Goal: Information Seeking & Learning: Learn about a topic

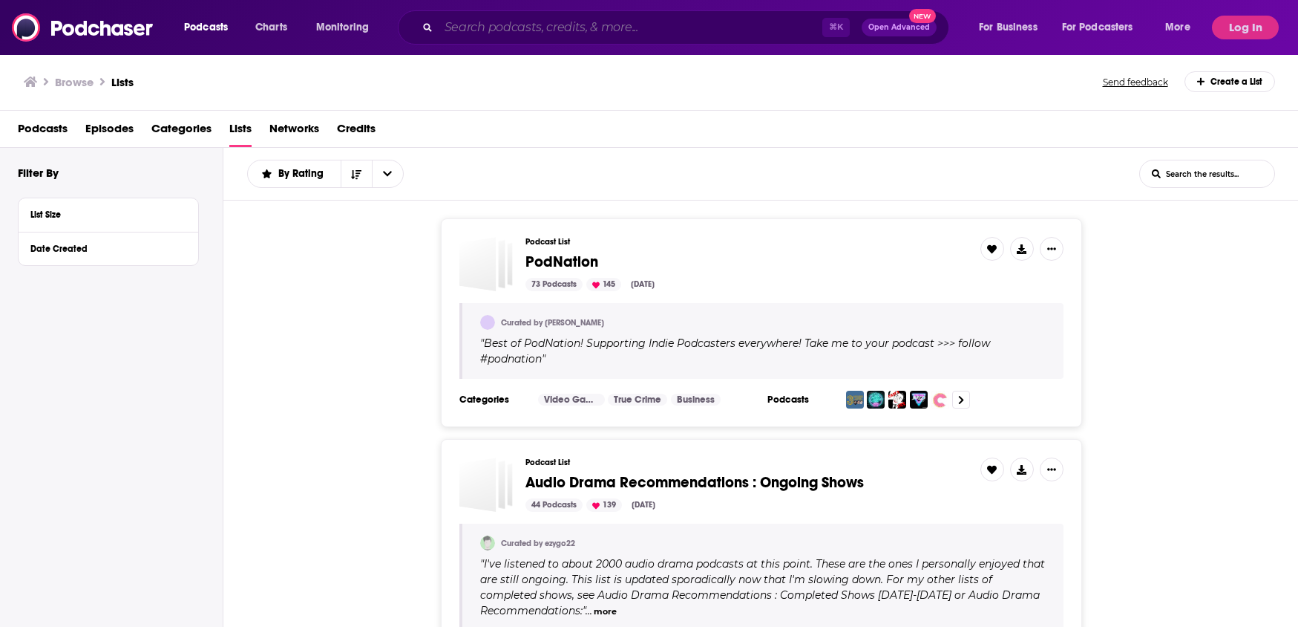
click at [601, 33] on input "Search podcasts, credits, & more..." at bounding box center [631, 28] width 384 height 24
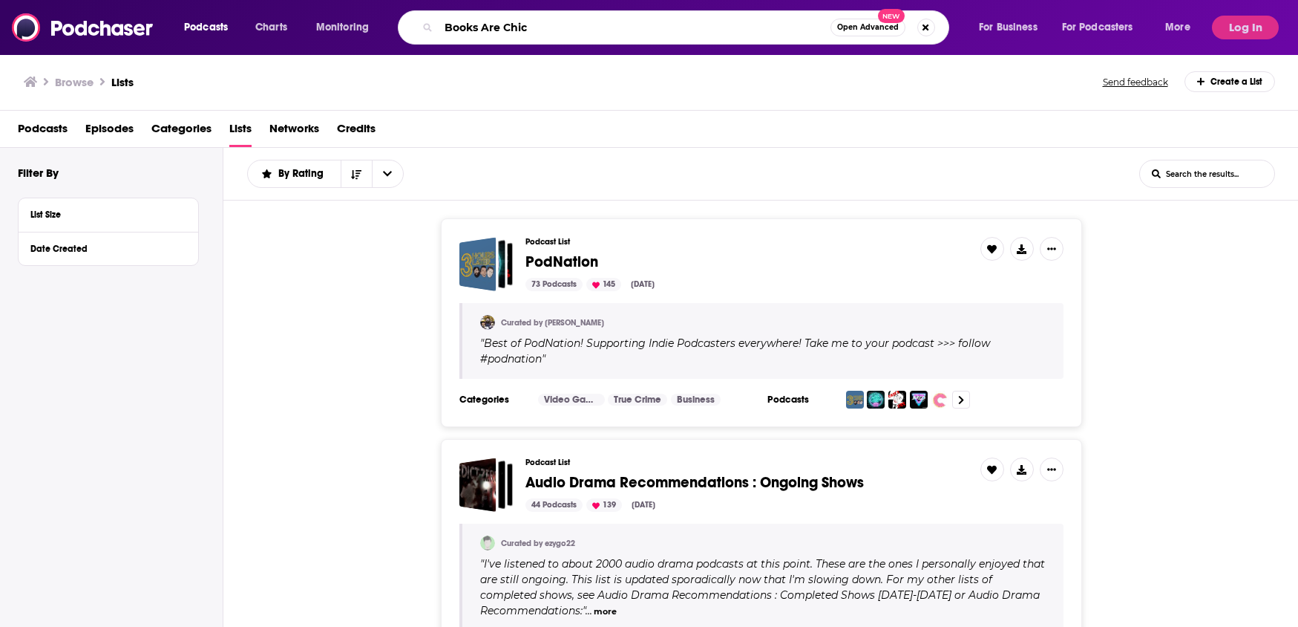
type input "Books Are Chic"
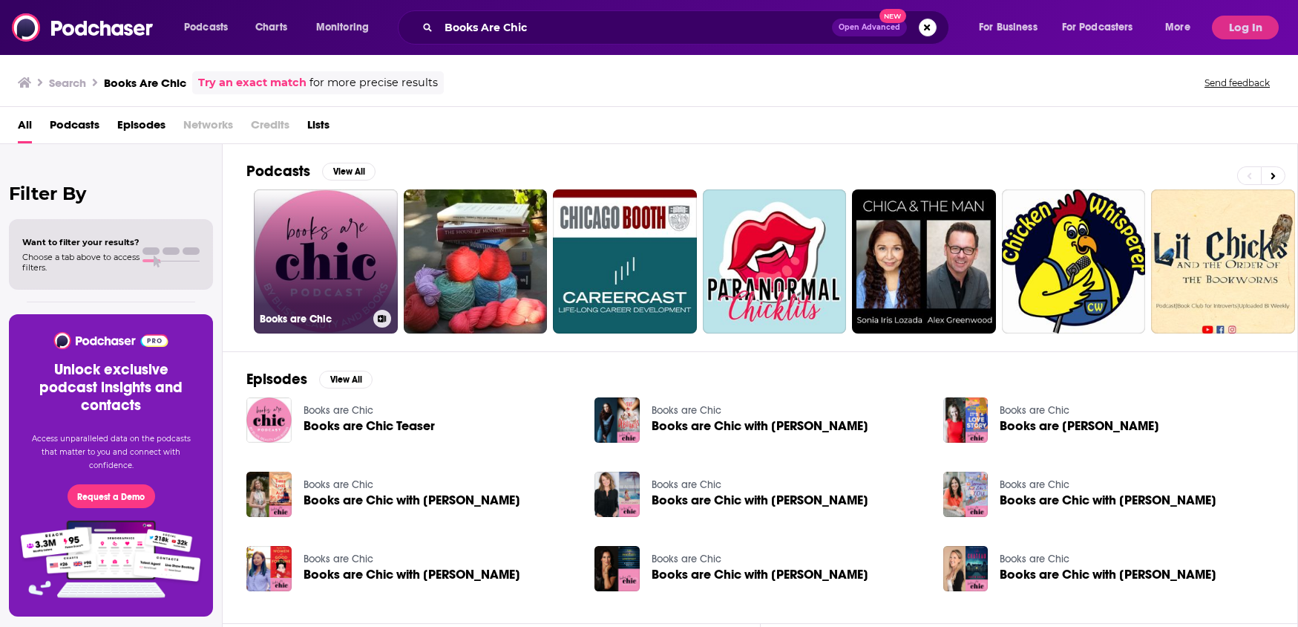
click at [327, 269] on link "Books are Chic" at bounding box center [326, 261] width 144 height 144
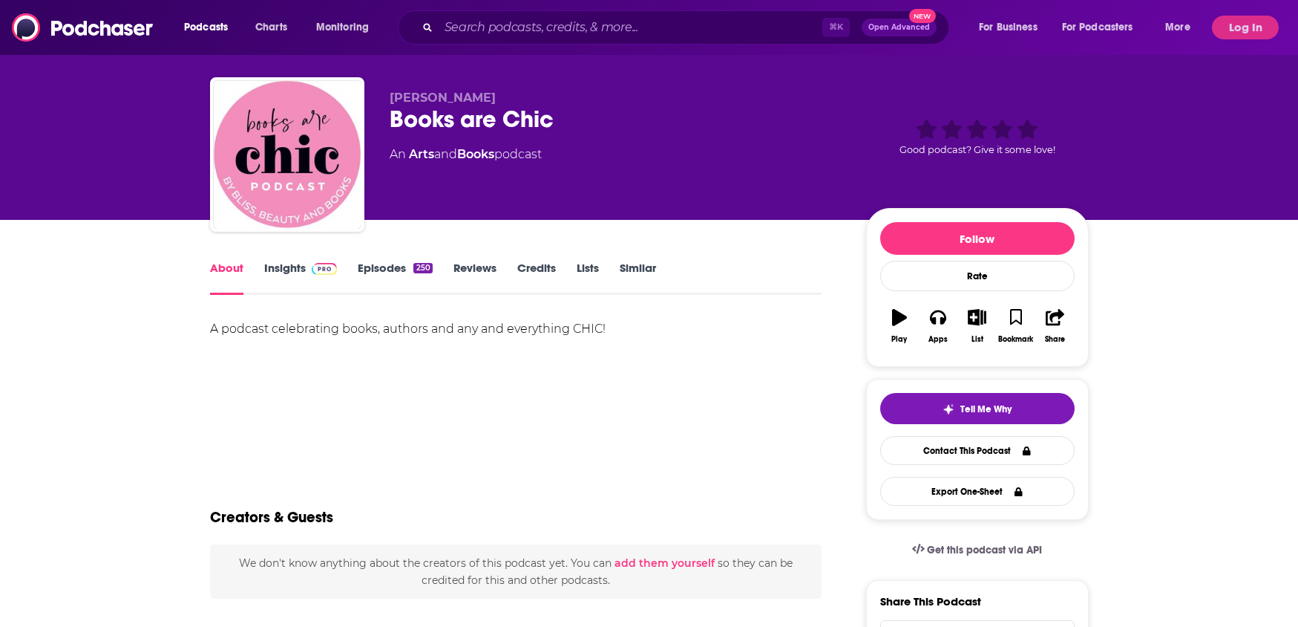
scroll to position [50, 0]
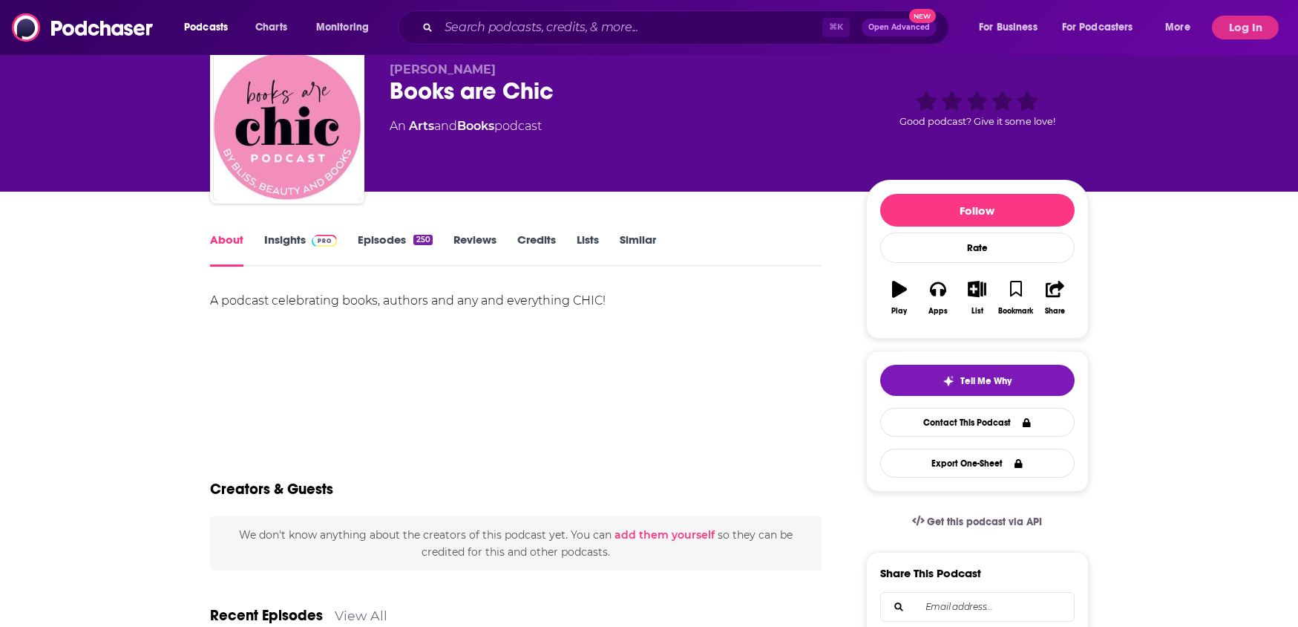
click at [308, 241] on link "Insights" at bounding box center [300, 249] width 73 height 34
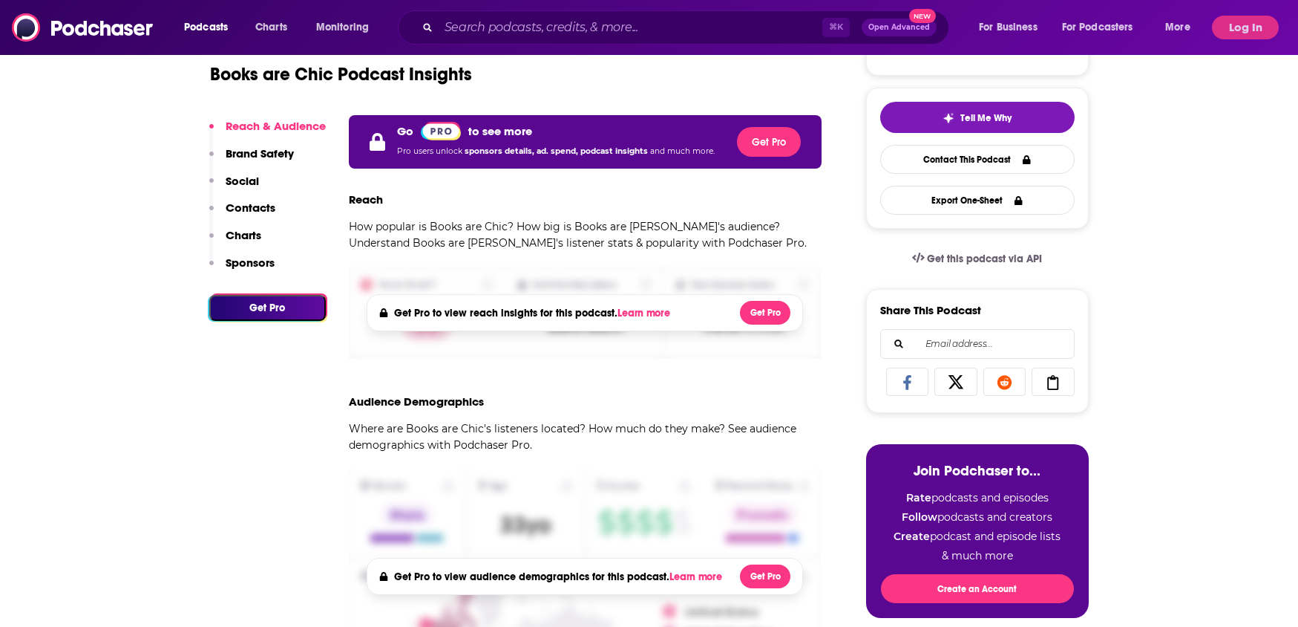
scroll to position [807, 0]
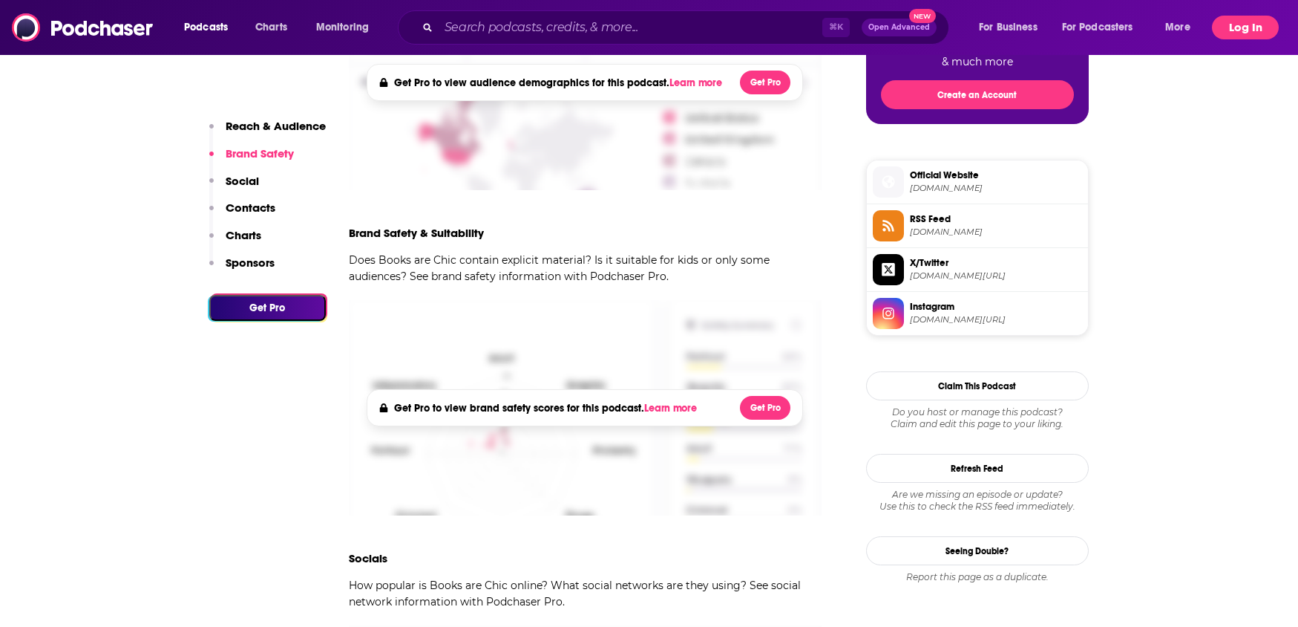
click at [1261, 23] on button "Log In" at bounding box center [1245, 28] width 67 height 24
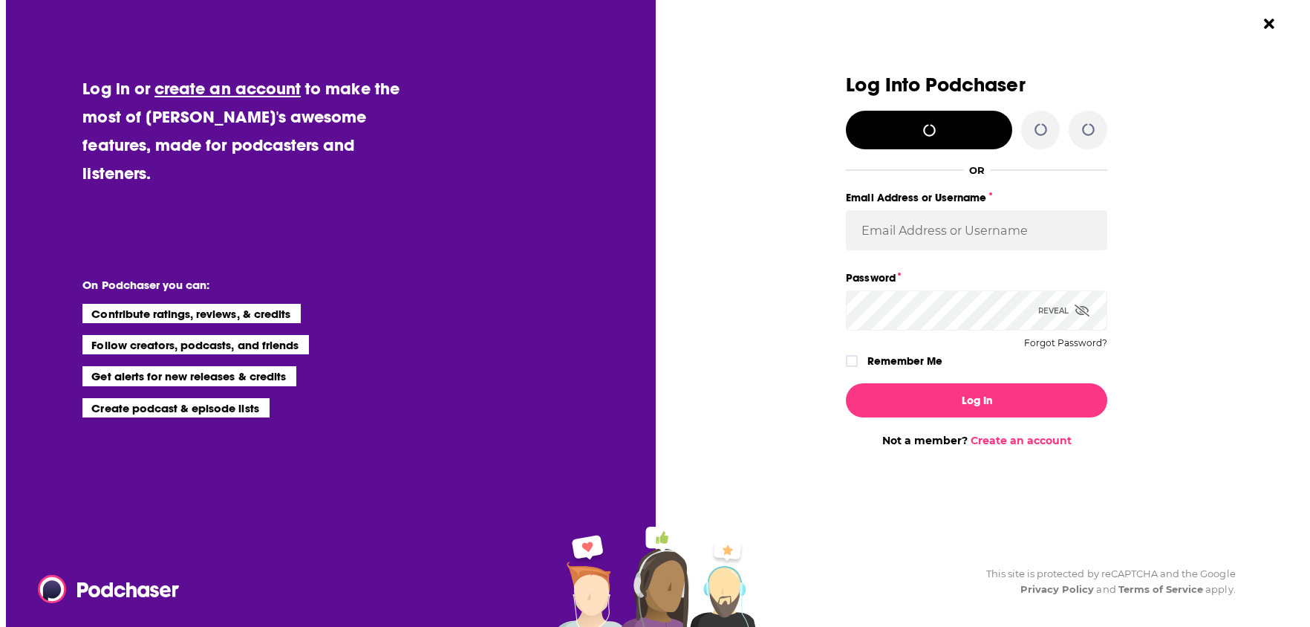
scroll to position [0, 0]
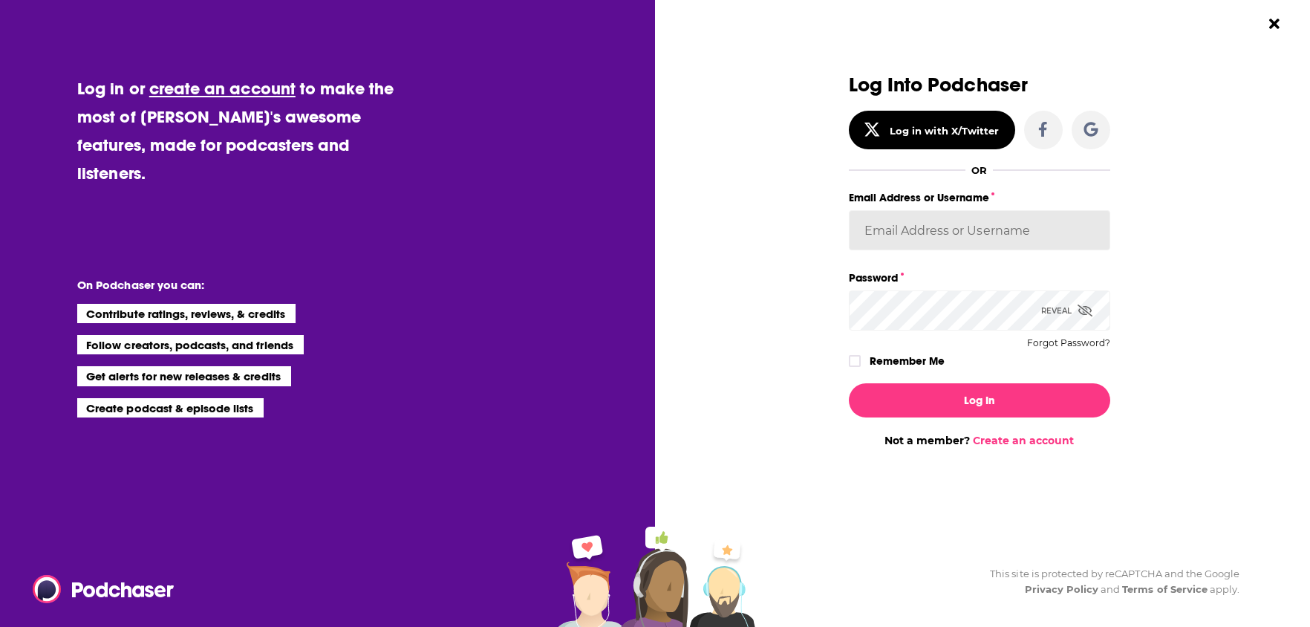
click at [977, 242] on input "Email Address or Username" at bounding box center [979, 230] width 261 height 40
type input "simonkids1"
click at [849, 383] on button "Log In" at bounding box center [979, 400] width 261 height 34
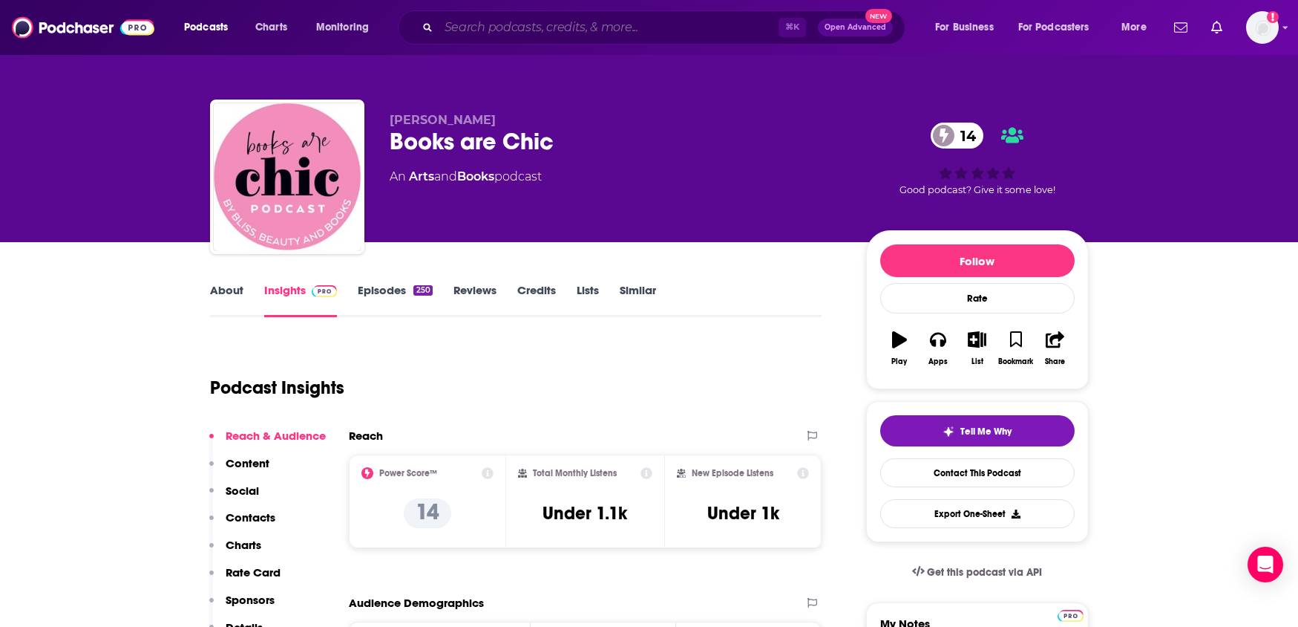
click at [520, 31] on input "Search podcasts, credits, & more..." at bounding box center [609, 28] width 340 height 24
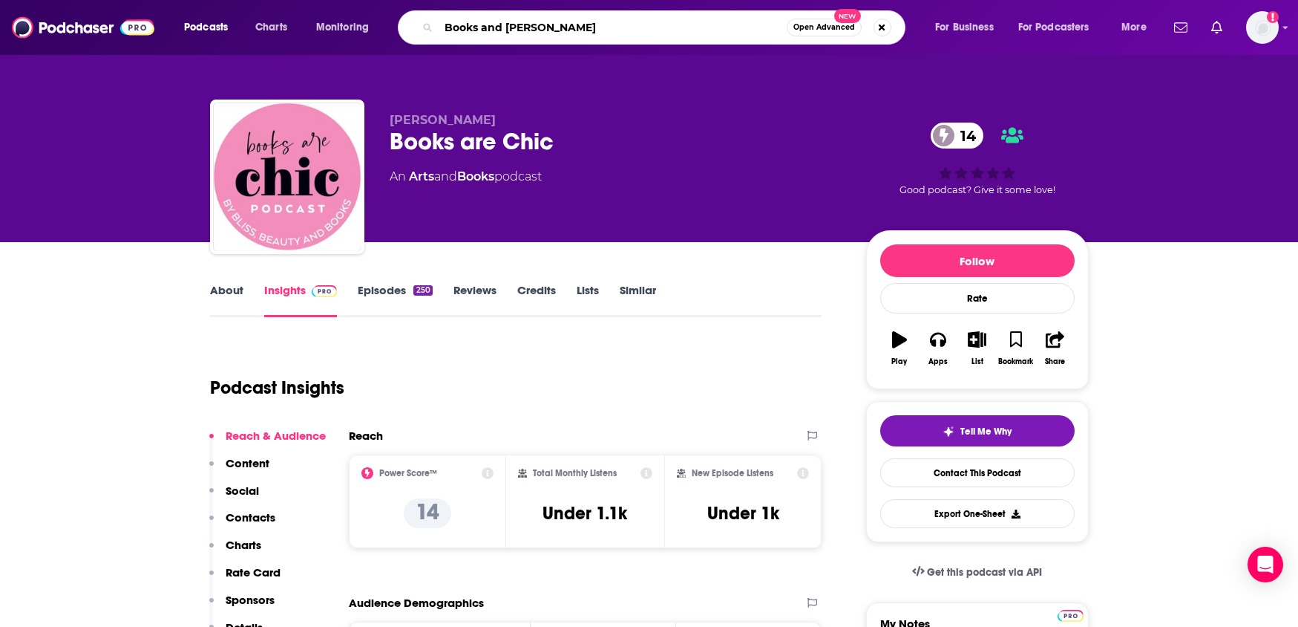
type input "Books and Boba"
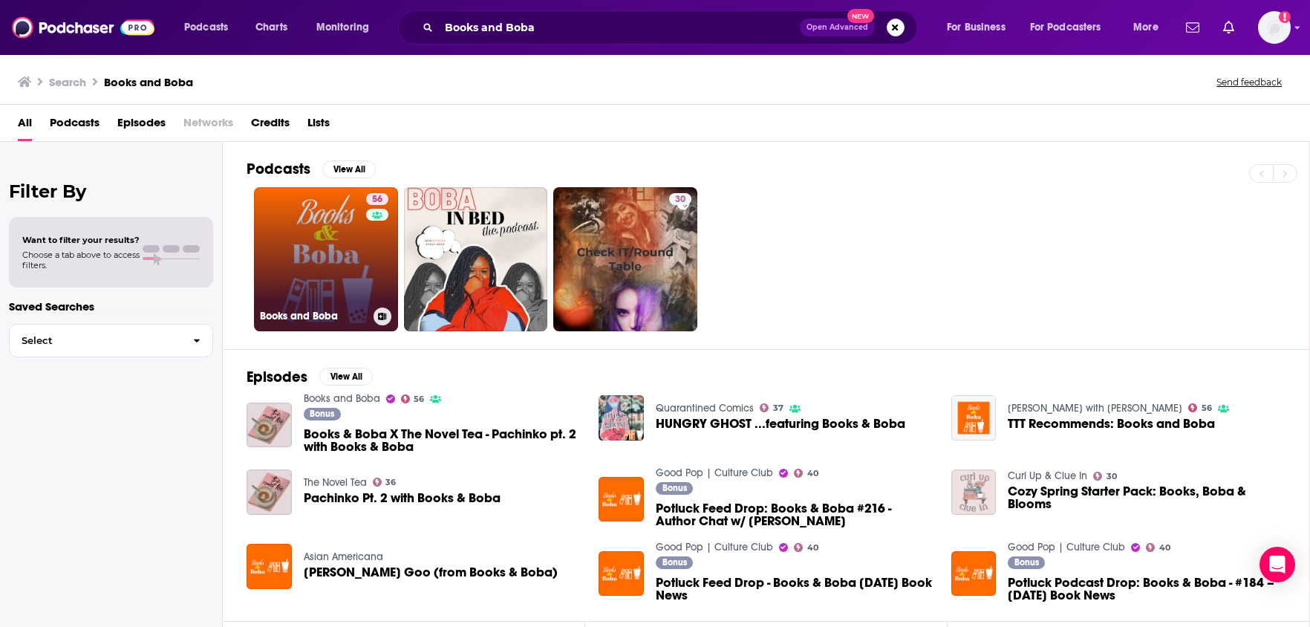
click at [344, 232] on link "56 Books and Boba" at bounding box center [326, 259] width 144 height 144
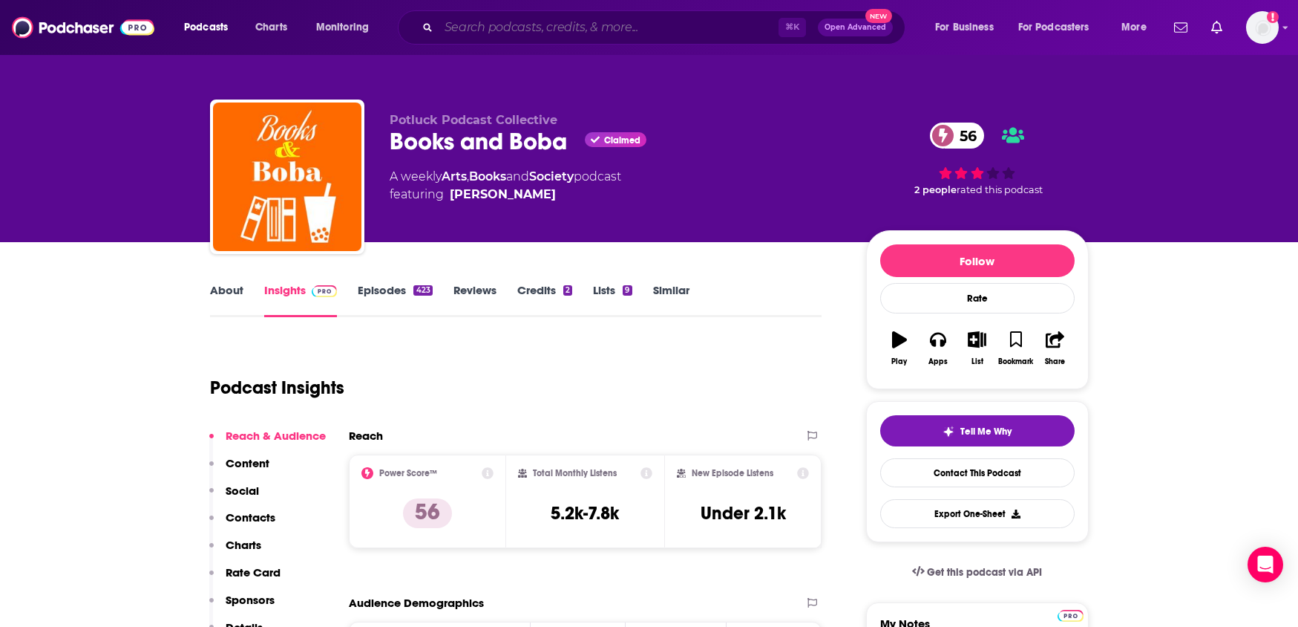
click at [511, 33] on input "Search podcasts, credits, & more..." at bounding box center [609, 28] width 340 height 24
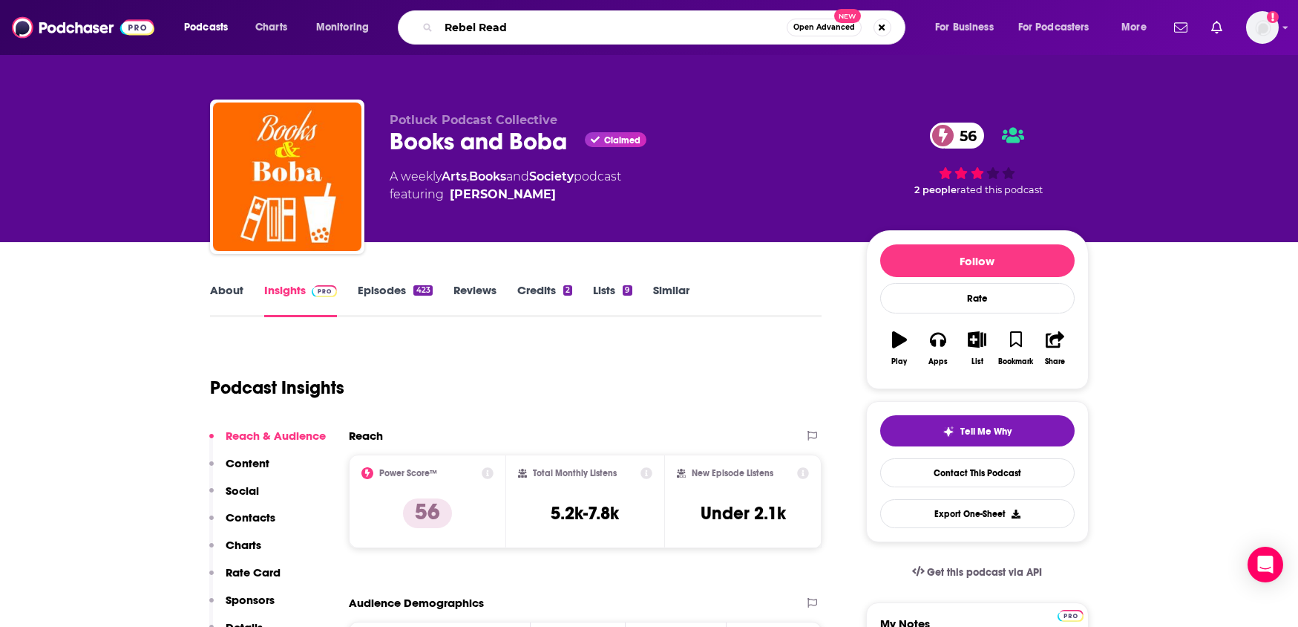
type input "Rebel Reads"
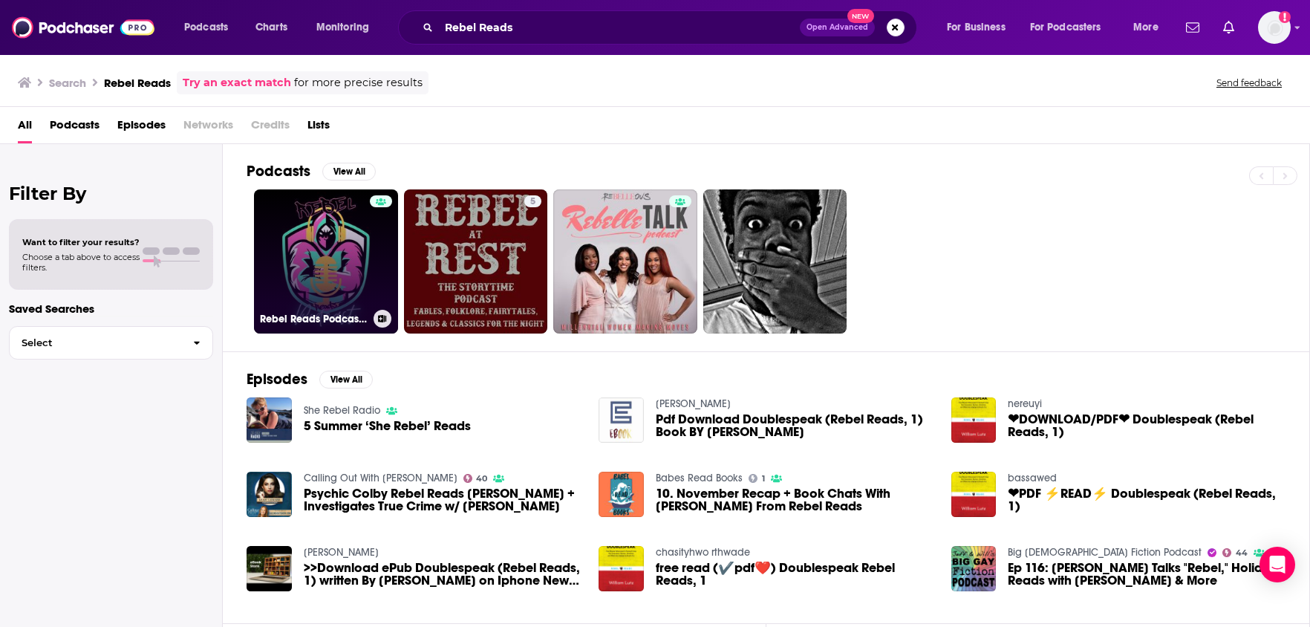
click at [333, 249] on link "Rebel Reads Podcast-Join The Rebellion!" at bounding box center [326, 261] width 144 height 144
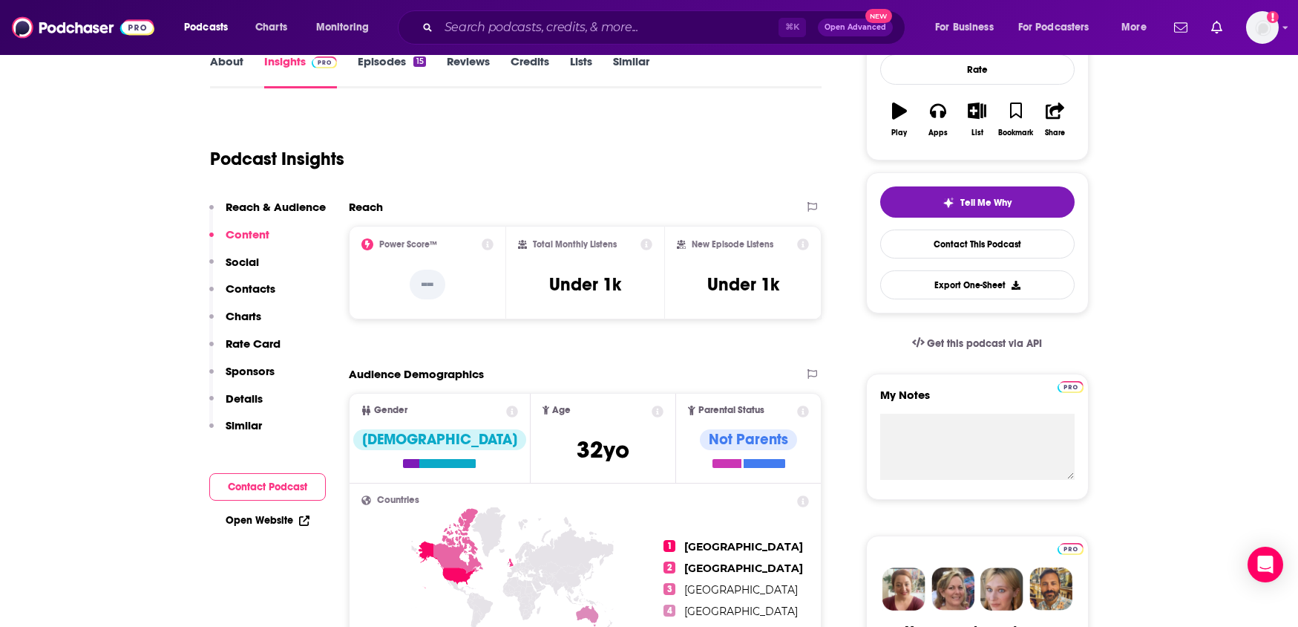
scroll to position [218, 0]
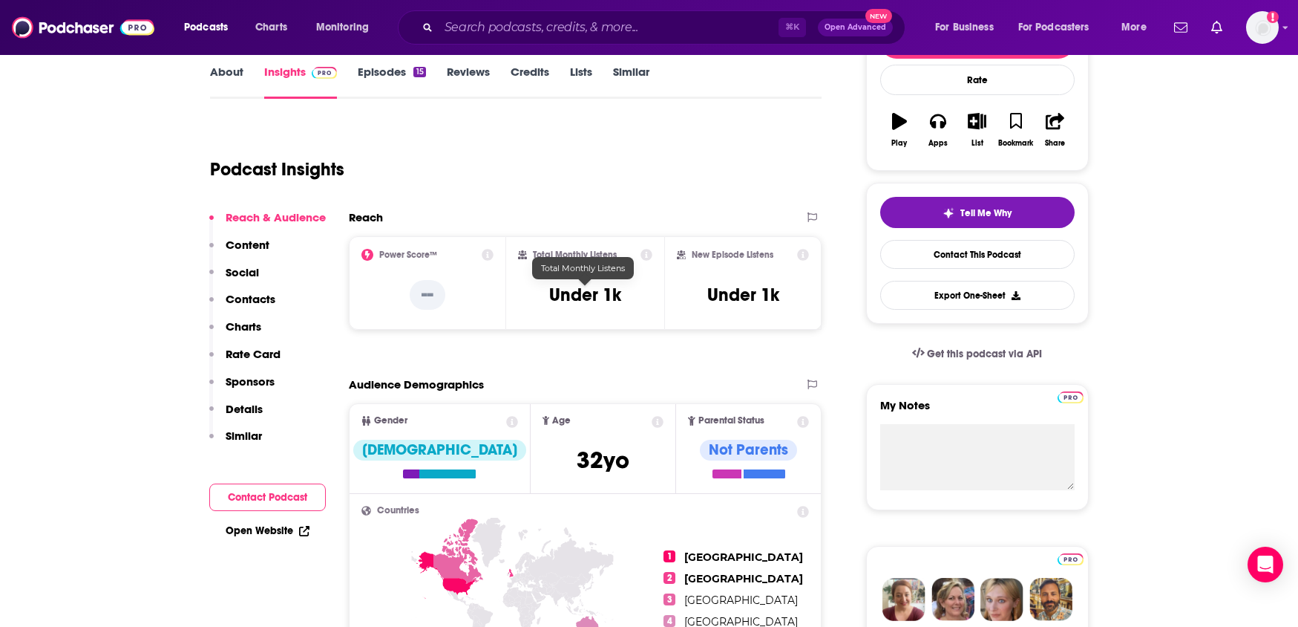
click at [564, 290] on h3 "Under 1k" at bounding box center [585, 295] width 72 height 22
click at [256, 277] on p "Social" at bounding box center [242, 272] width 33 height 14
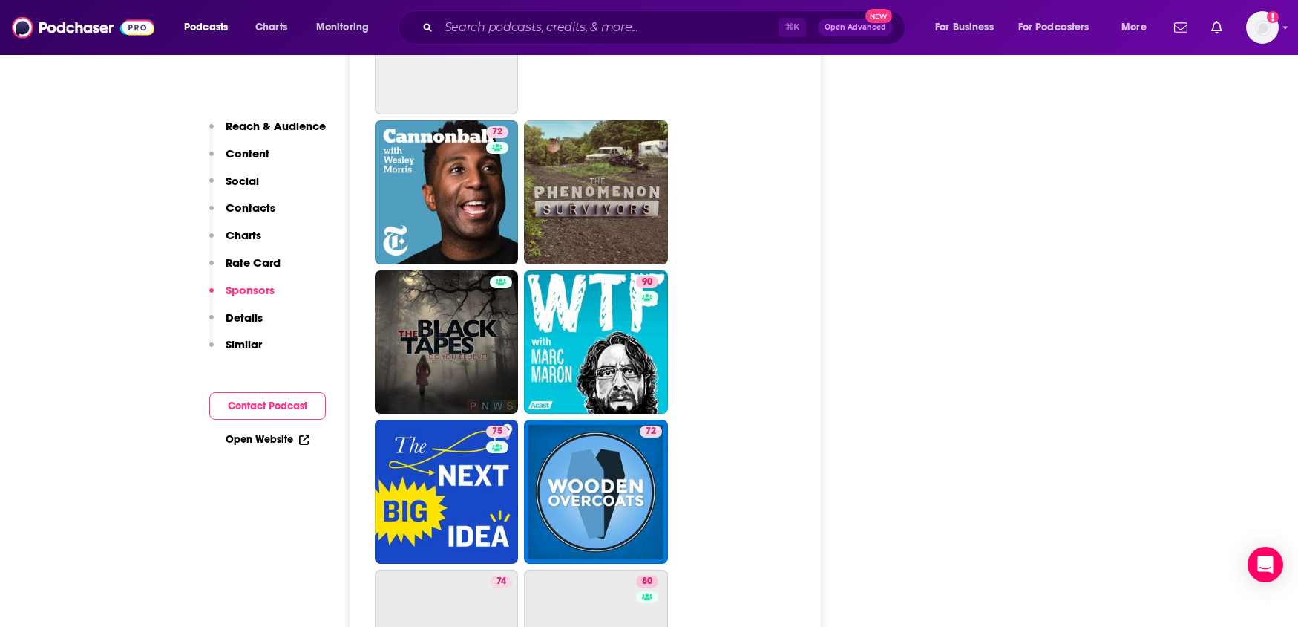
scroll to position [3589, 0]
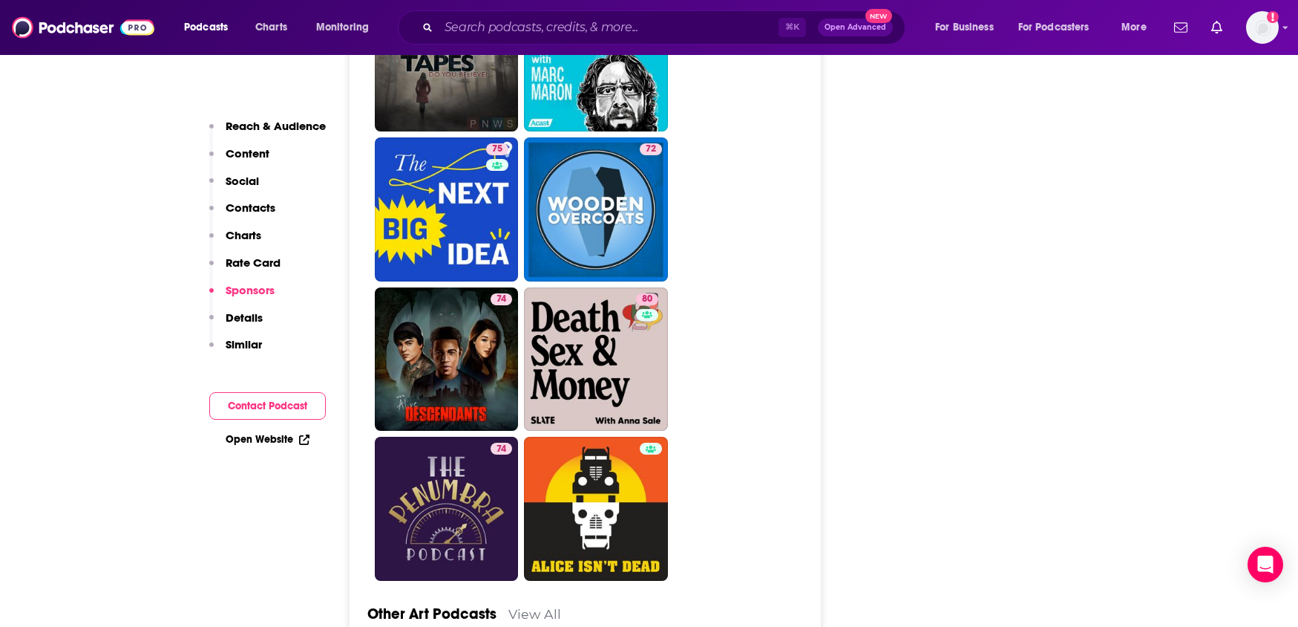
click at [268, 434] on link "Open Website" at bounding box center [268, 439] width 84 height 13
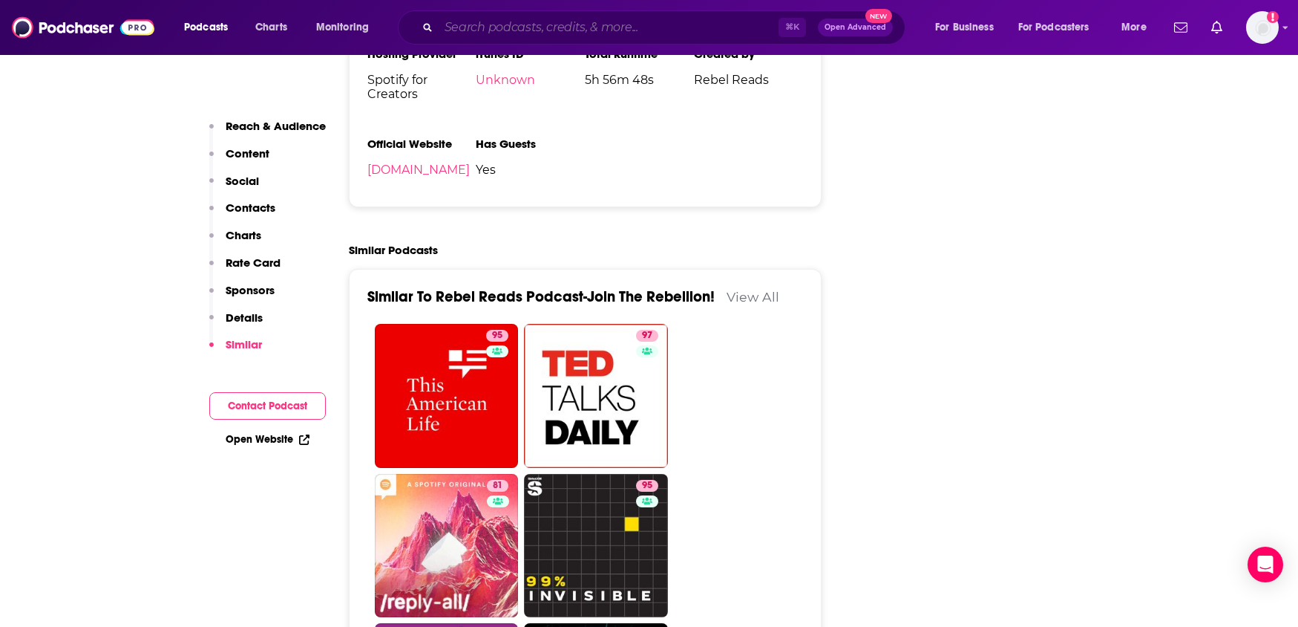
click at [477, 27] on input "Search podcasts, credits, & more..." at bounding box center [609, 28] width 340 height 24
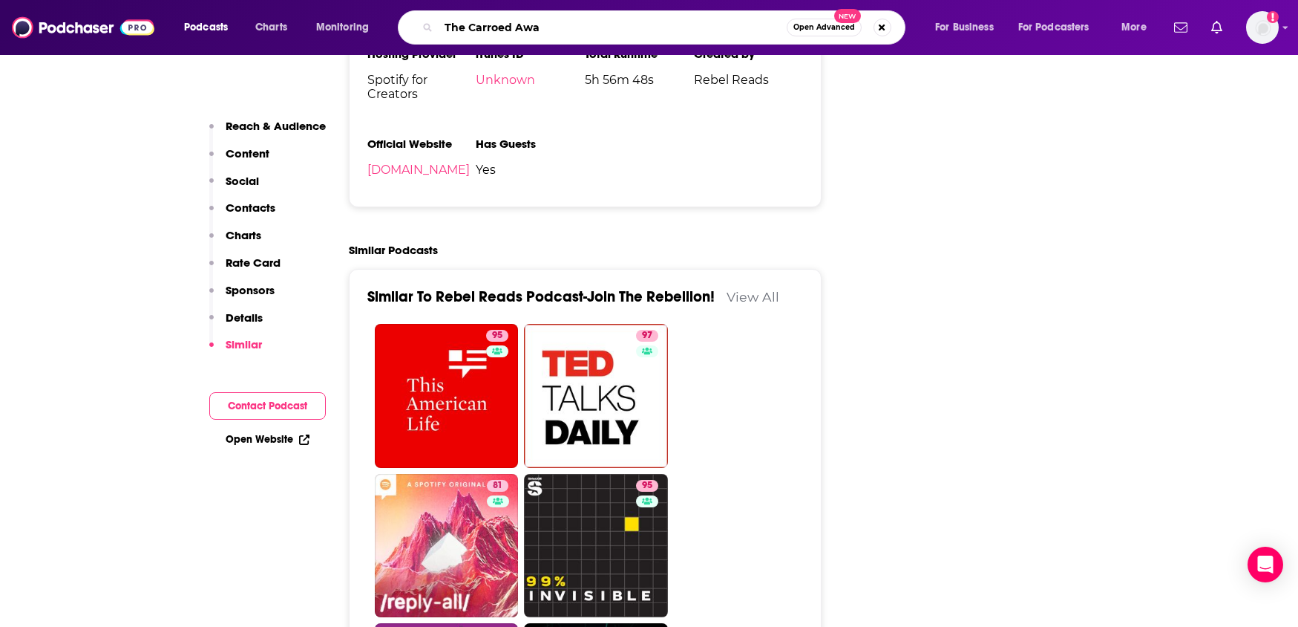
type input "The Carroed Away"
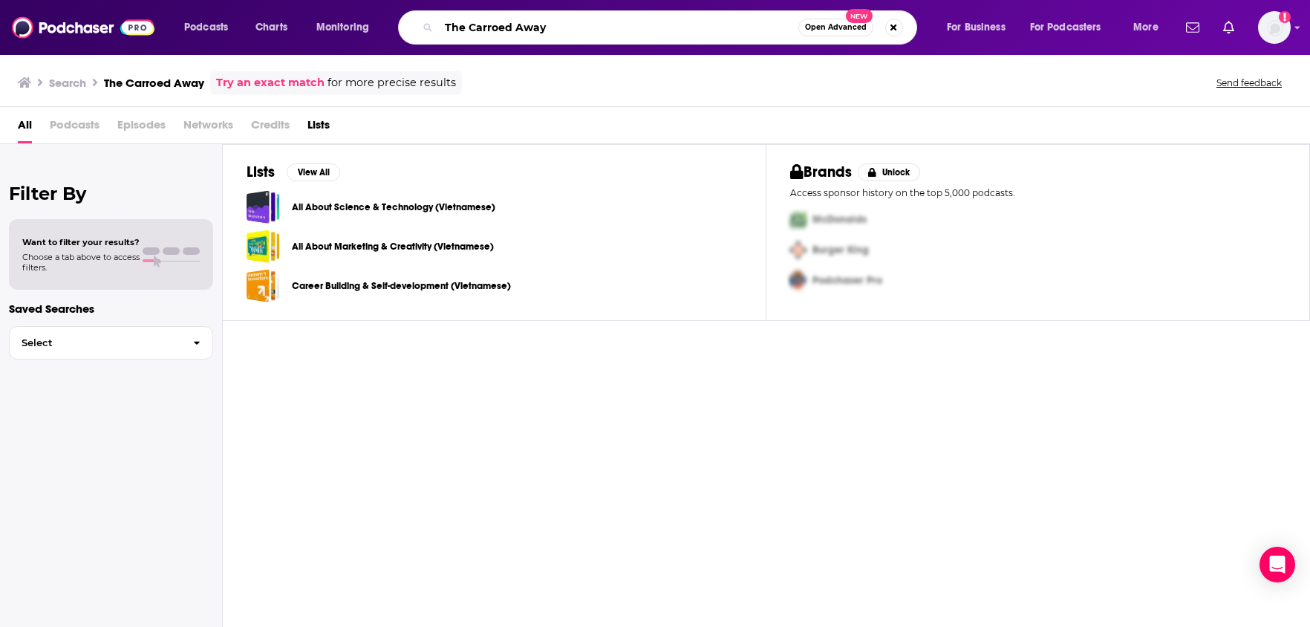
click at [496, 27] on input "The Carroed Away" at bounding box center [618, 28] width 359 height 24
type input "The Carried Away"
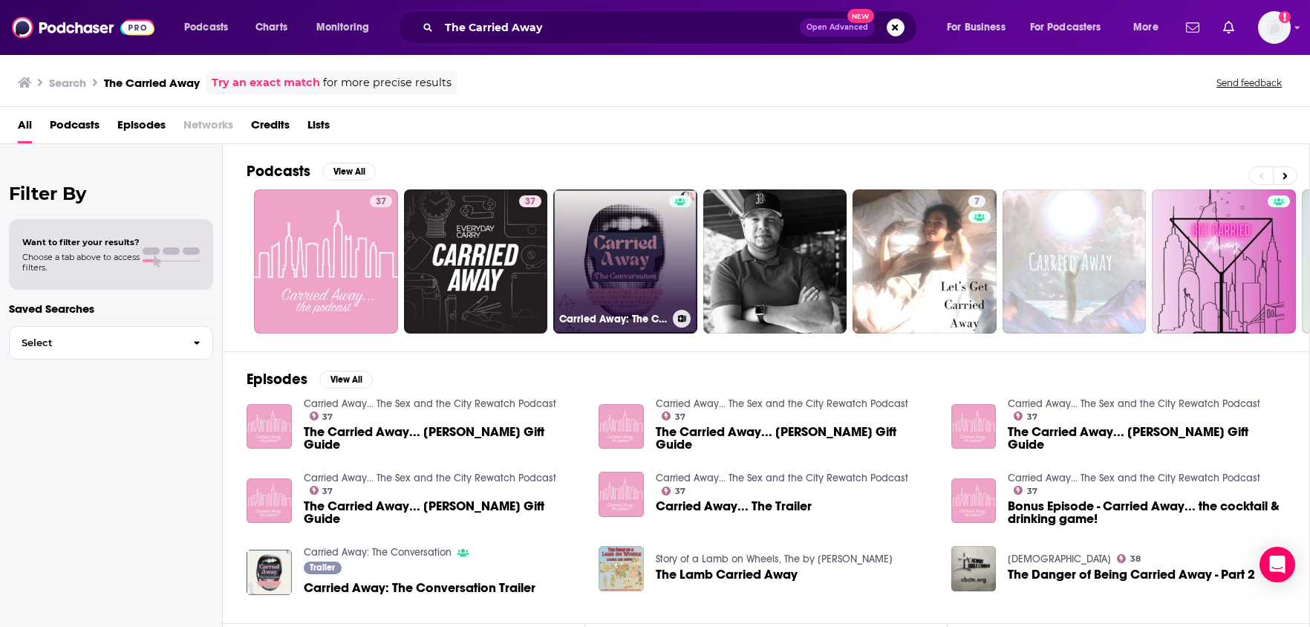
click at [620, 269] on link "Carried Away: The Conversation" at bounding box center [625, 261] width 144 height 144
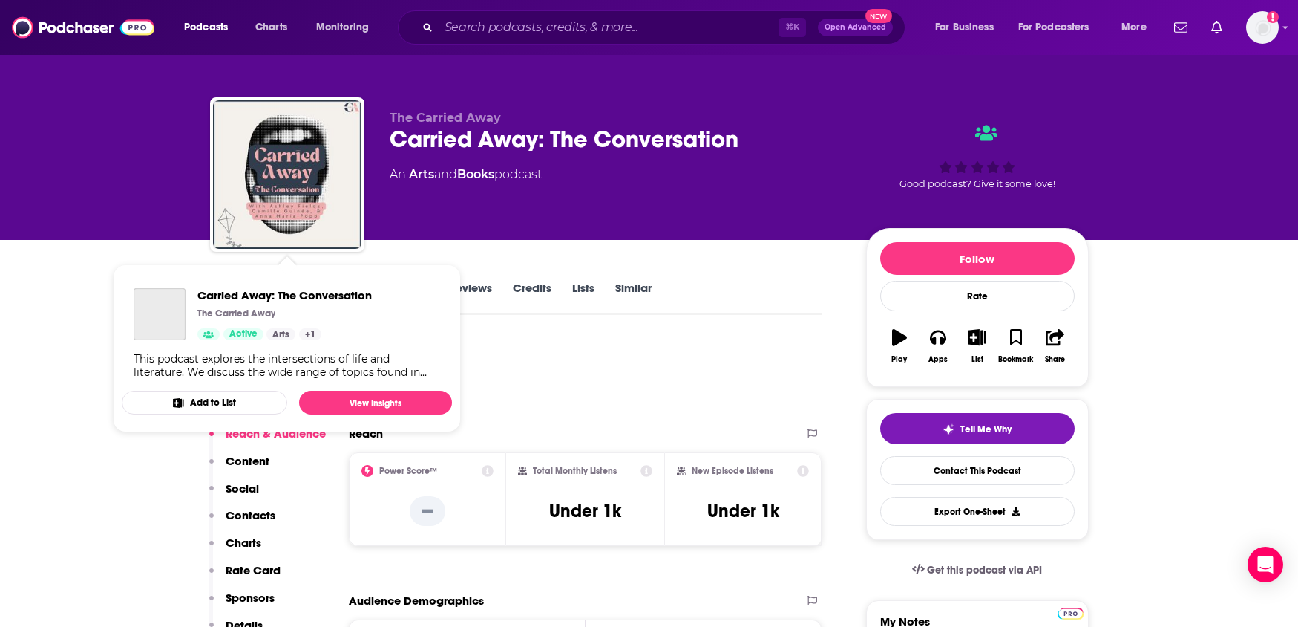
scroll to position [3, 0]
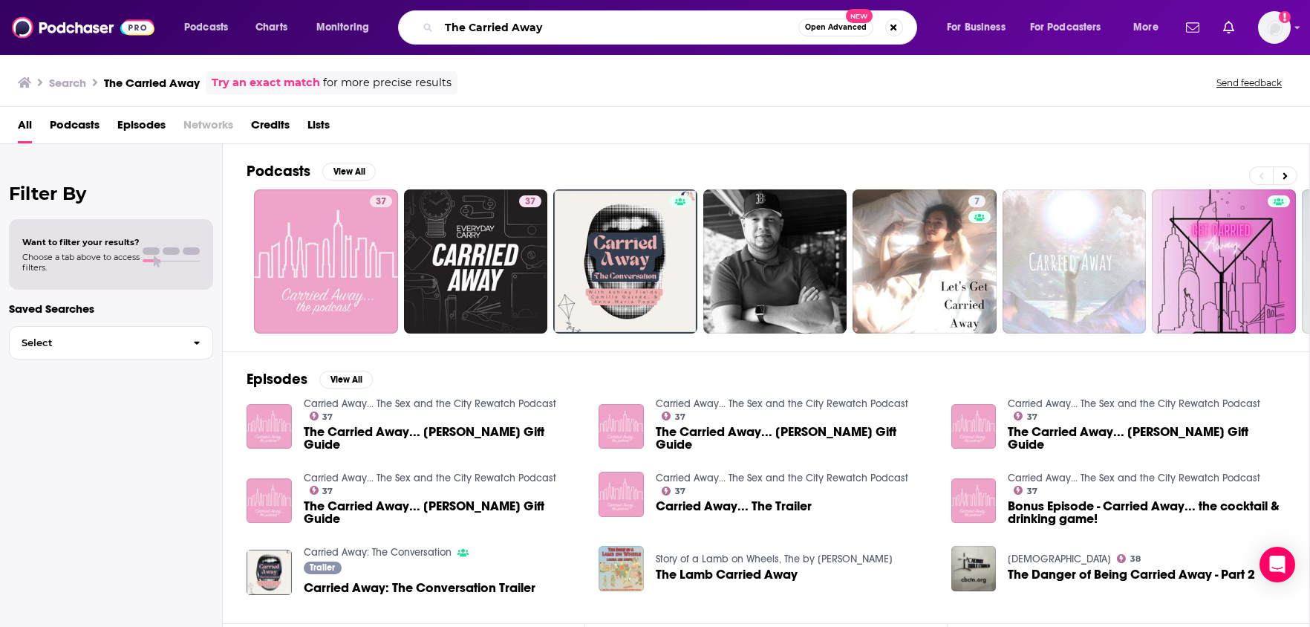
drag, startPoint x: 550, startPoint y: 29, endPoint x: 434, endPoint y: 33, distance: 116.6
click at [434, 33] on div "The Carried Away Open Advanced New" at bounding box center [657, 27] width 519 height 34
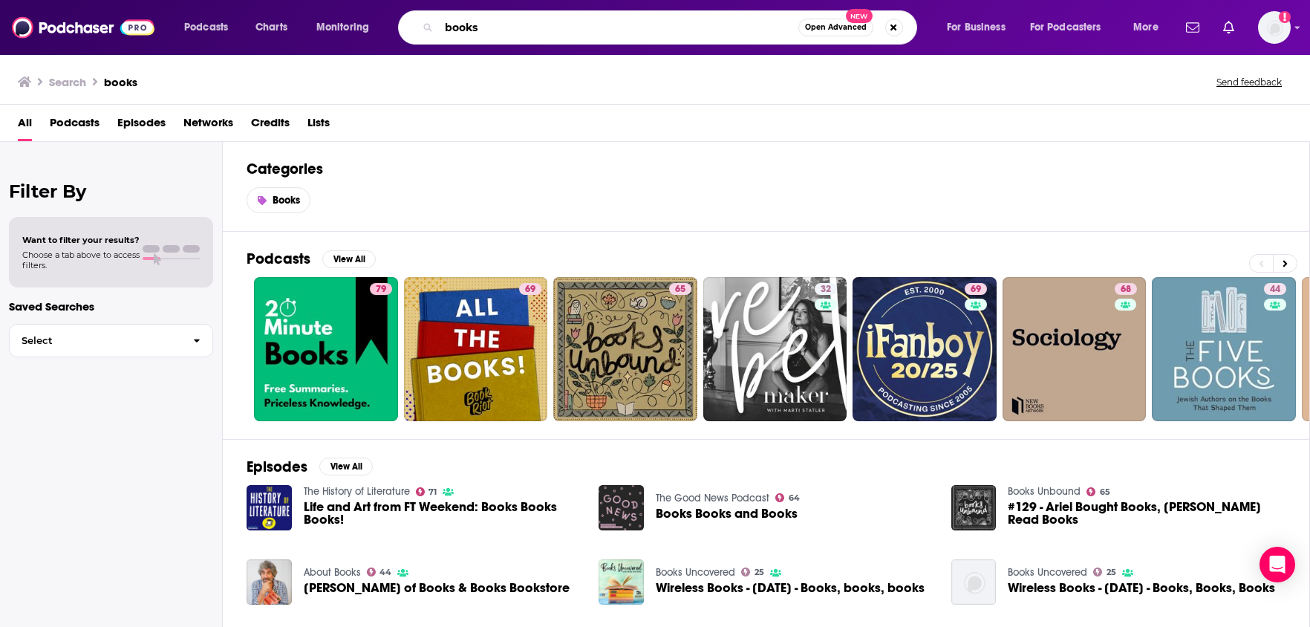
drag, startPoint x: 494, startPoint y: 35, endPoint x: 442, endPoint y: 29, distance: 52.3
click at [442, 29] on input "books" at bounding box center [618, 28] width 359 height 24
type input "black"
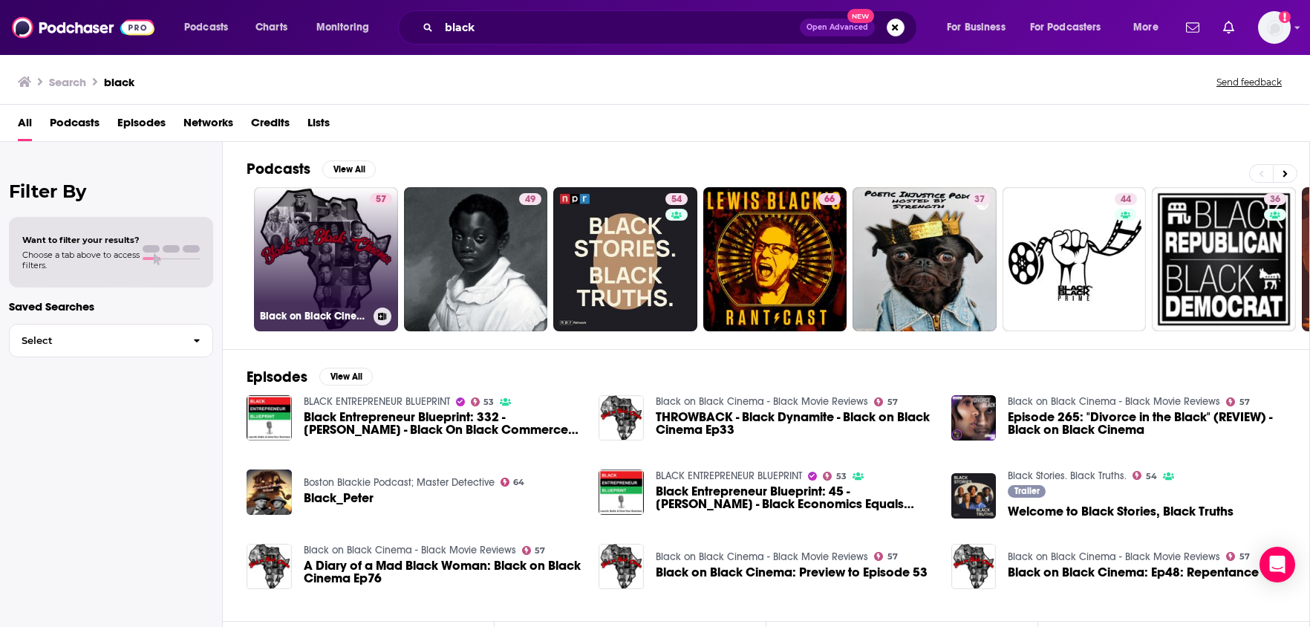
click at [298, 290] on link "57 Black on Black Cinema - Black Movie Reviews" at bounding box center [326, 259] width 144 height 144
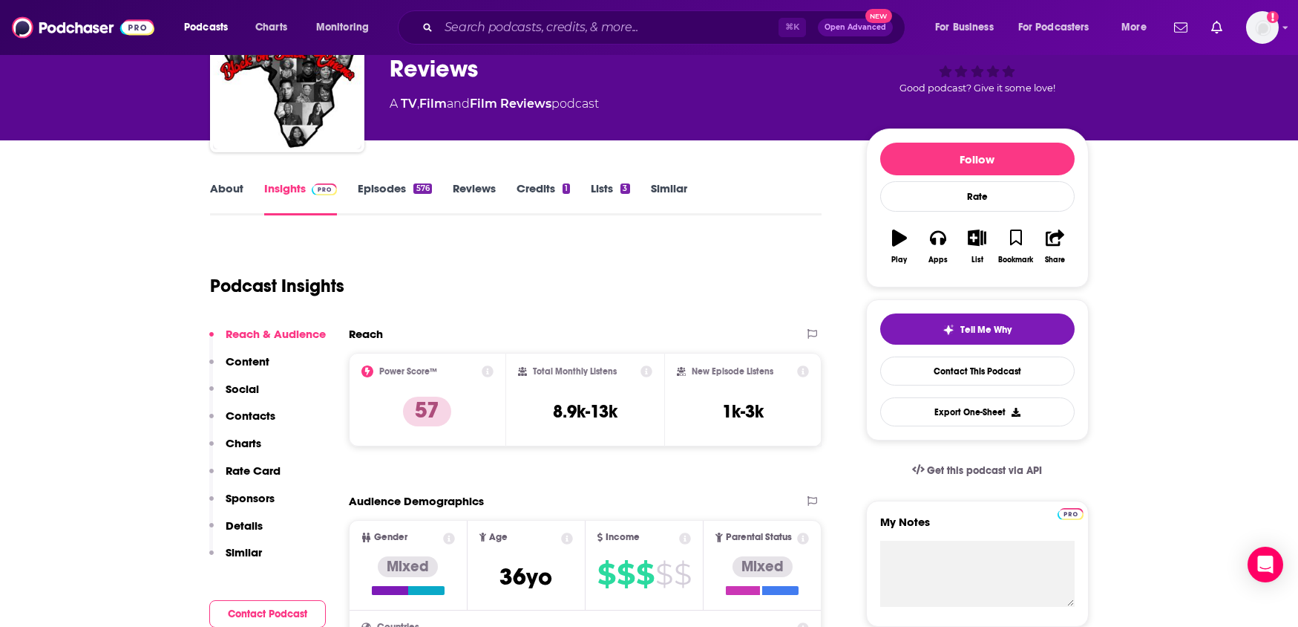
scroll to position [280, 0]
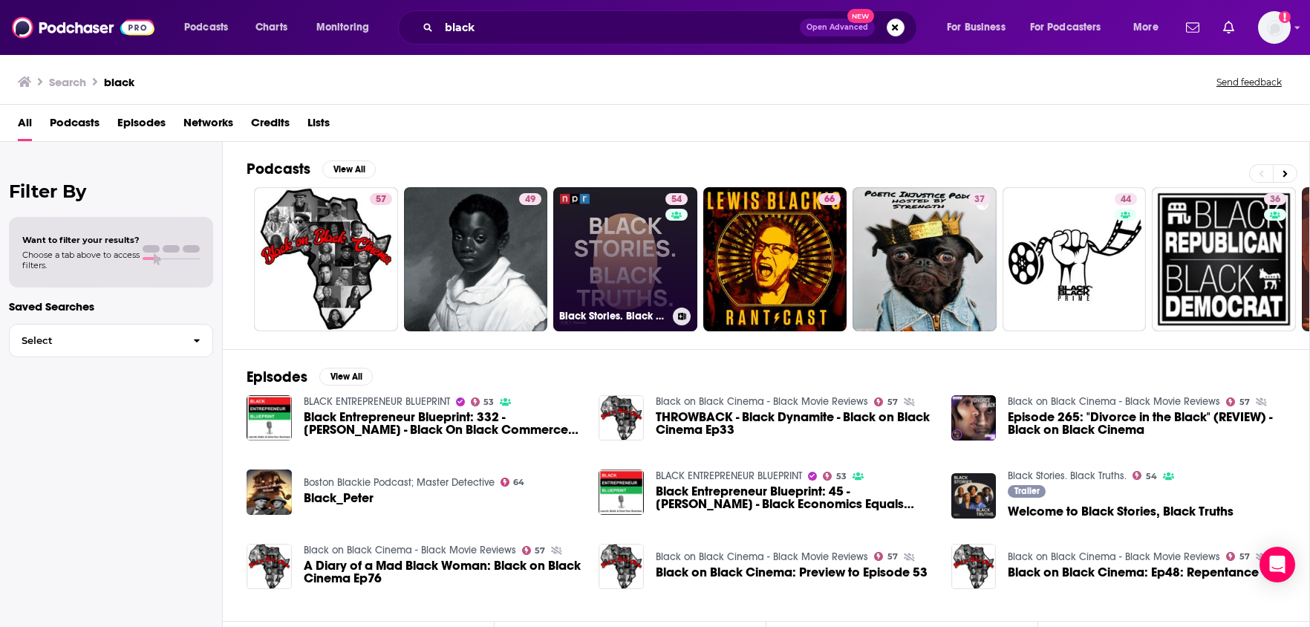
click at [626, 276] on link "54 Black Stories. Black Truths." at bounding box center [625, 259] width 144 height 144
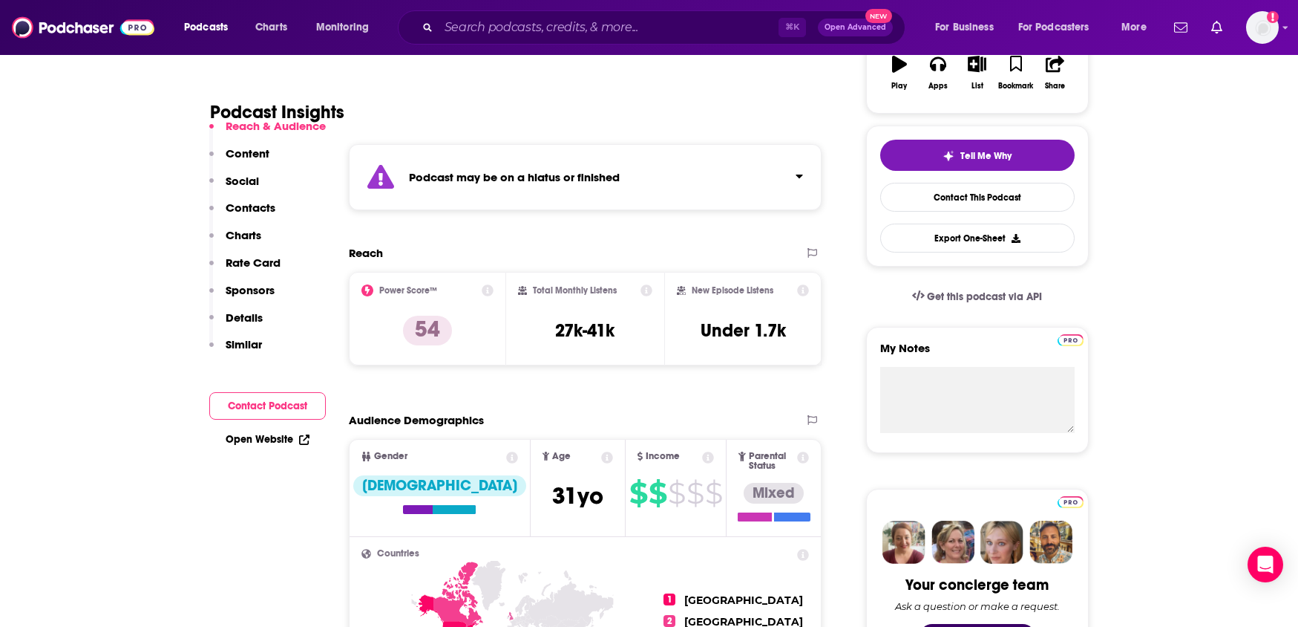
scroll to position [285, 0]
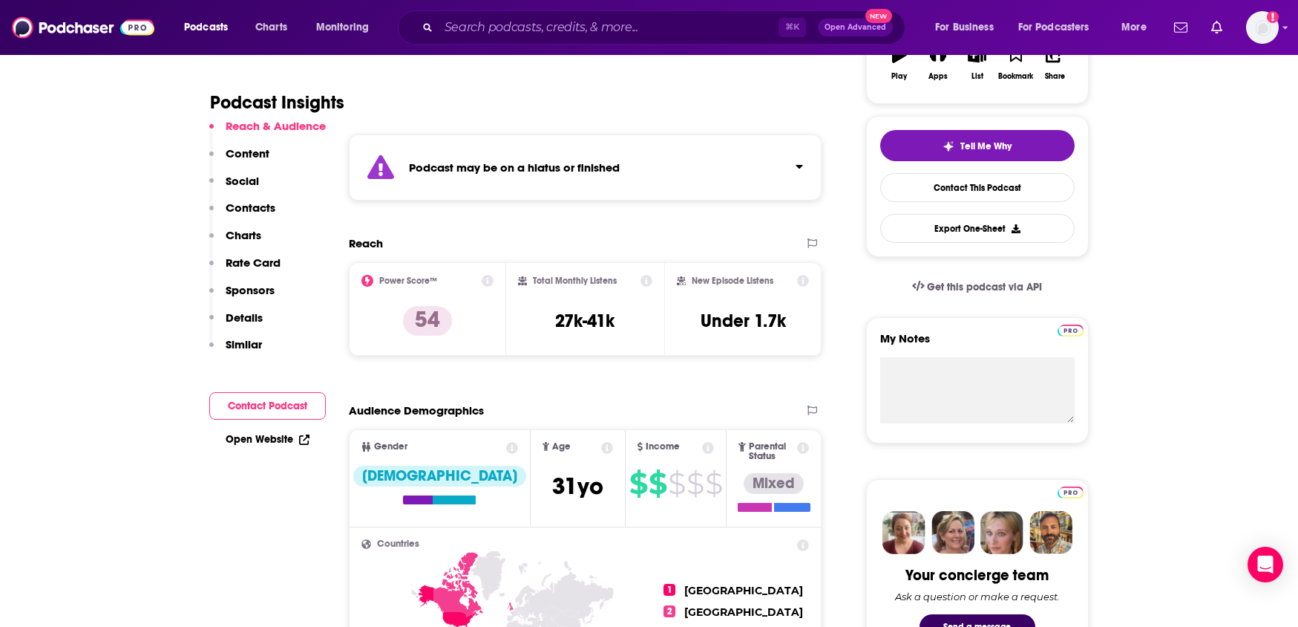
click at [785, 166] on button "Click to expand status details" at bounding box center [793, 163] width 19 height 21
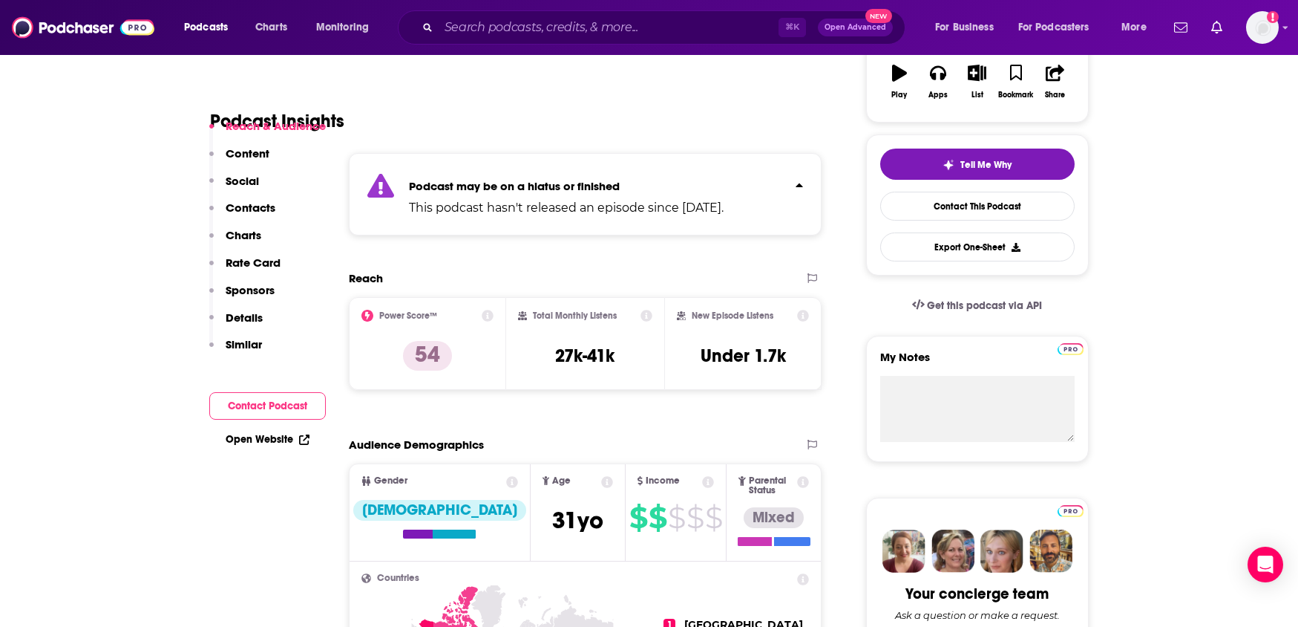
scroll to position [192, 0]
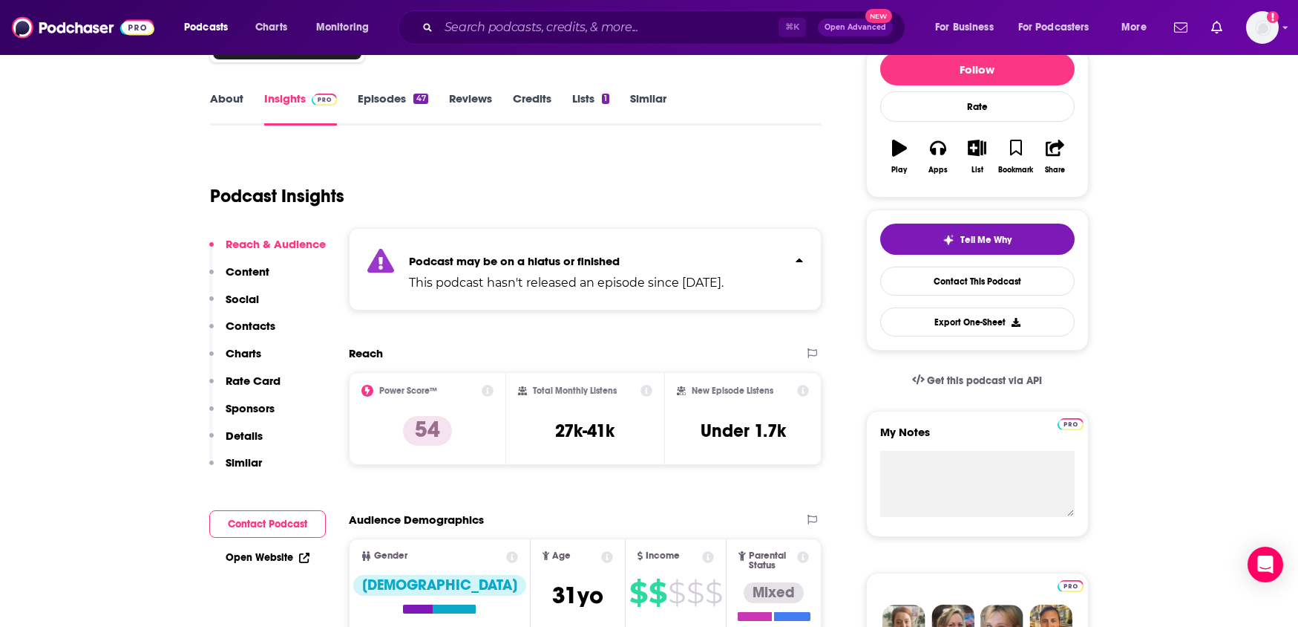
click at [382, 97] on link "Episodes 47" at bounding box center [393, 108] width 70 height 34
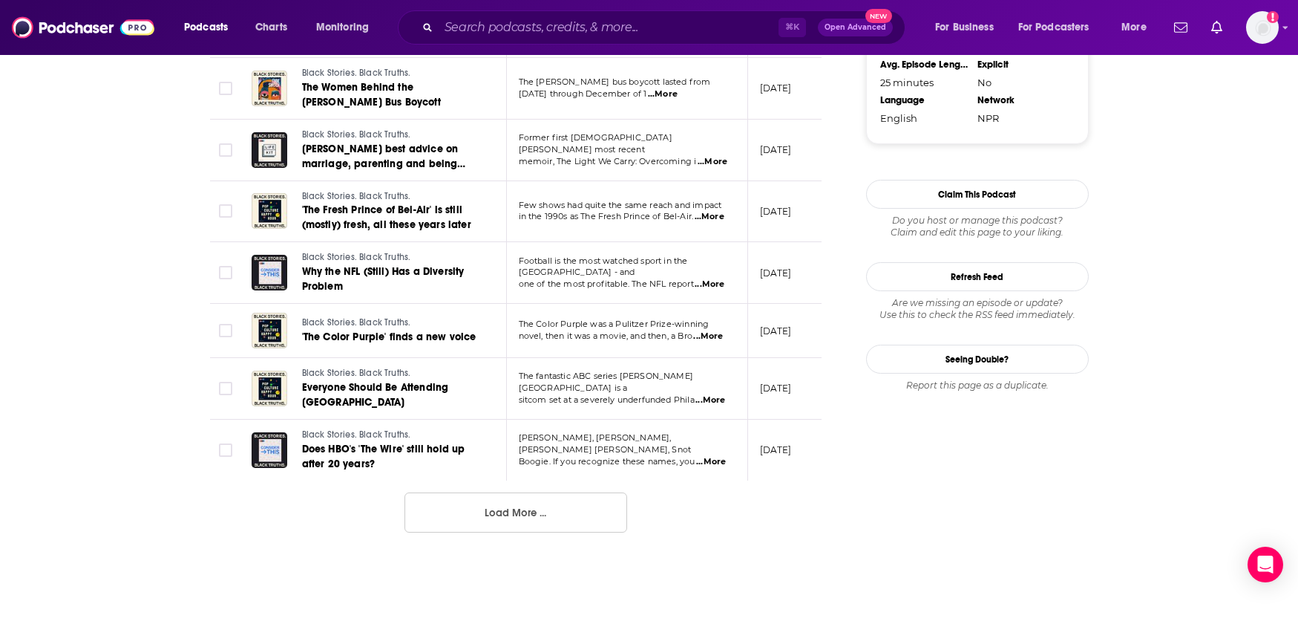
scroll to position [1603, 0]
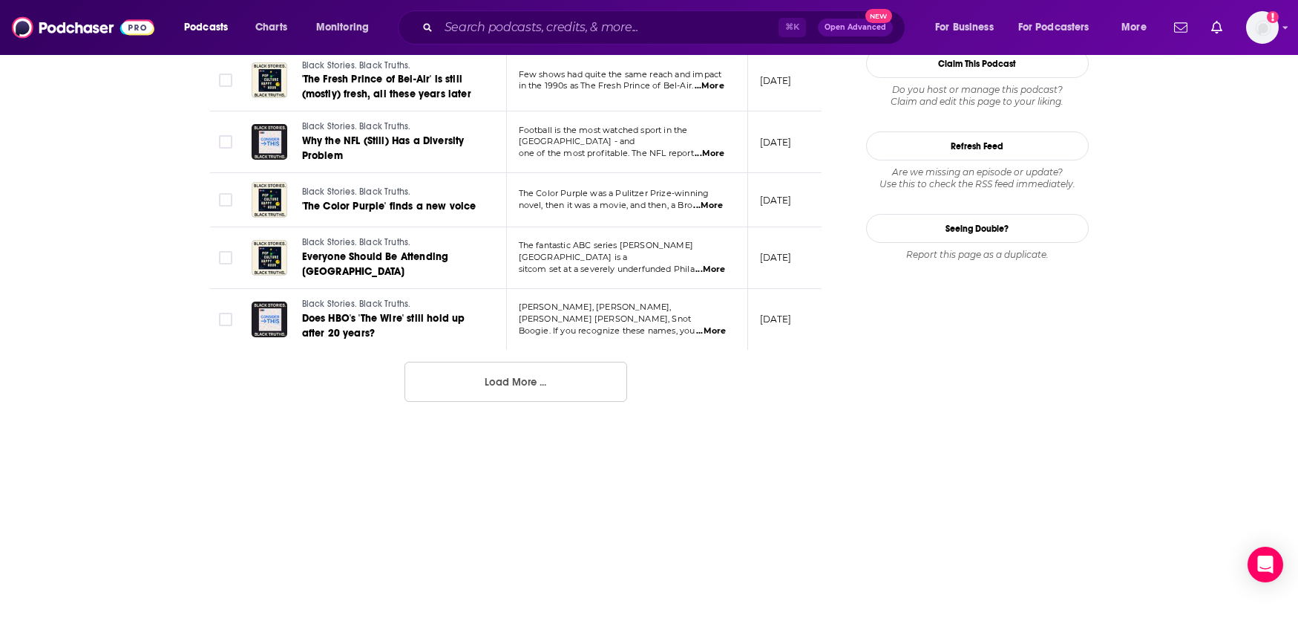
click at [515, 393] on button "Load More ..." at bounding box center [516, 382] width 223 height 40
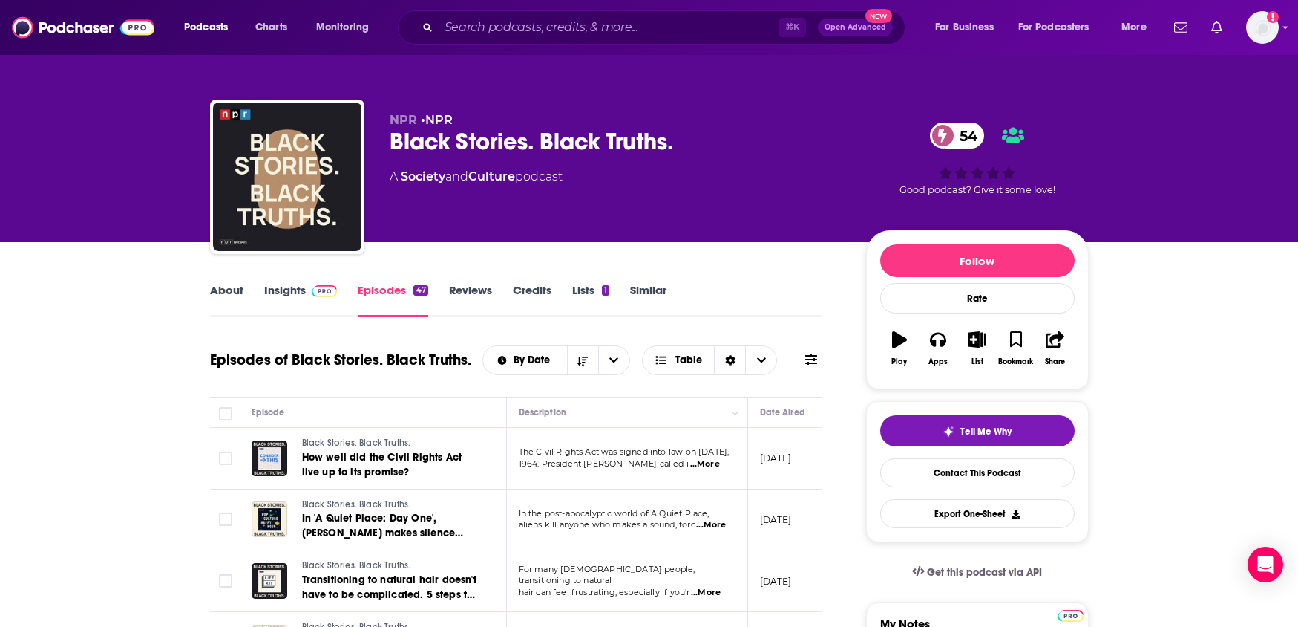
scroll to position [3, 0]
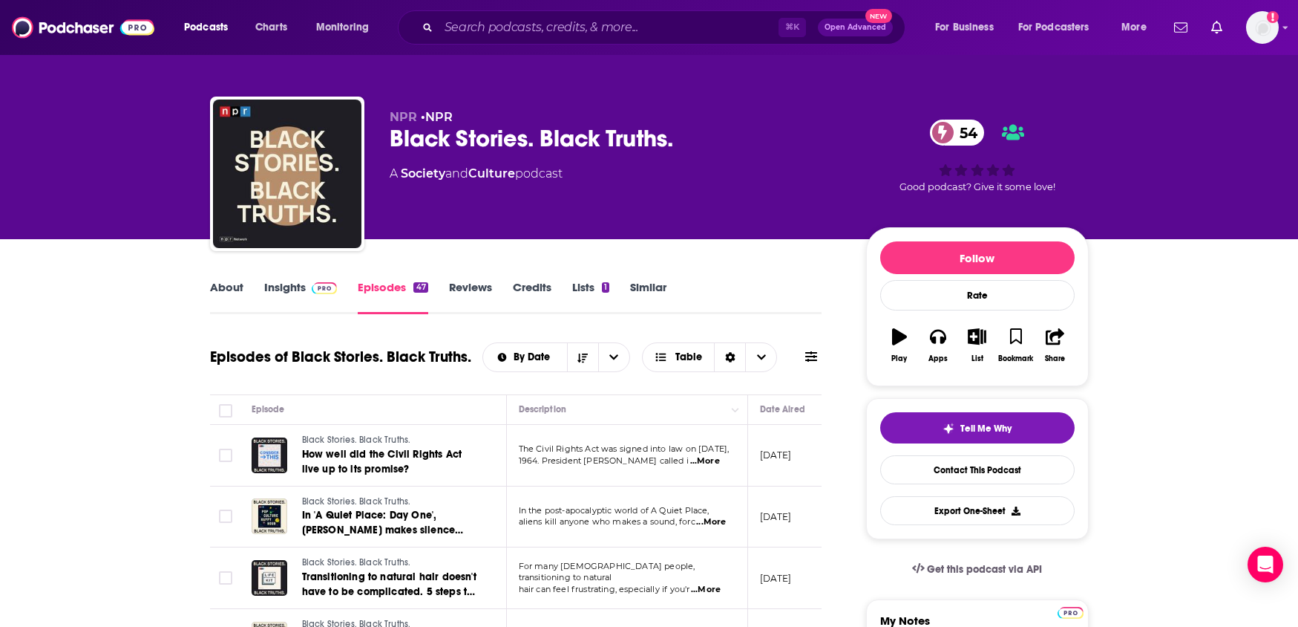
click at [217, 288] on link "About" at bounding box center [226, 297] width 33 height 34
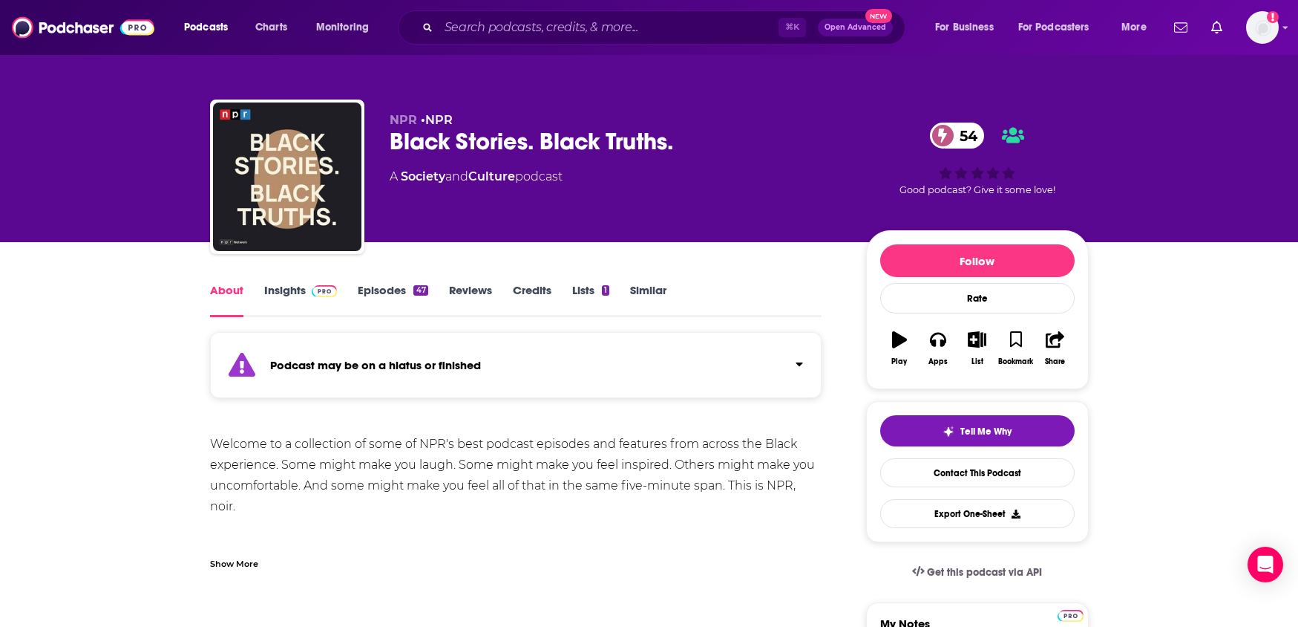
click at [292, 293] on link "Insights" at bounding box center [300, 300] width 73 height 34
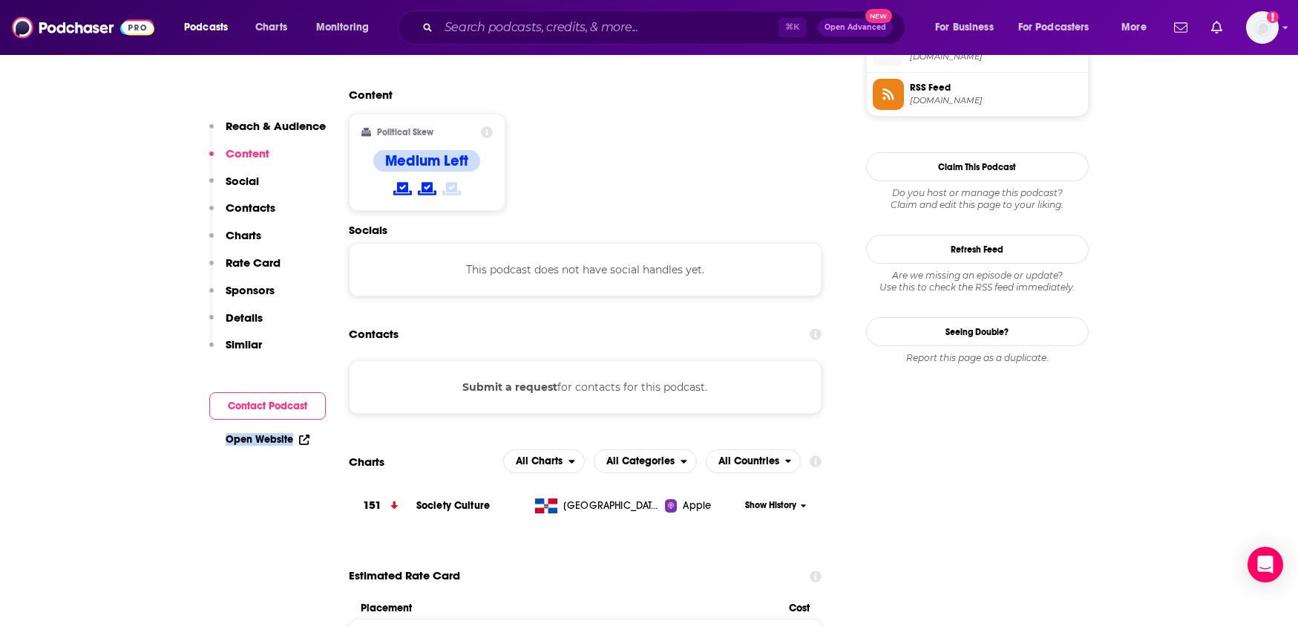
scroll to position [1320, 0]
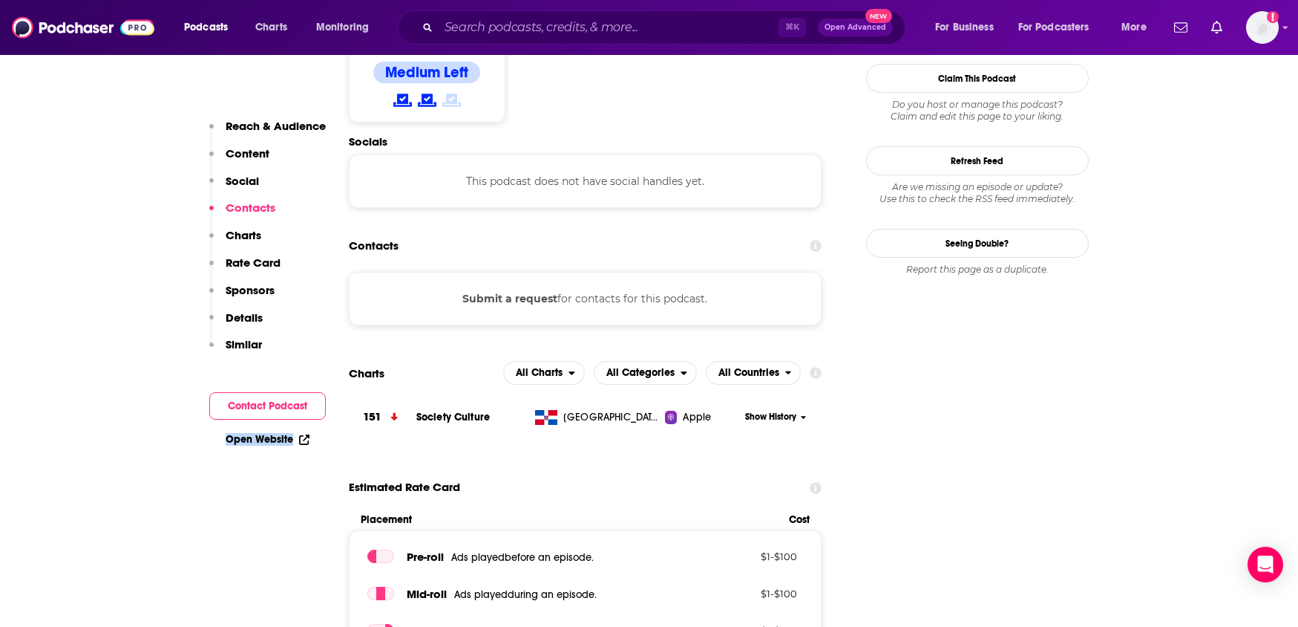
click at [511, 290] on button "Submit a request" at bounding box center [509, 298] width 95 height 16
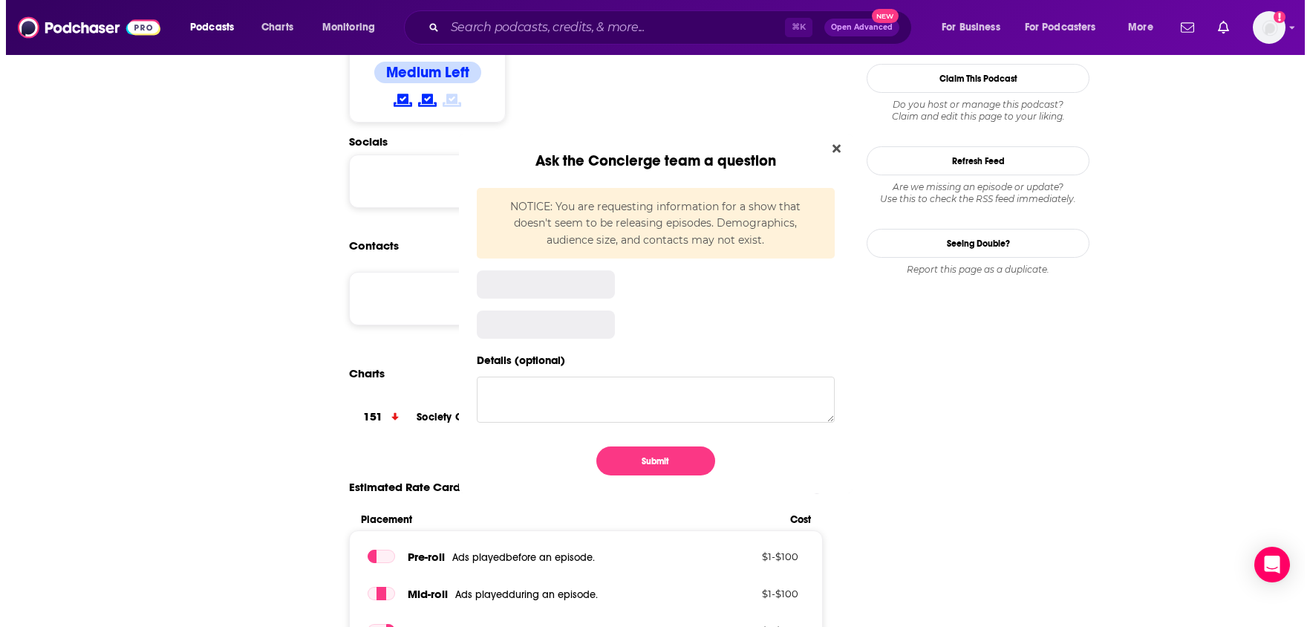
scroll to position [0, 0]
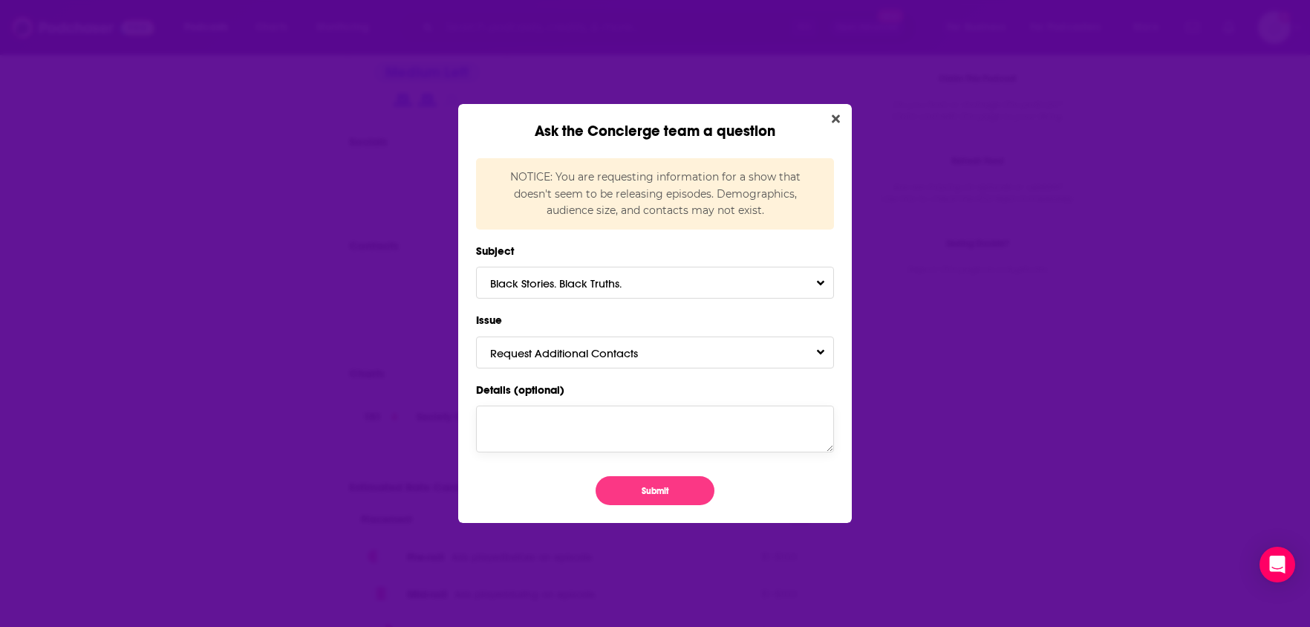
click at [563, 428] on textarea "Details (optional)" at bounding box center [655, 428] width 358 height 46
click at [572, 356] on span "Request Additional Contacts" at bounding box center [578, 353] width 177 height 14
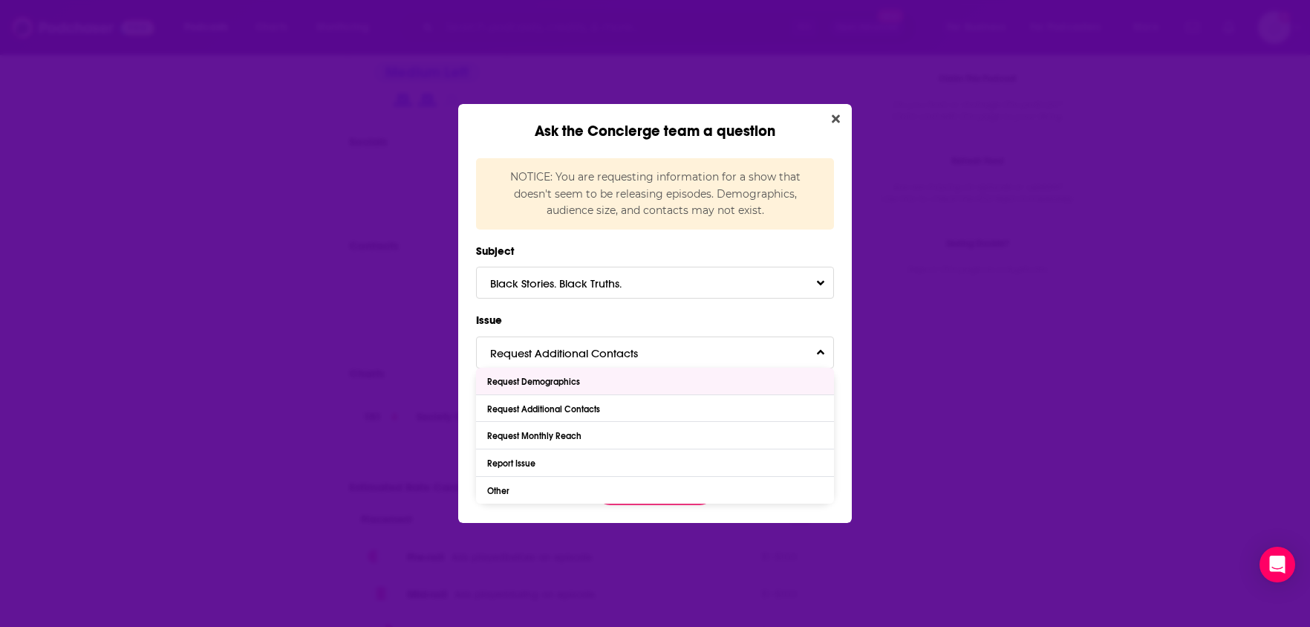
click at [655, 319] on label "Issue" at bounding box center [655, 319] width 358 height 19
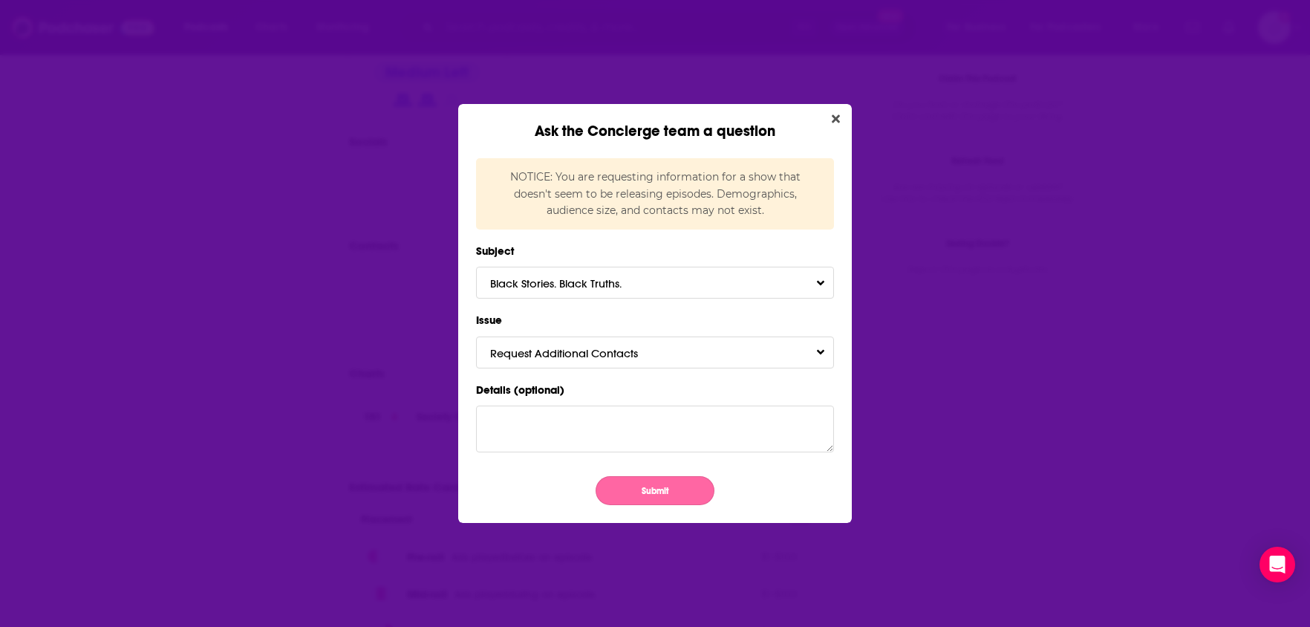
click at [659, 484] on button "Submit" at bounding box center [654, 490] width 119 height 29
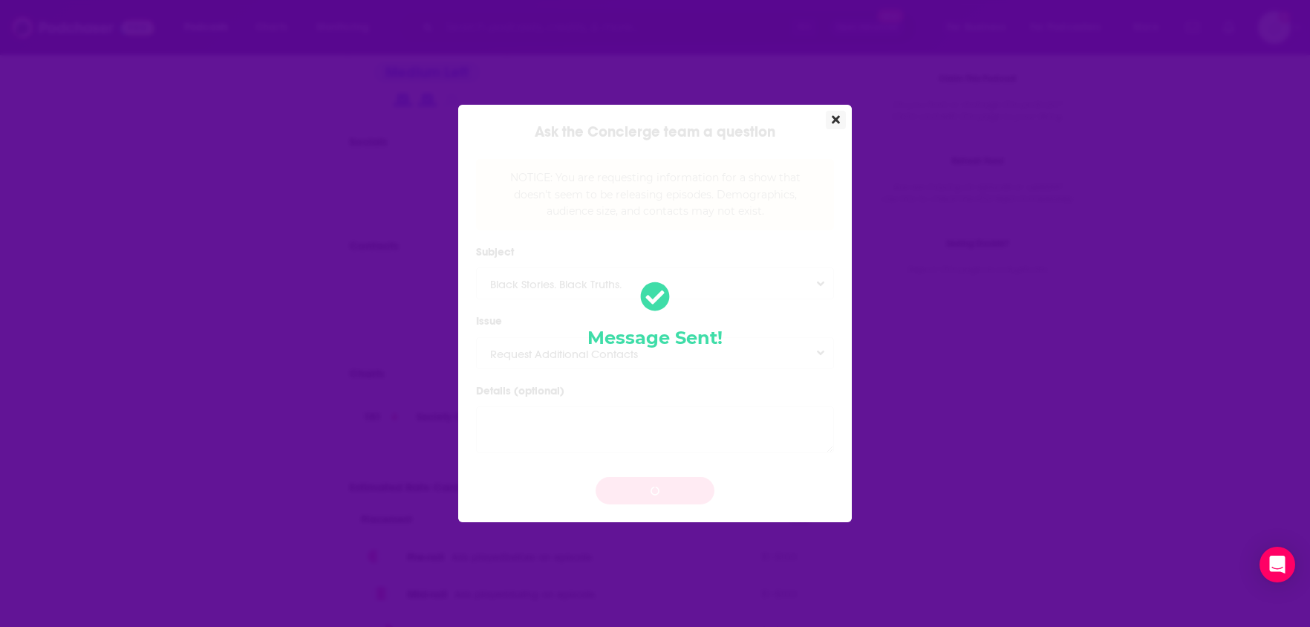
click at [828, 122] on button "Close" at bounding box center [836, 120] width 20 height 19
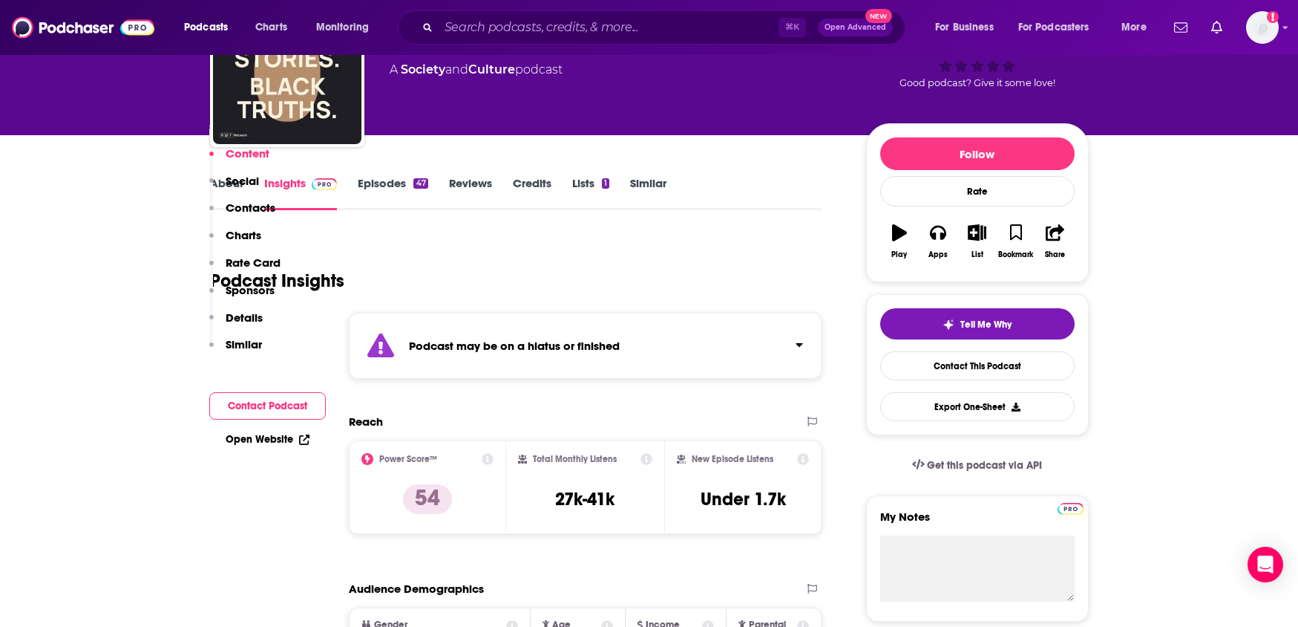
scroll to position [105, 0]
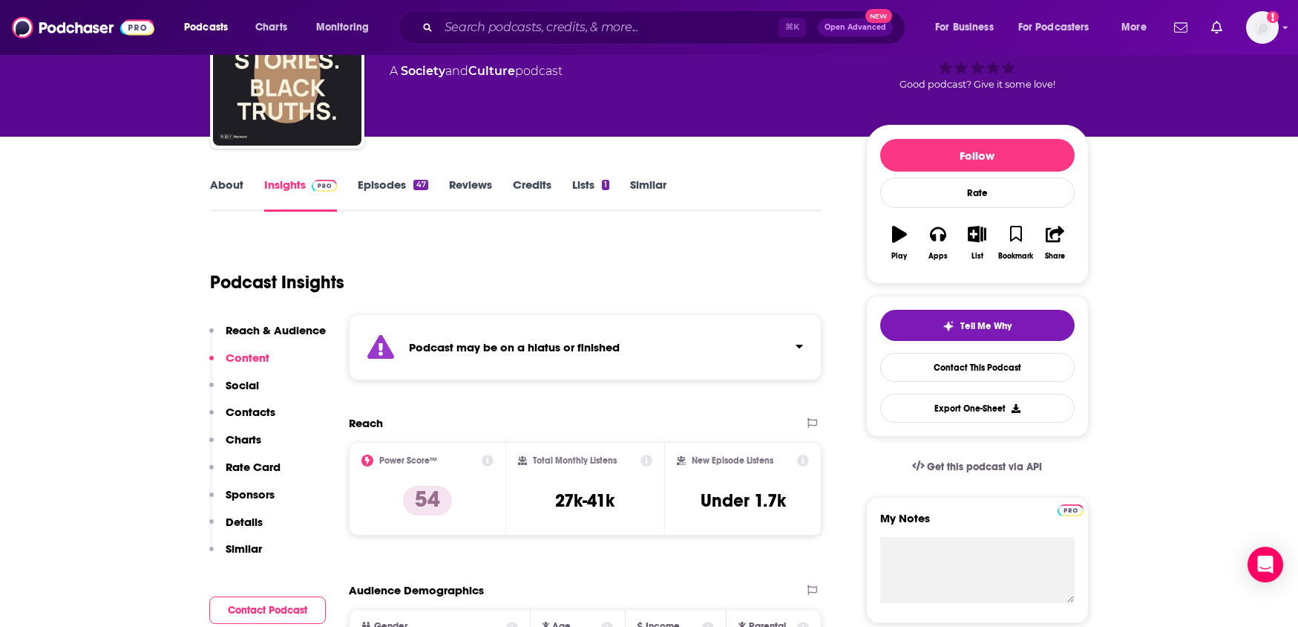
click at [374, 189] on link "Episodes 47" at bounding box center [393, 194] width 70 height 34
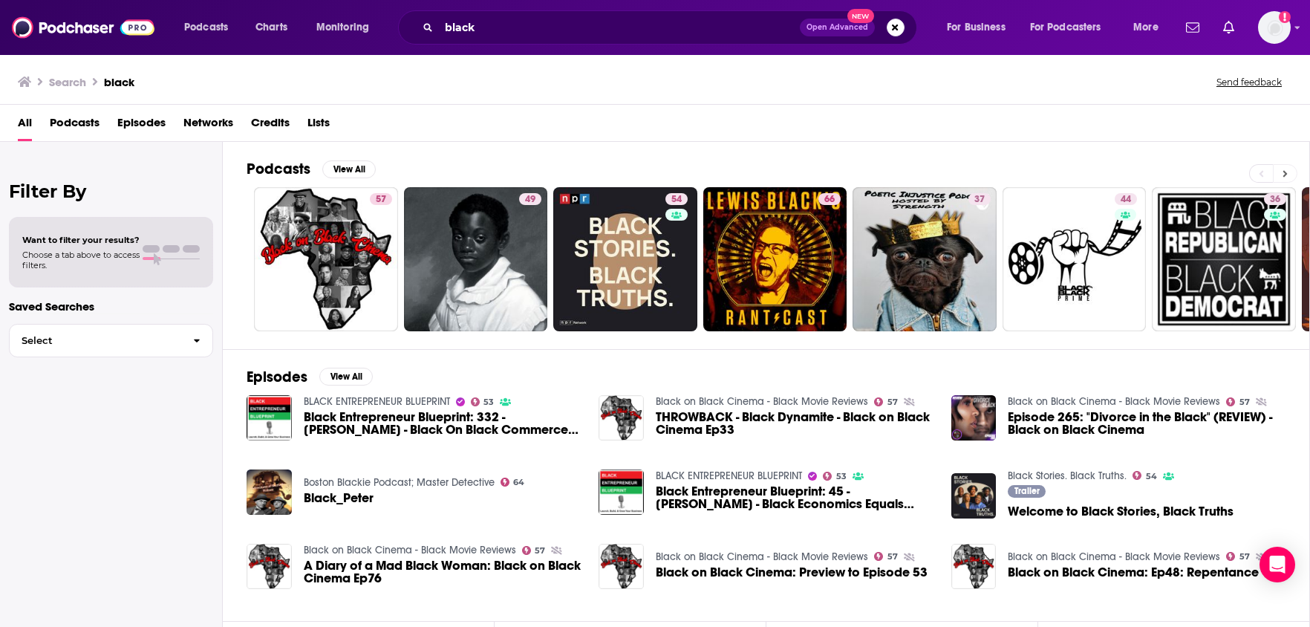
click at [1285, 171] on icon at bounding box center [1284, 174] width 5 height 10
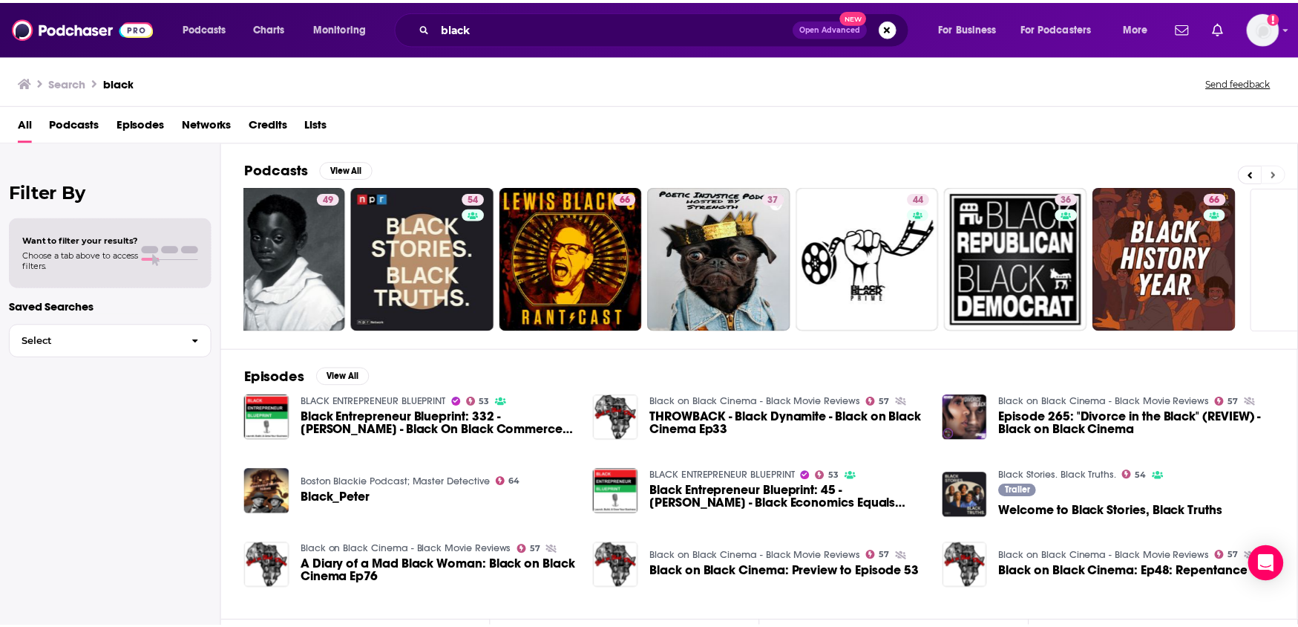
scroll to position [0, 301]
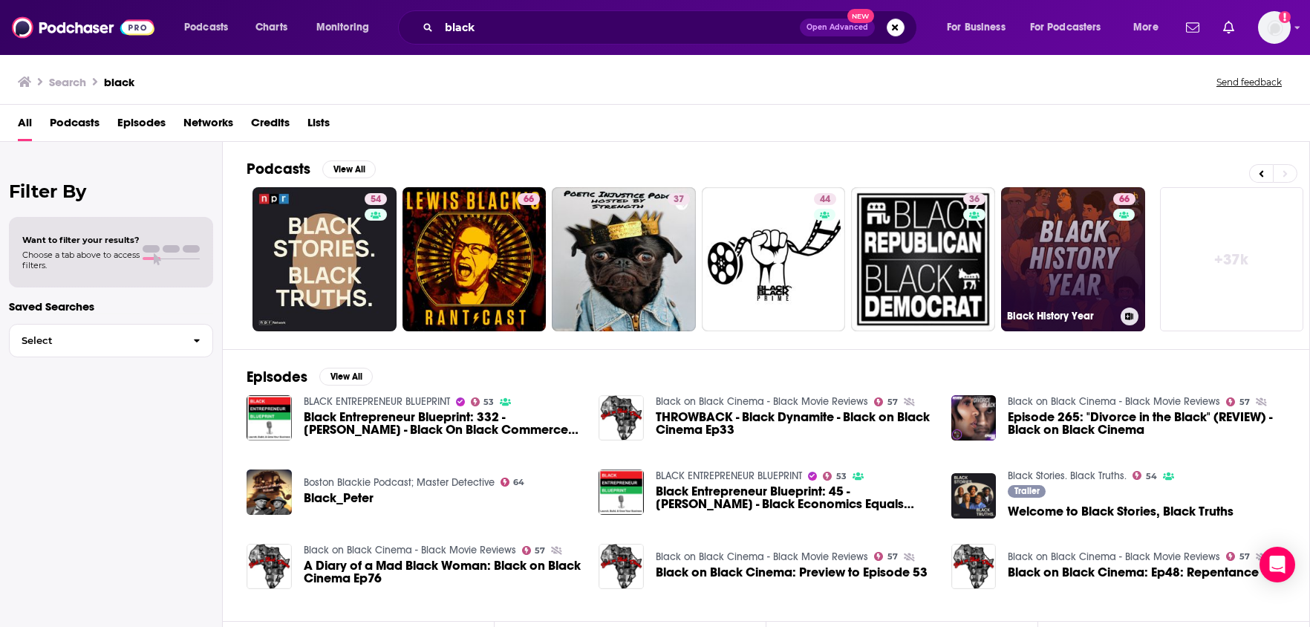
click at [1079, 269] on link "66 Black History Year" at bounding box center [1073, 259] width 144 height 144
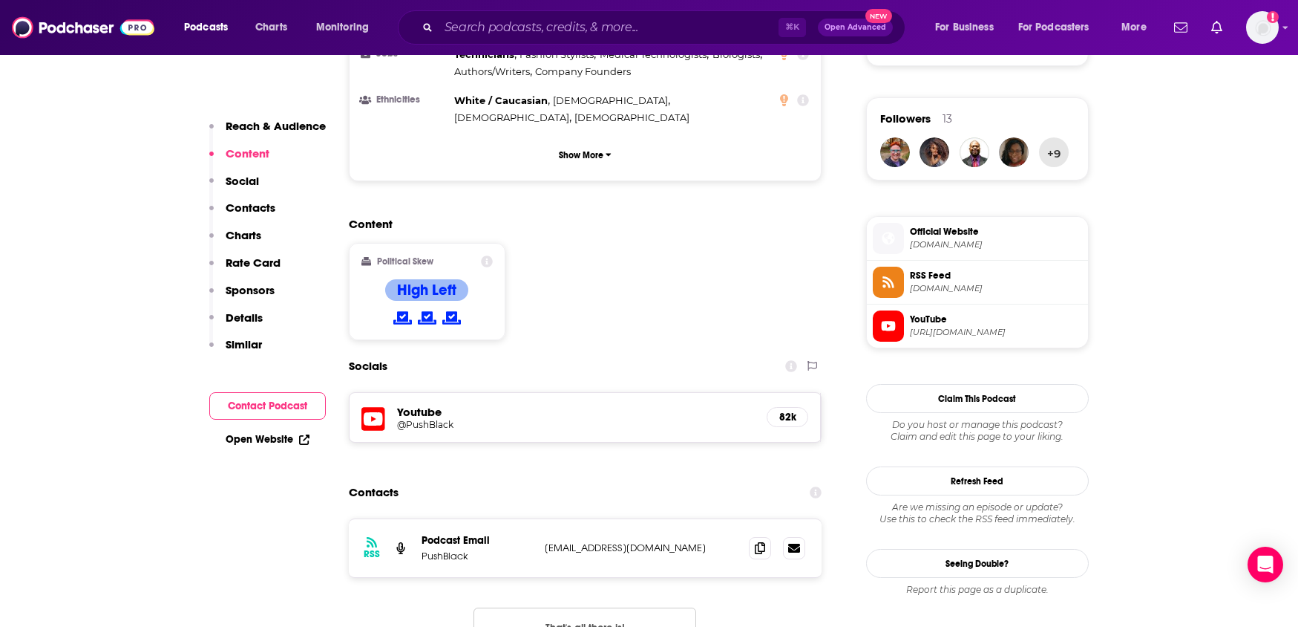
scroll to position [61, 0]
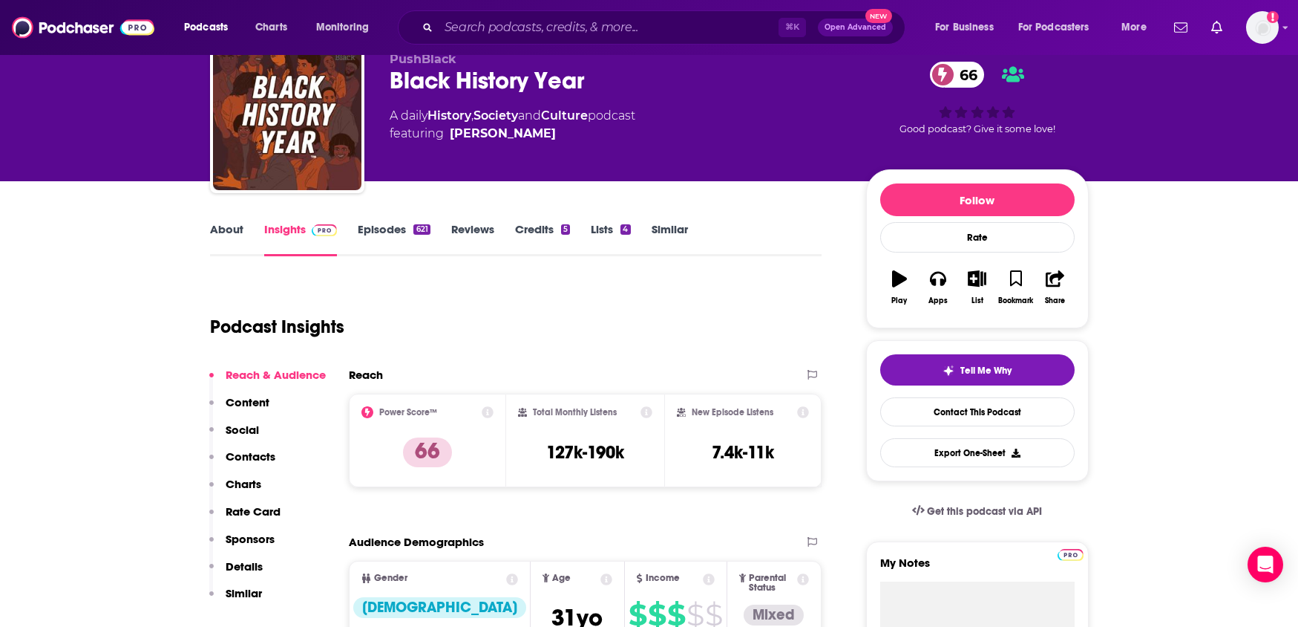
click at [401, 235] on link "Episodes 621" at bounding box center [394, 239] width 72 height 34
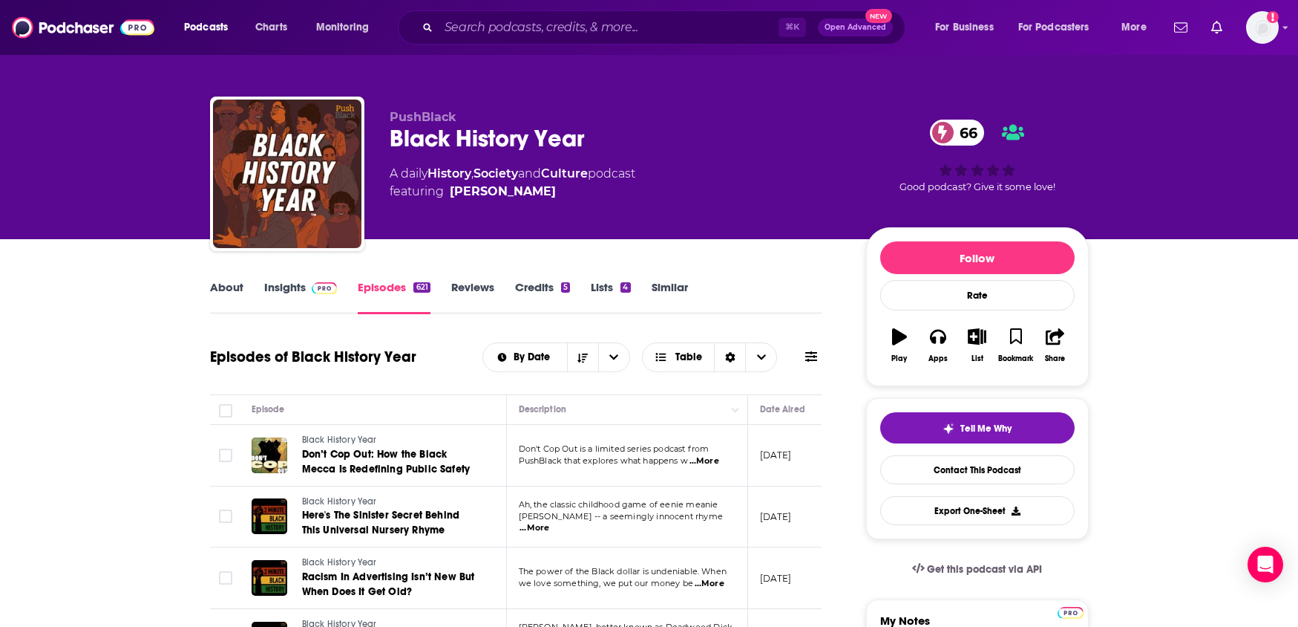
scroll to position [6, 0]
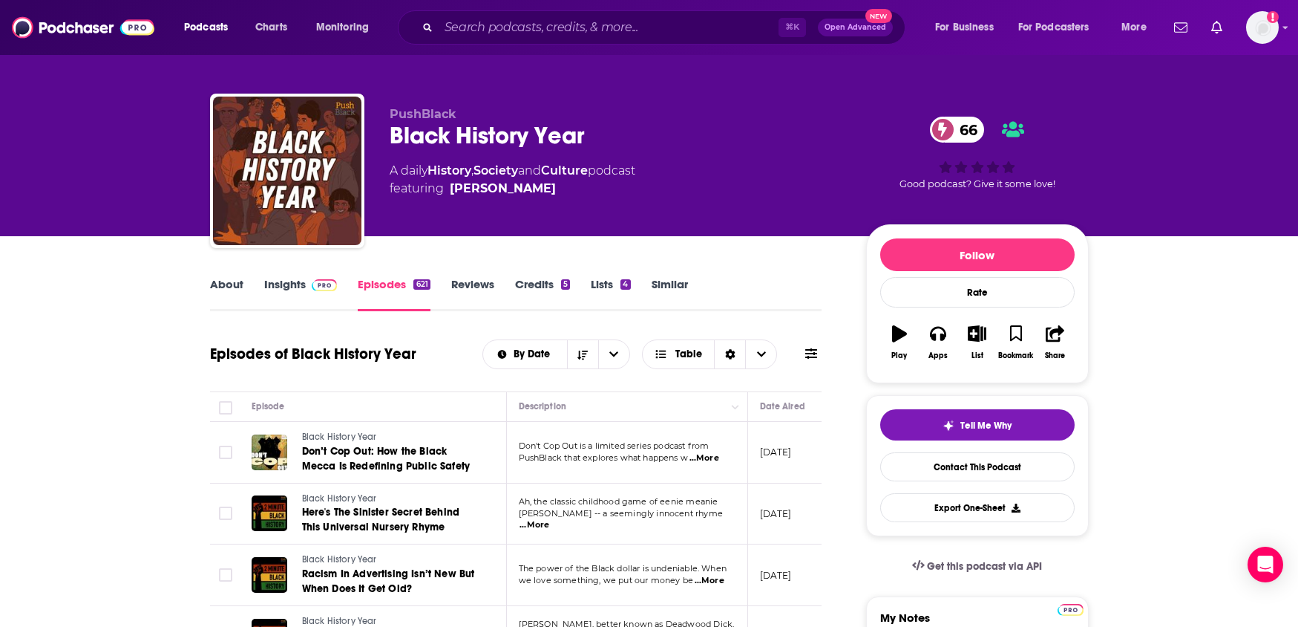
click at [273, 290] on link "Insights" at bounding box center [300, 294] width 73 height 34
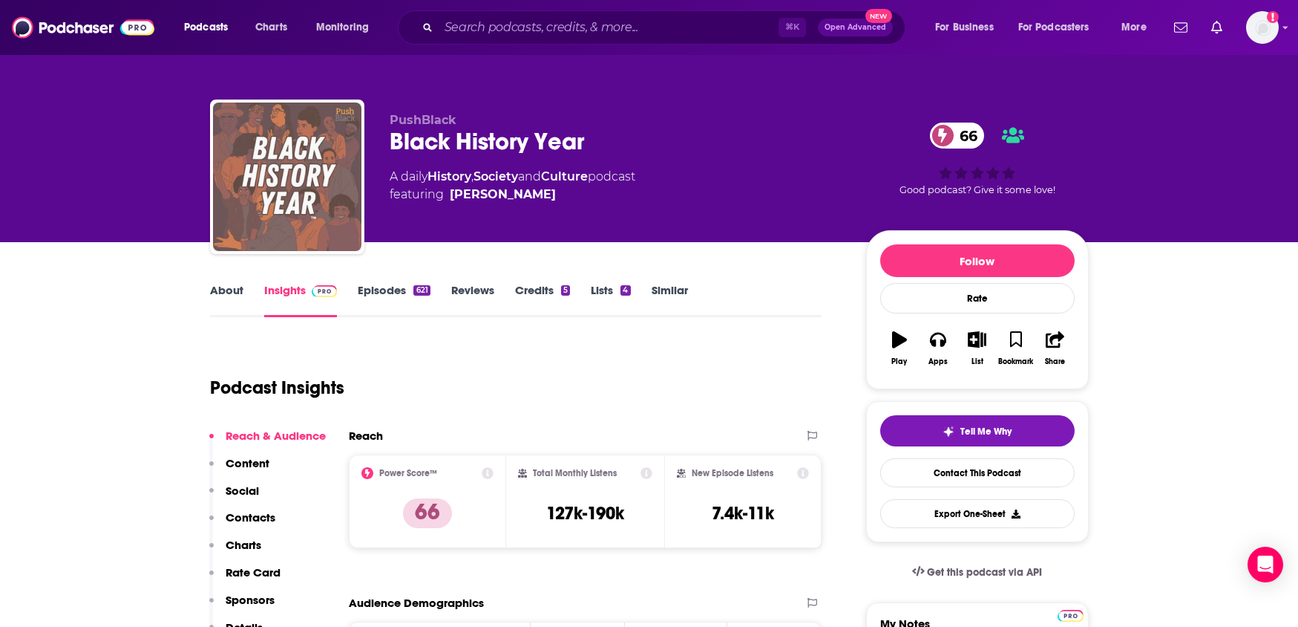
click at [348, 124] on img "Black History Year" at bounding box center [287, 176] width 148 height 148
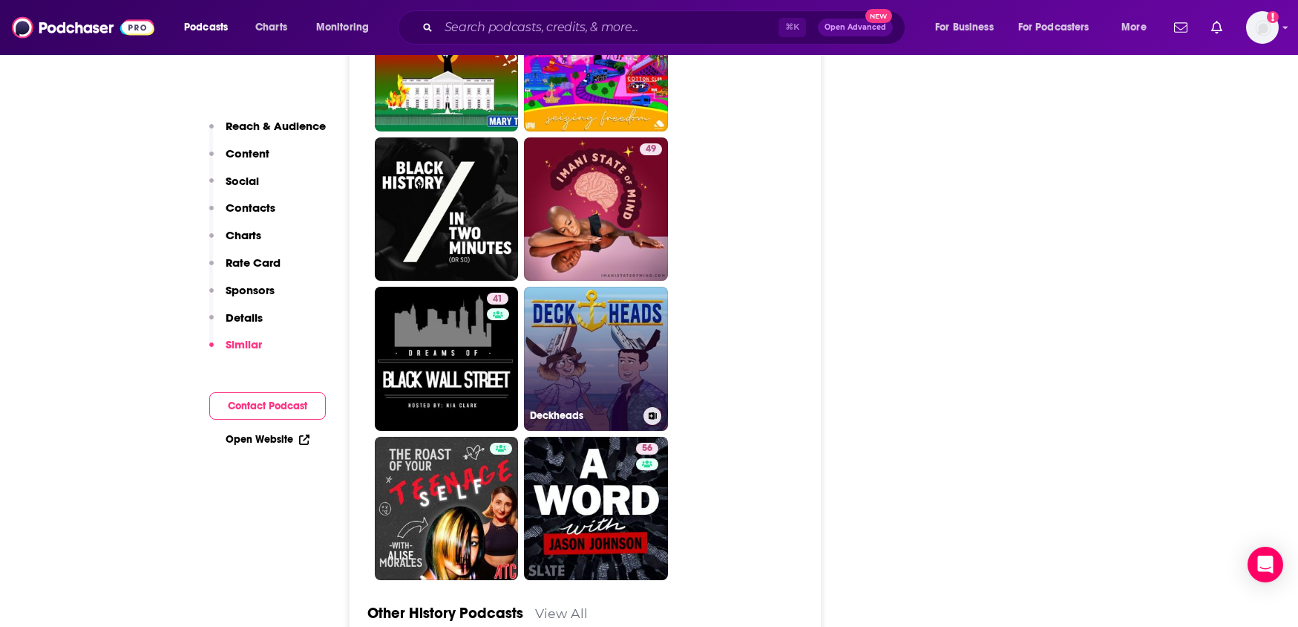
scroll to position [4525, 0]
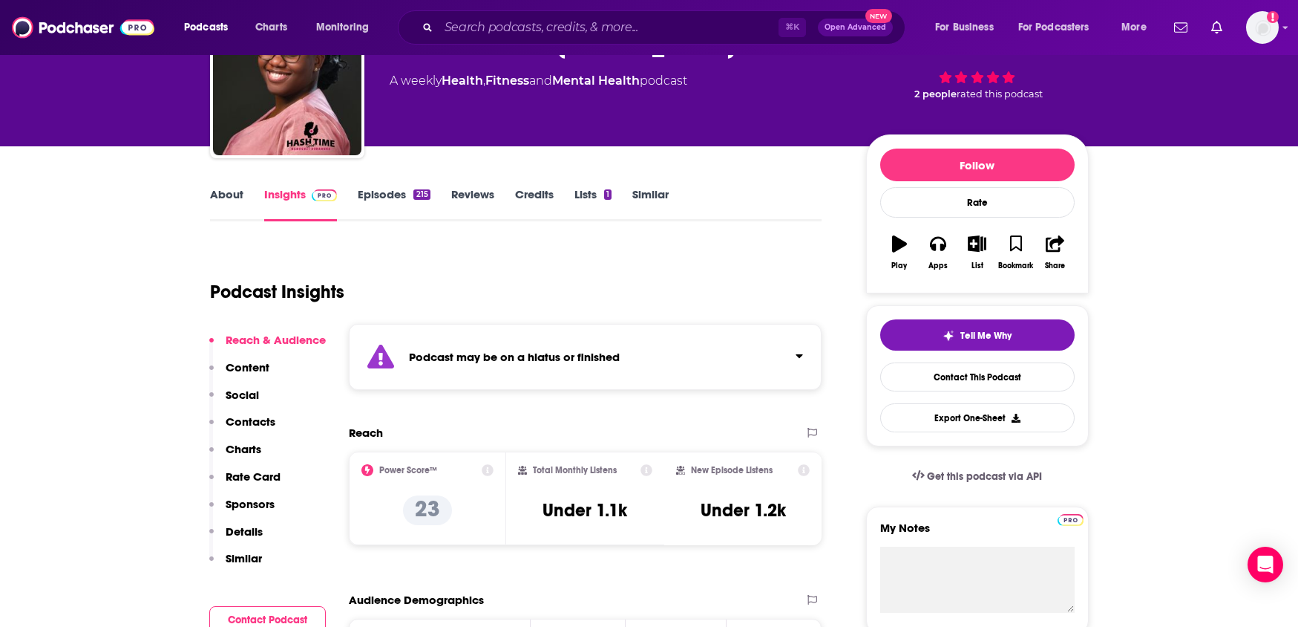
scroll to position [114, 0]
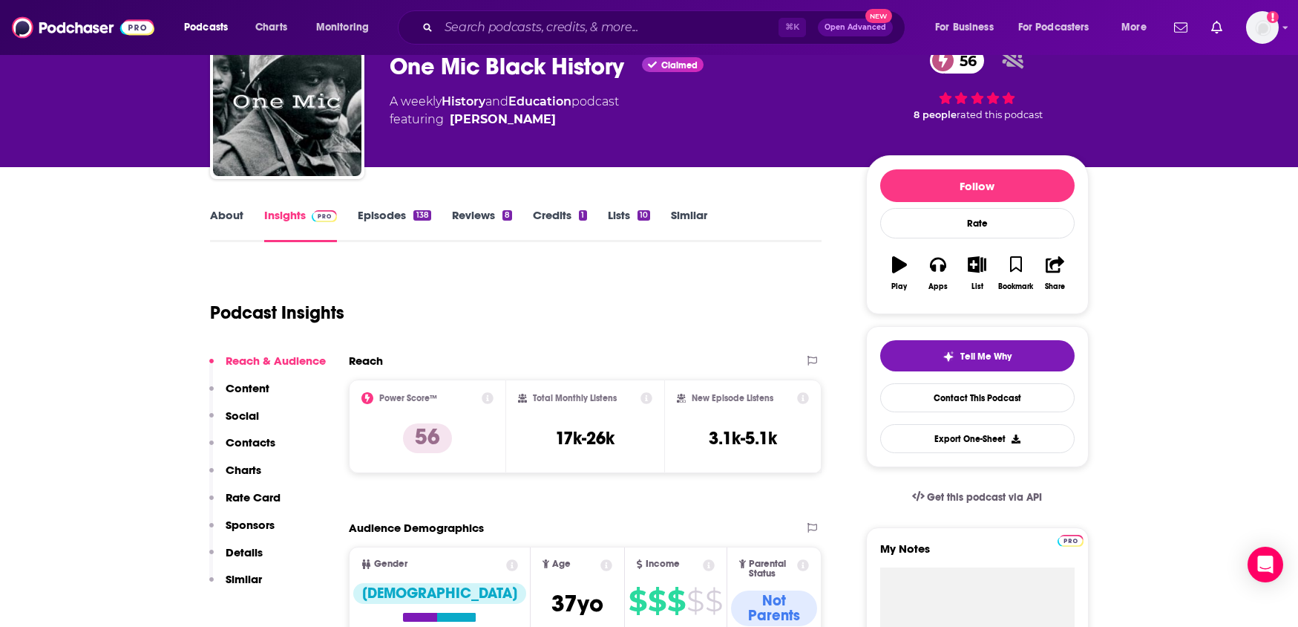
scroll to position [76, 0]
click at [372, 221] on link "Episodes 138" at bounding box center [394, 224] width 73 height 34
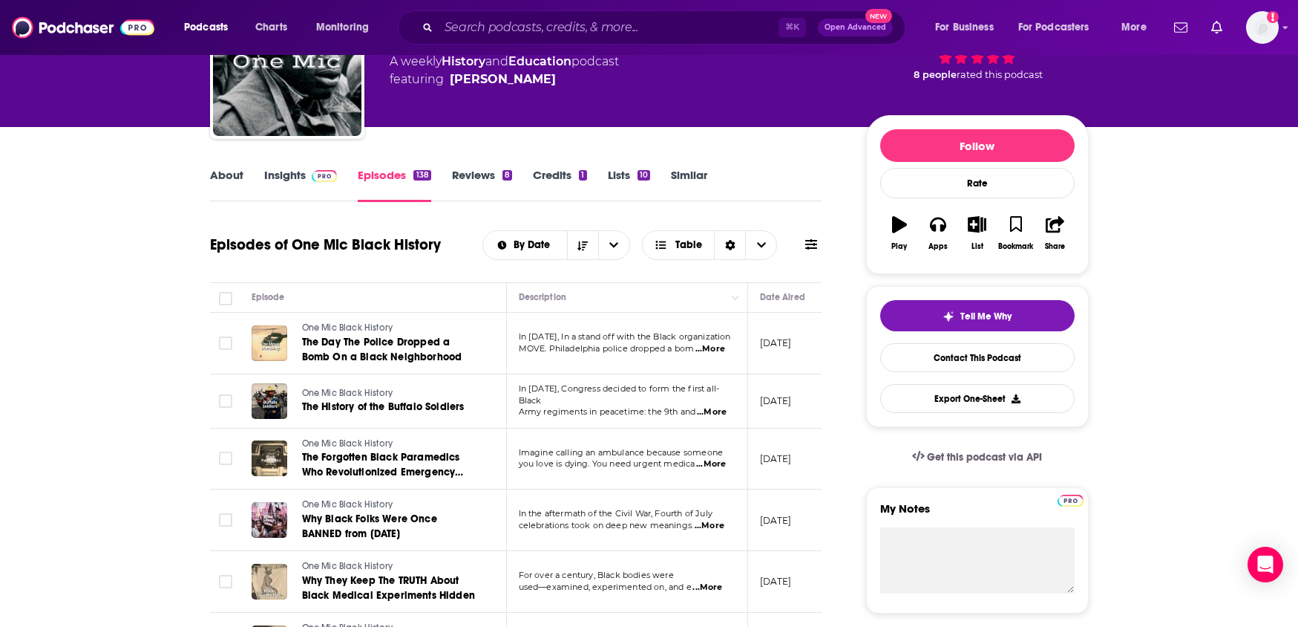
scroll to position [116, 0]
click at [231, 171] on link "About" at bounding box center [226, 184] width 33 height 34
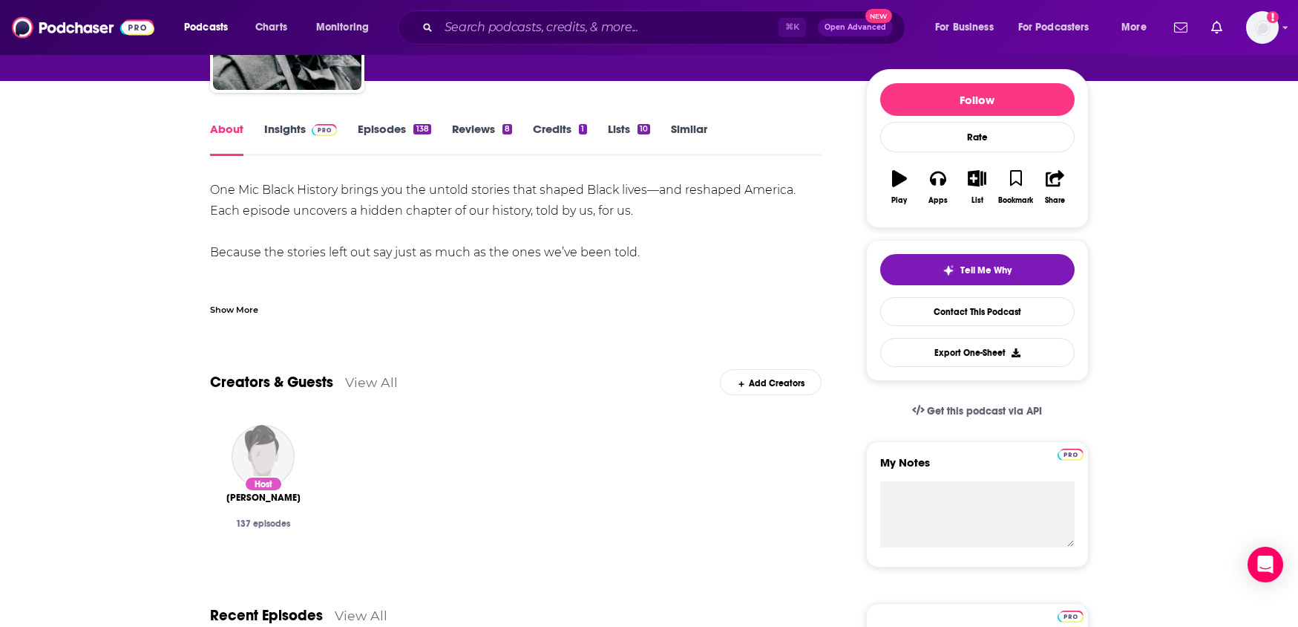
scroll to position [158, 0]
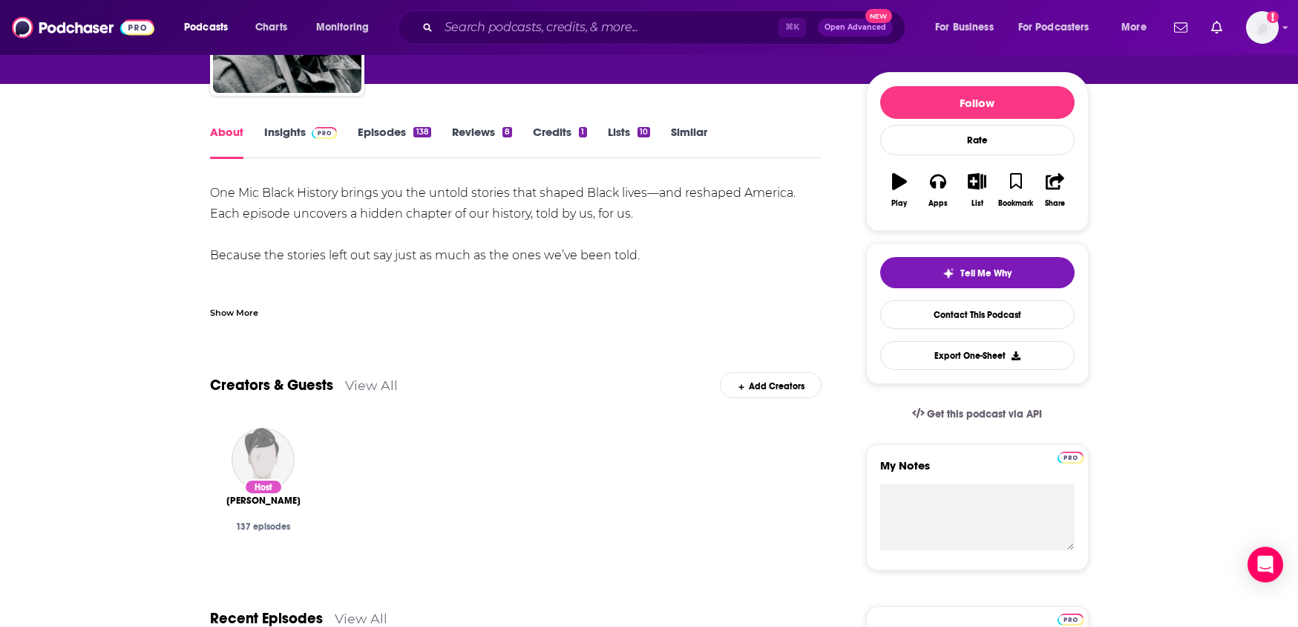
click at [292, 143] on link "Insights" at bounding box center [300, 142] width 73 height 34
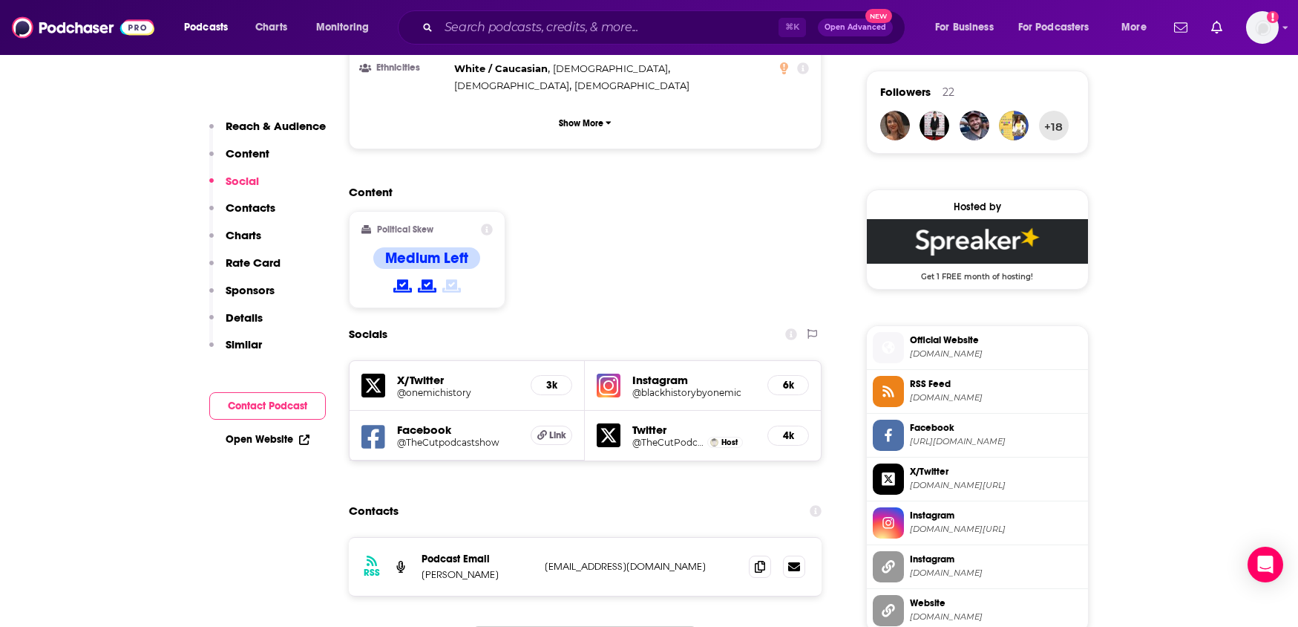
scroll to position [1148, 0]
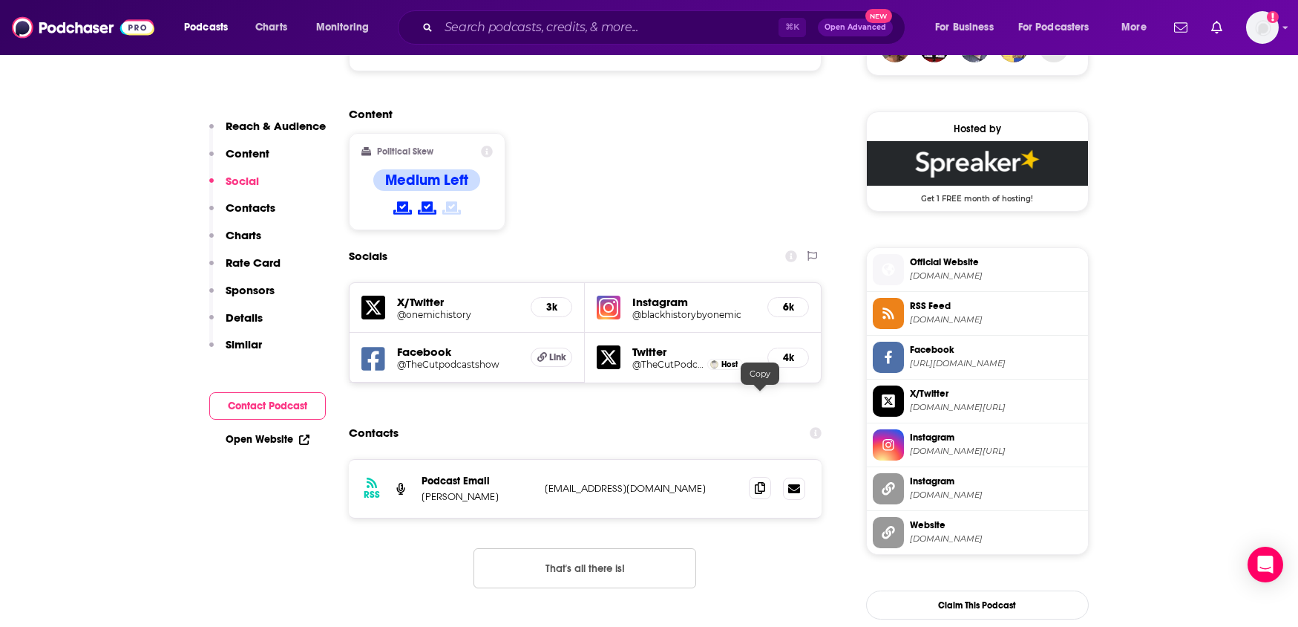
click at [768, 477] on span at bounding box center [760, 488] width 22 height 22
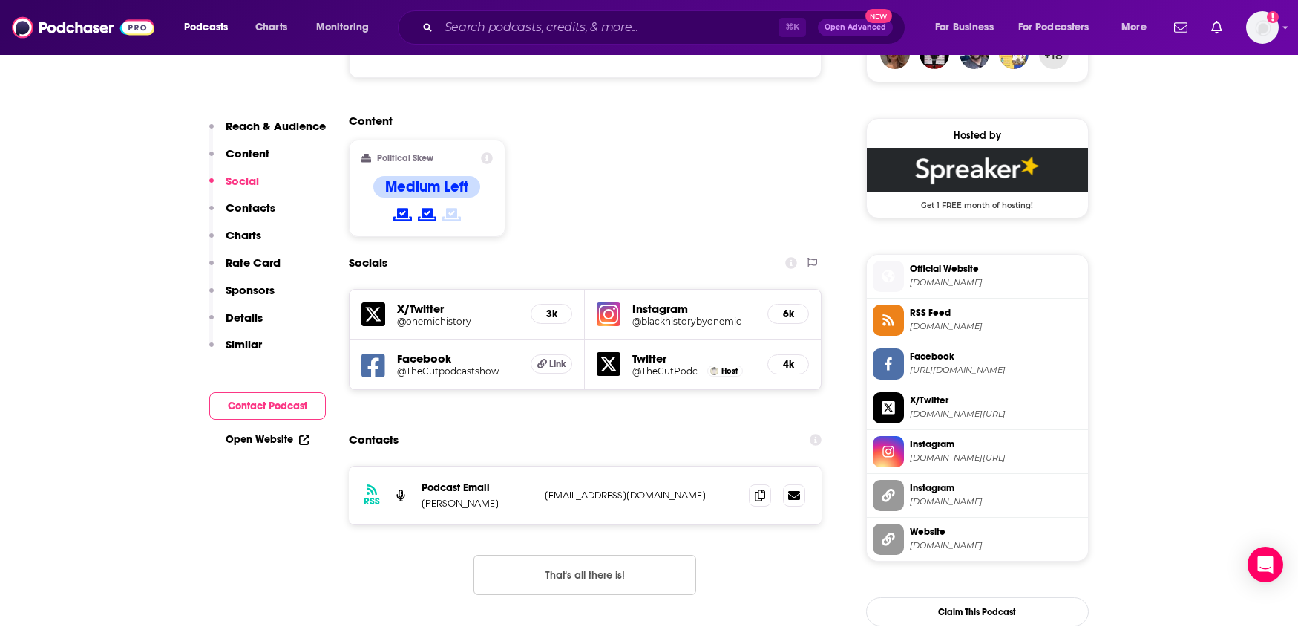
scroll to position [1137, 0]
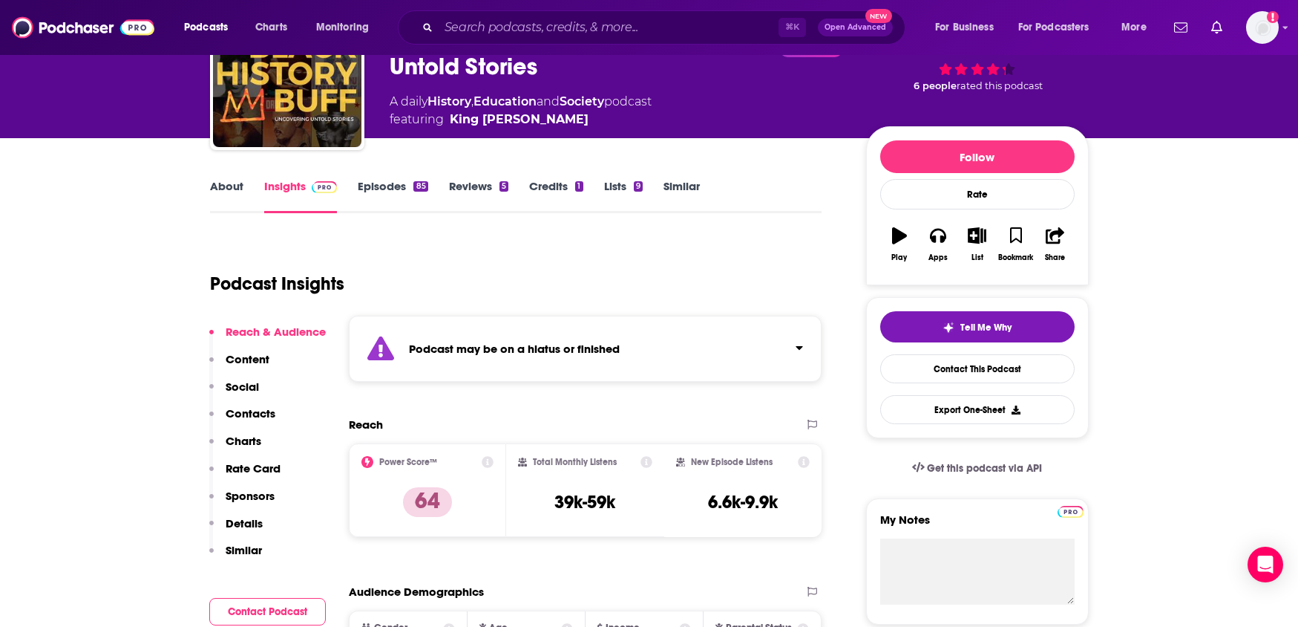
scroll to position [105, 0]
click at [387, 183] on link "Episodes 85" at bounding box center [393, 195] width 70 height 34
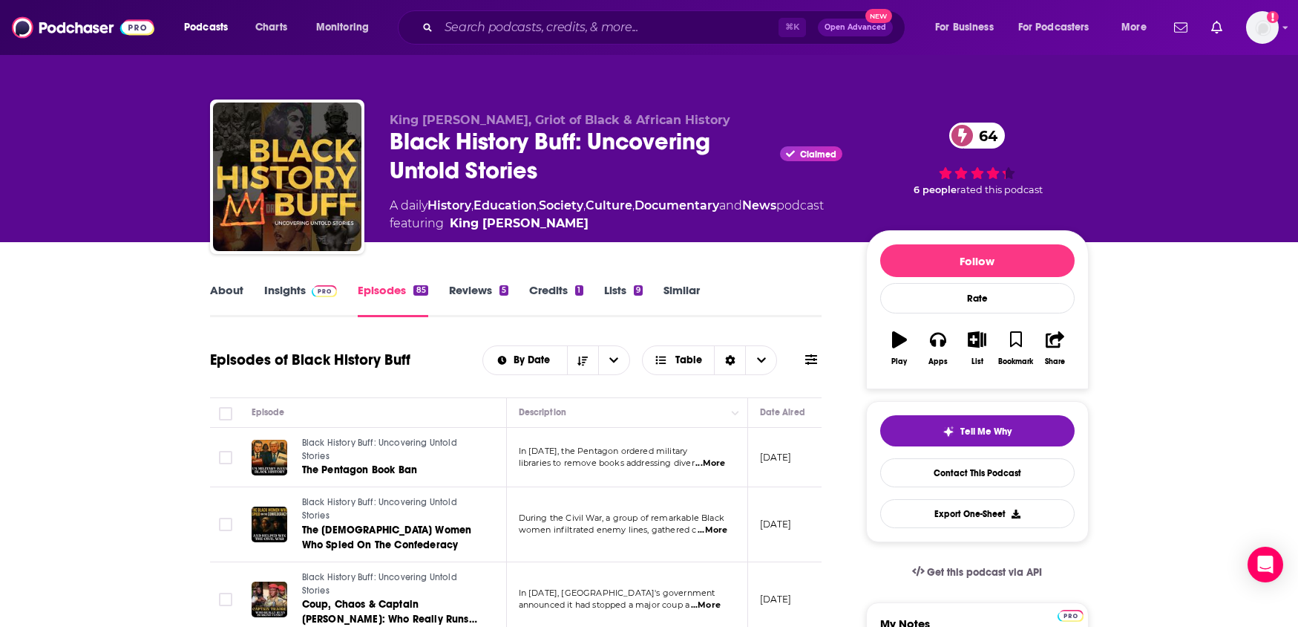
click at [220, 288] on link "About" at bounding box center [226, 300] width 33 height 34
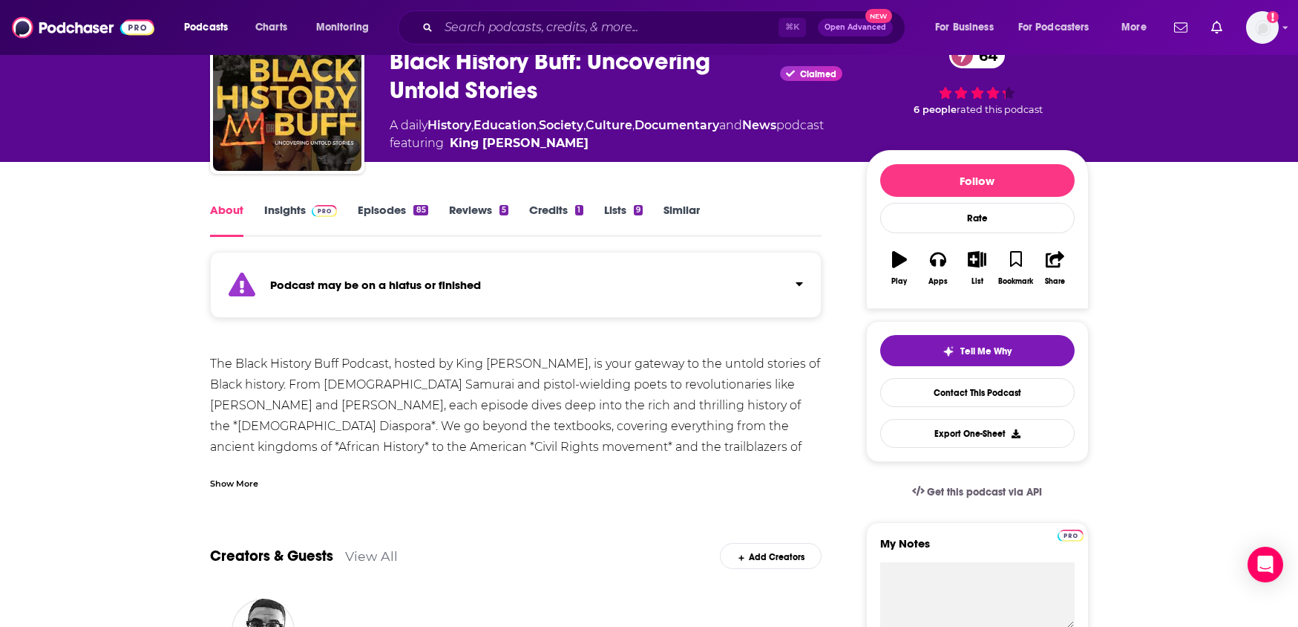
scroll to position [81, 0]
click at [287, 212] on link "Insights" at bounding box center [300, 219] width 73 height 34
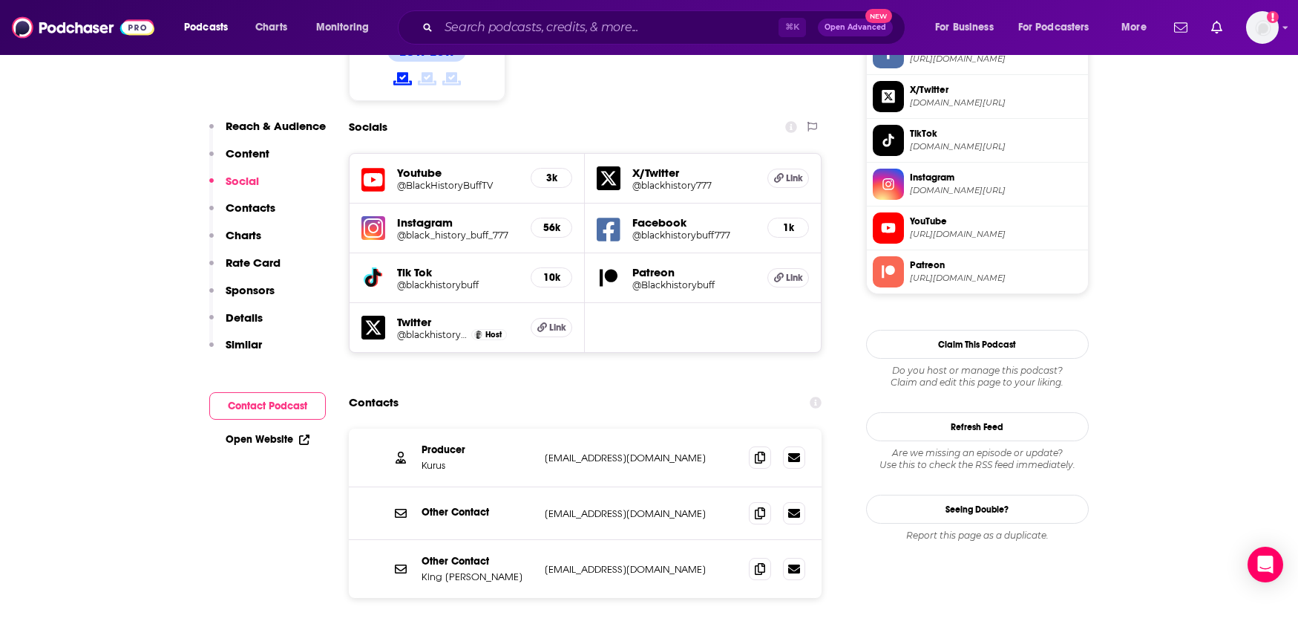
scroll to position [1399, 0]
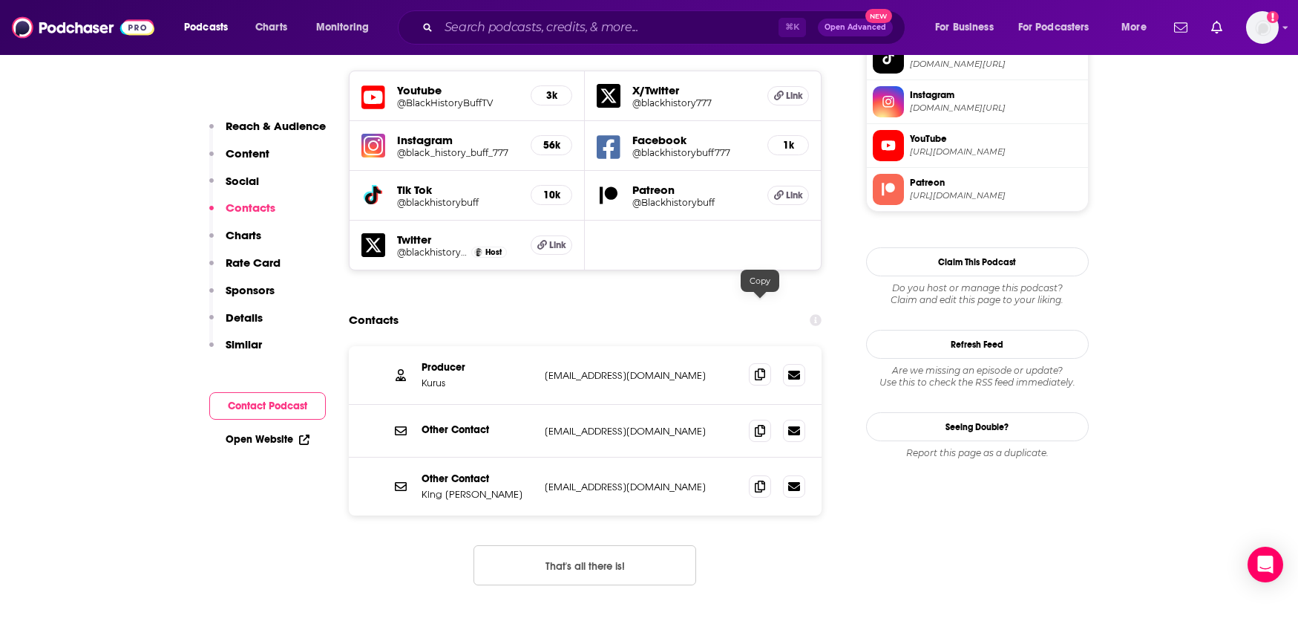
click at [764, 368] on icon at bounding box center [760, 374] width 10 height 12
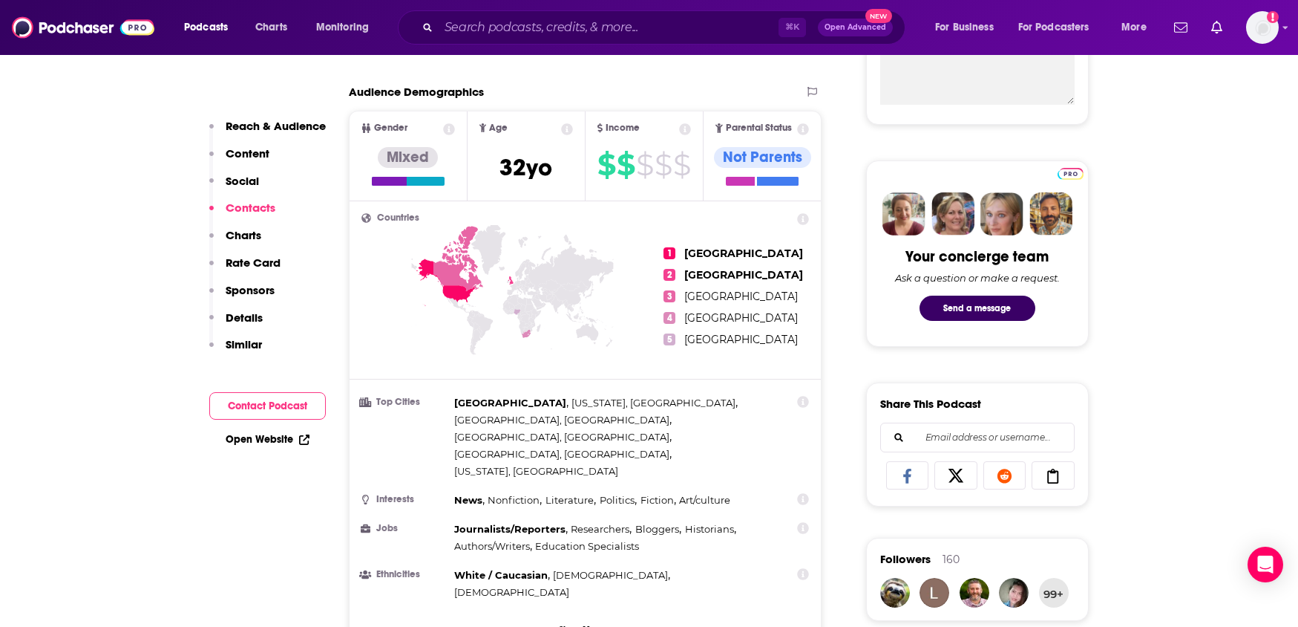
scroll to position [1366, 0]
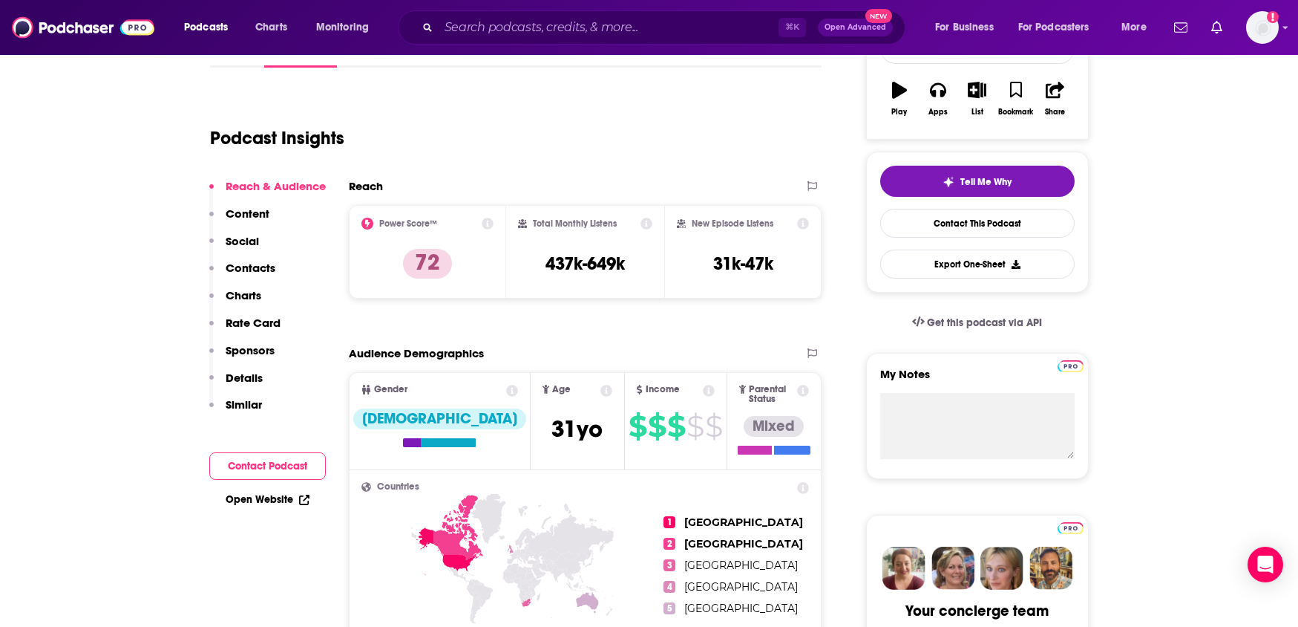
scroll to position [30, 0]
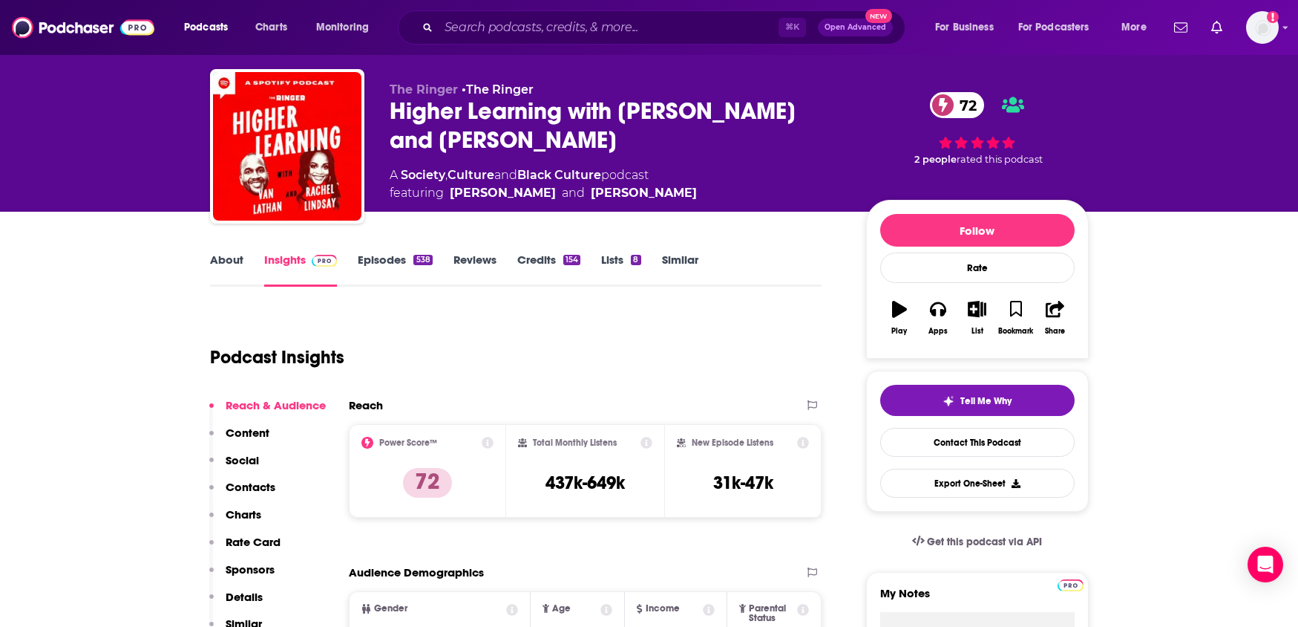
click at [241, 256] on link "About" at bounding box center [226, 269] width 33 height 34
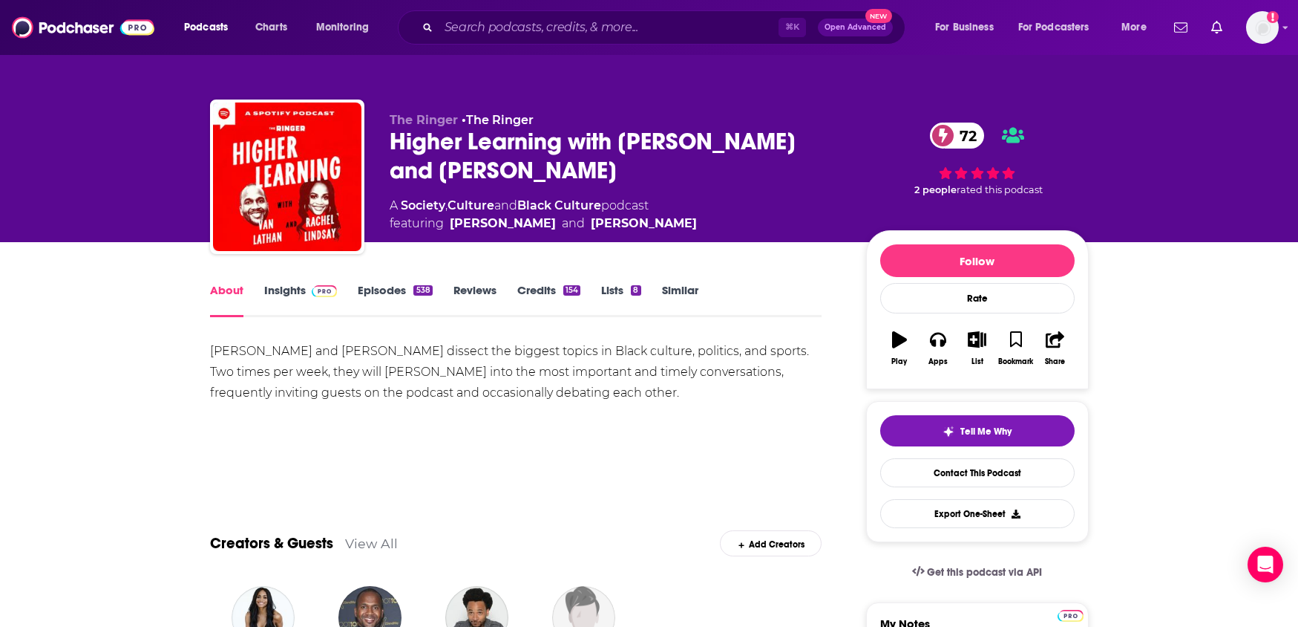
click at [287, 284] on link "Insights" at bounding box center [300, 300] width 73 height 34
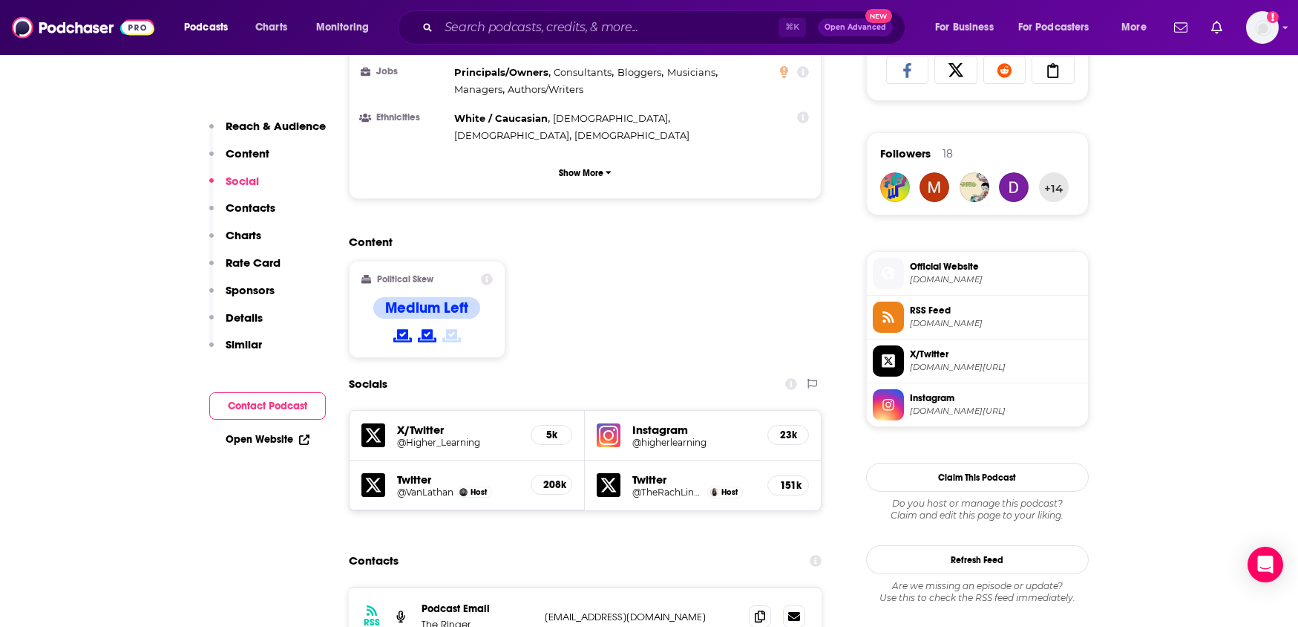
scroll to position [1292, 0]
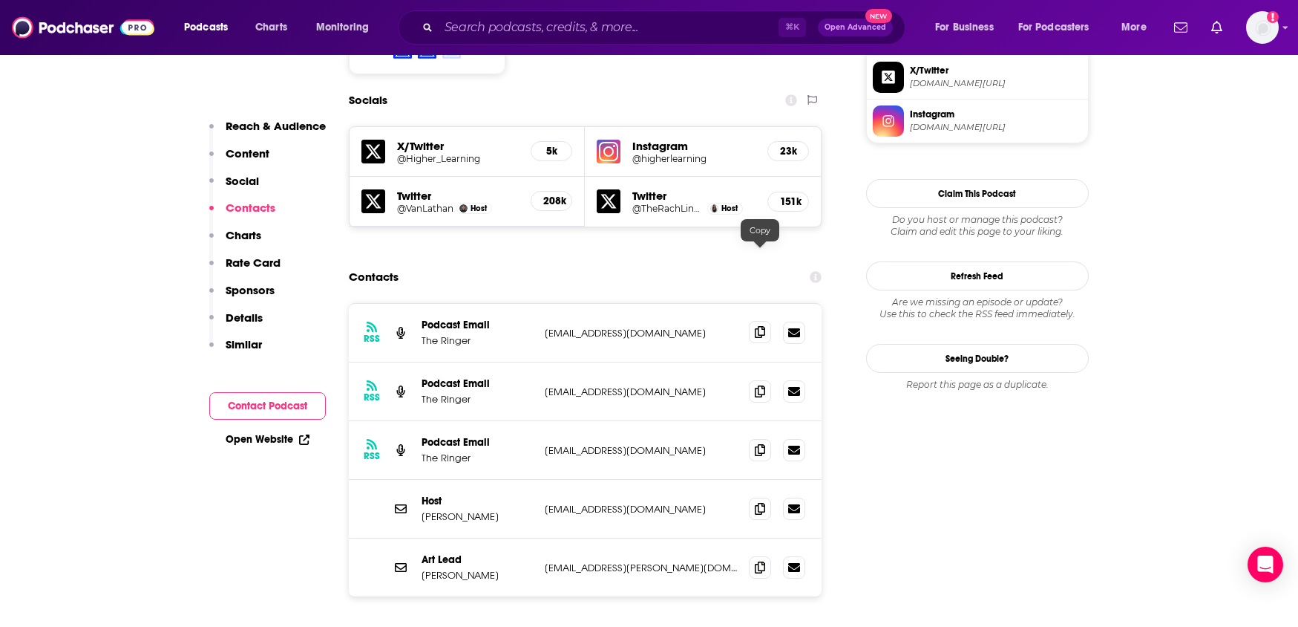
click at [756, 326] on icon at bounding box center [760, 332] width 10 height 12
click at [758, 560] on icon at bounding box center [760, 566] width 10 height 12
click at [755, 497] on span at bounding box center [760, 508] width 22 height 22
click at [758, 385] on icon at bounding box center [760, 391] width 10 height 12
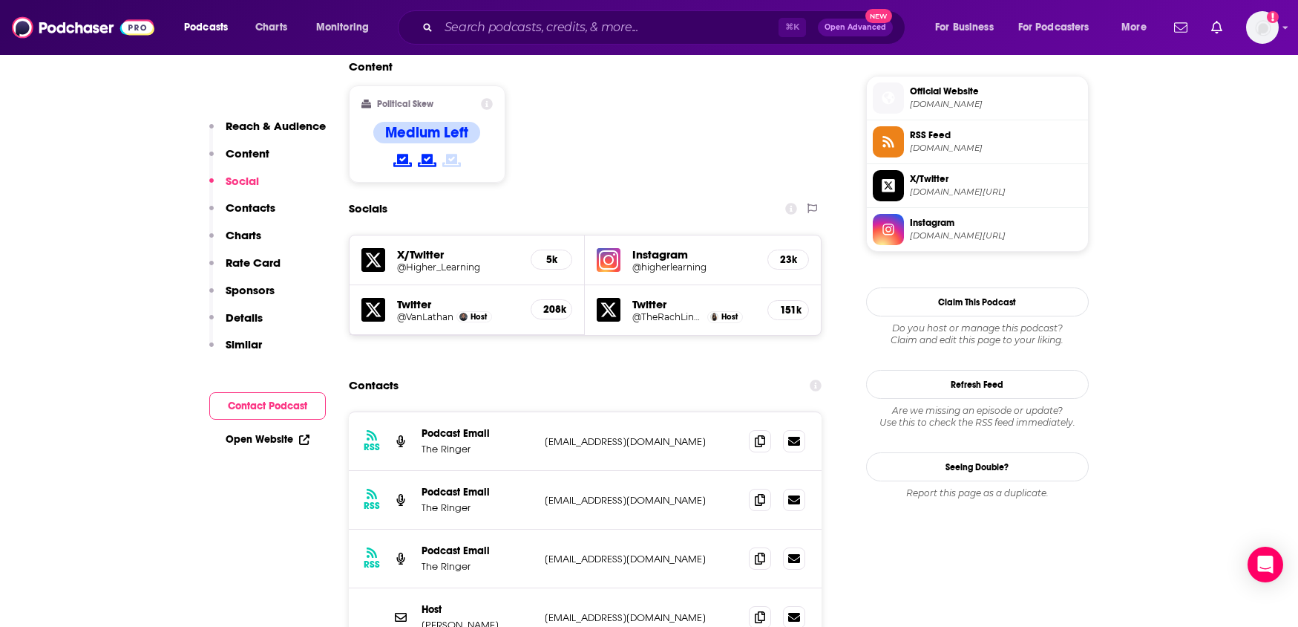
scroll to position [1482, 0]
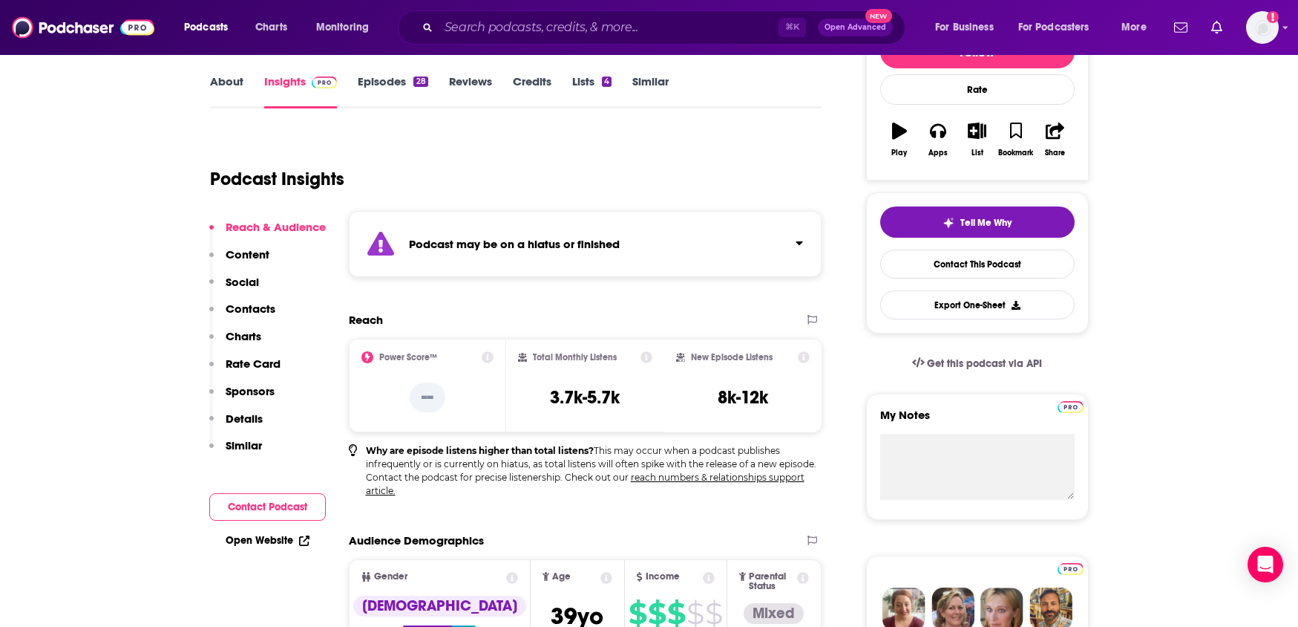
scroll to position [210, 0]
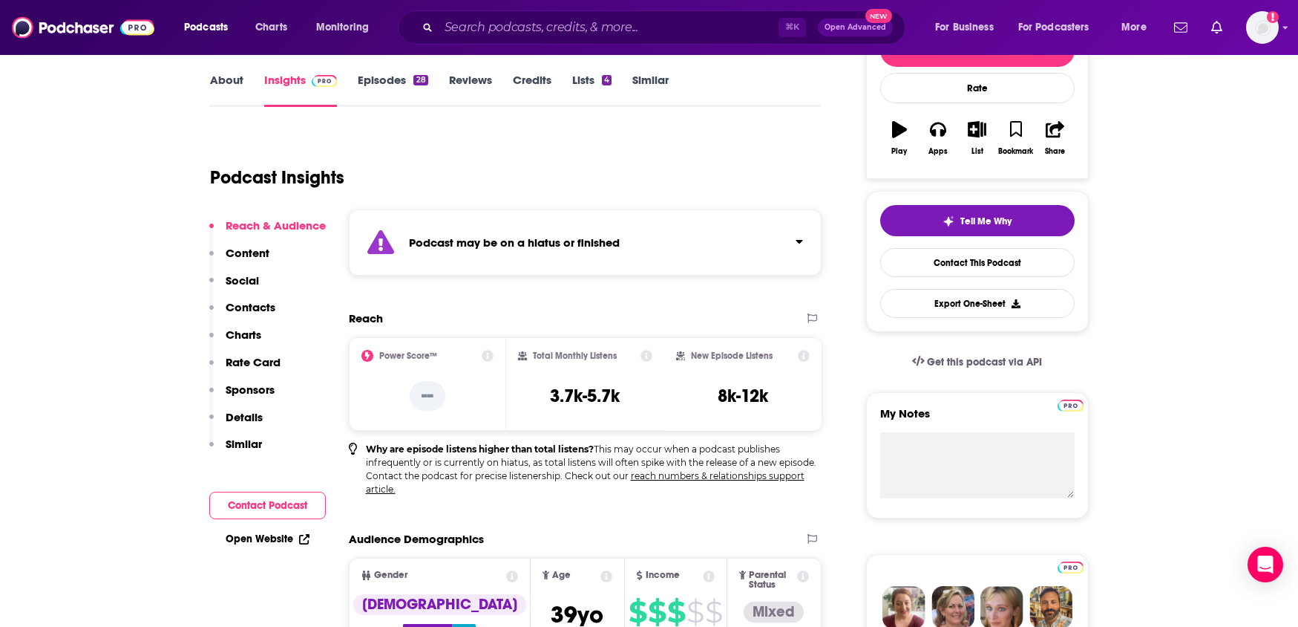
click at [405, 76] on link "Episodes 28" at bounding box center [393, 90] width 70 height 34
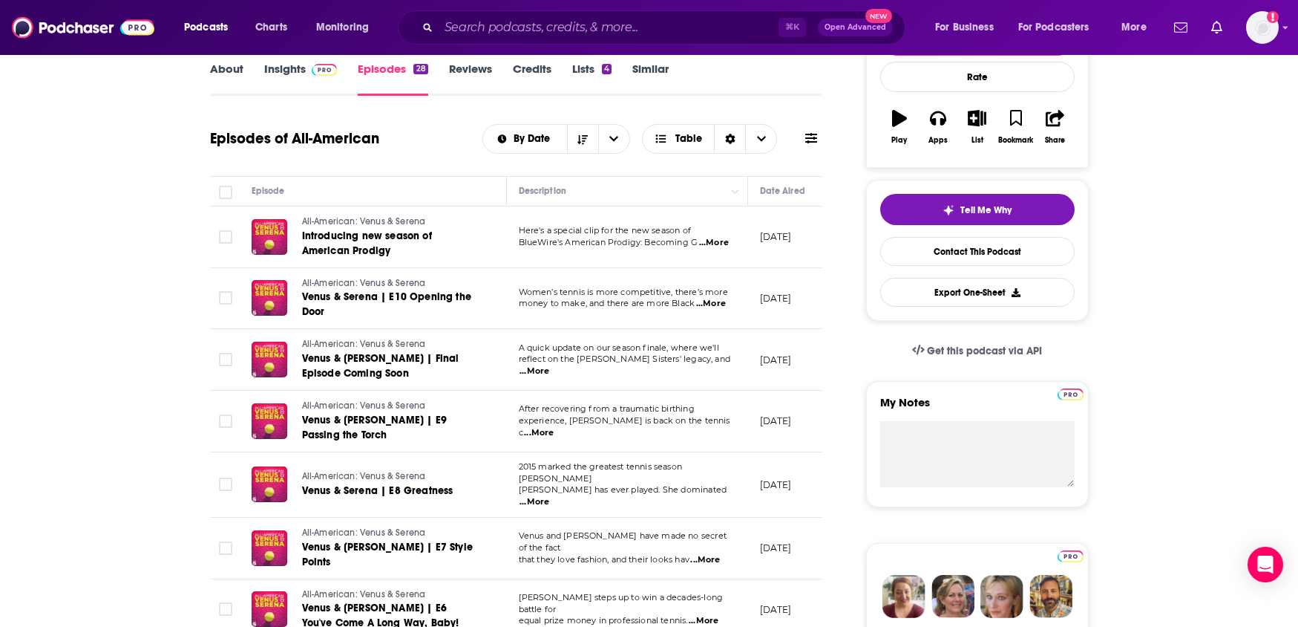
scroll to position [261, 0]
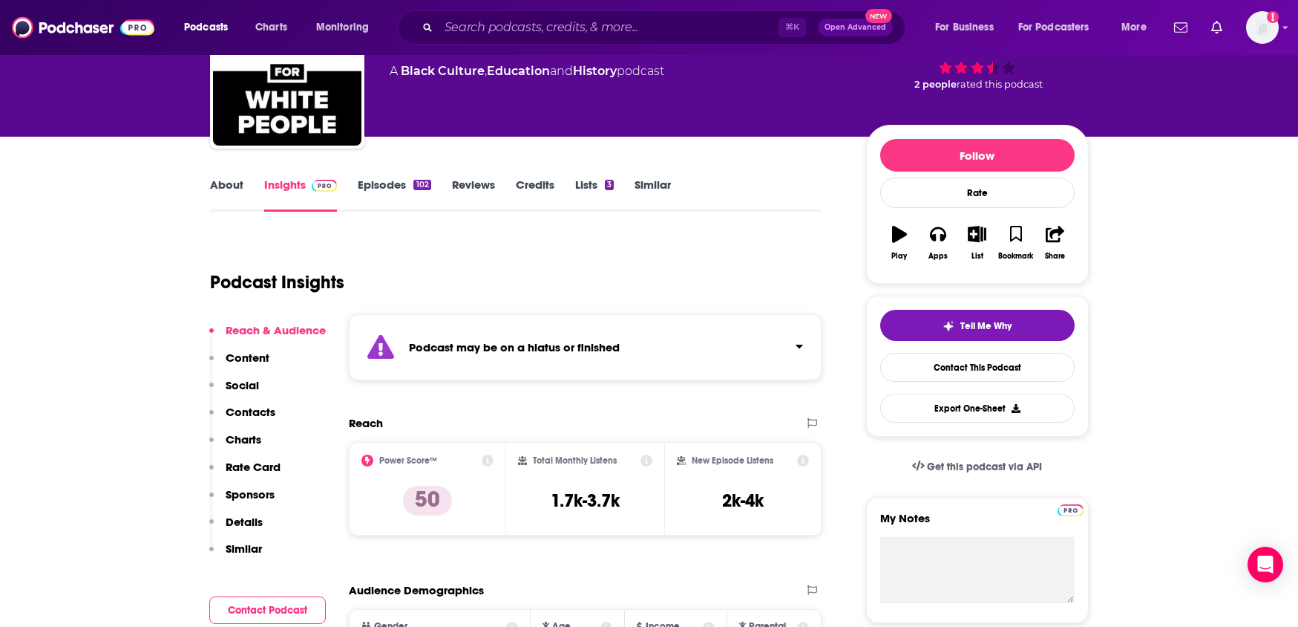
scroll to position [106, 0]
click at [404, 181] on link "Episodes 102" at bounding box center [394, 194] width 73 height 34
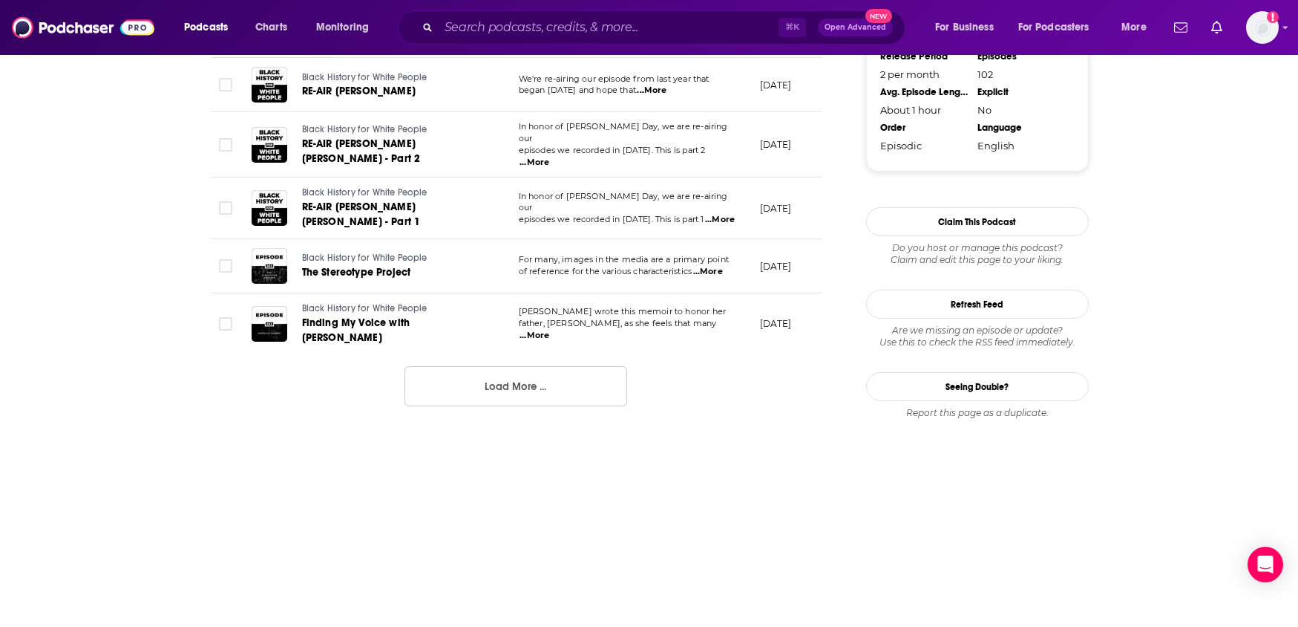
scroll to position [1601, 0]
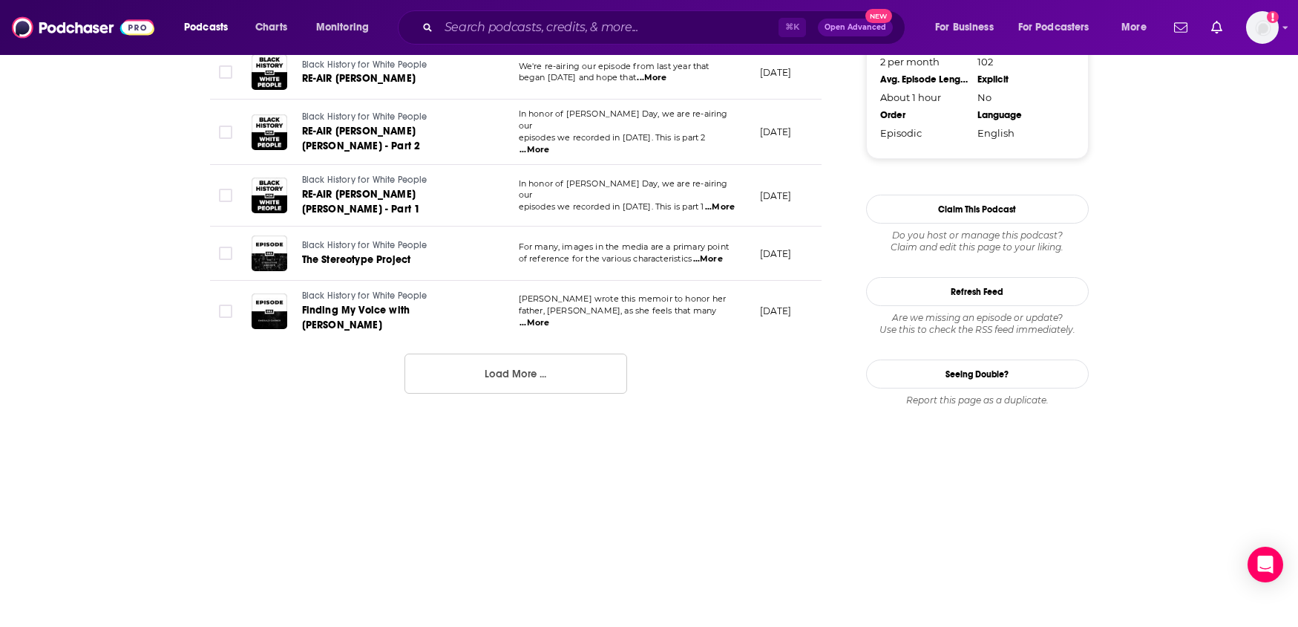
click at [529, 353] on button "Load More ..." at bounding box center [516, 373] width 223 height 40
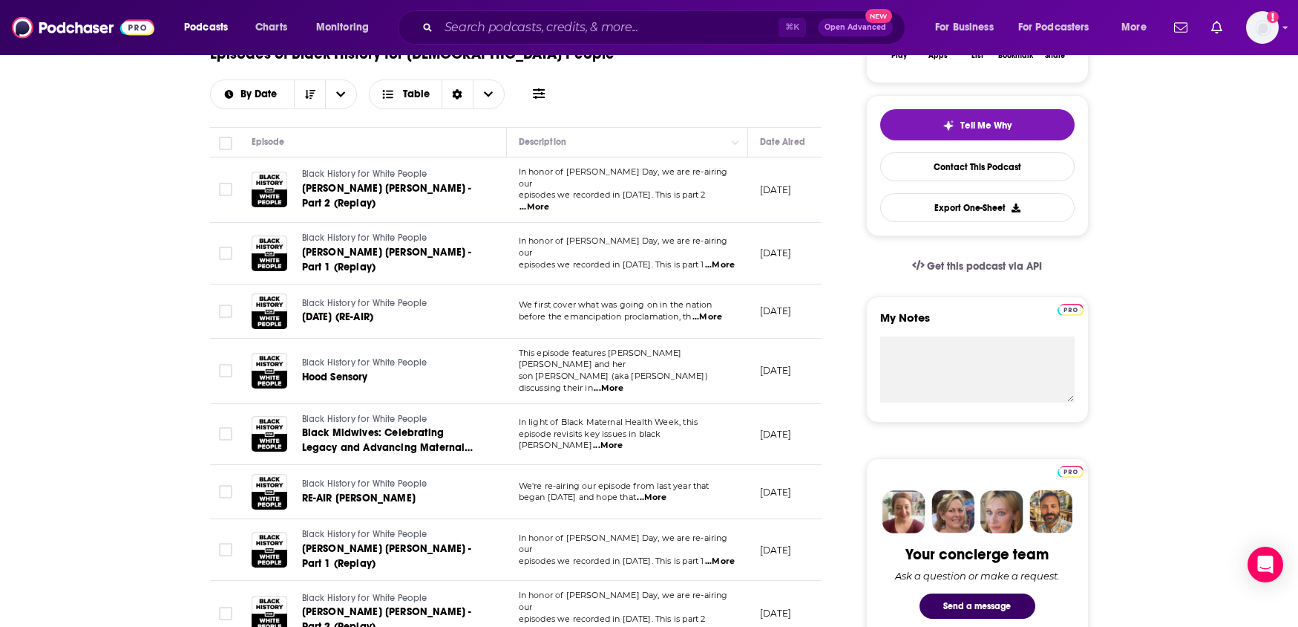
scroll to position [0, 0]
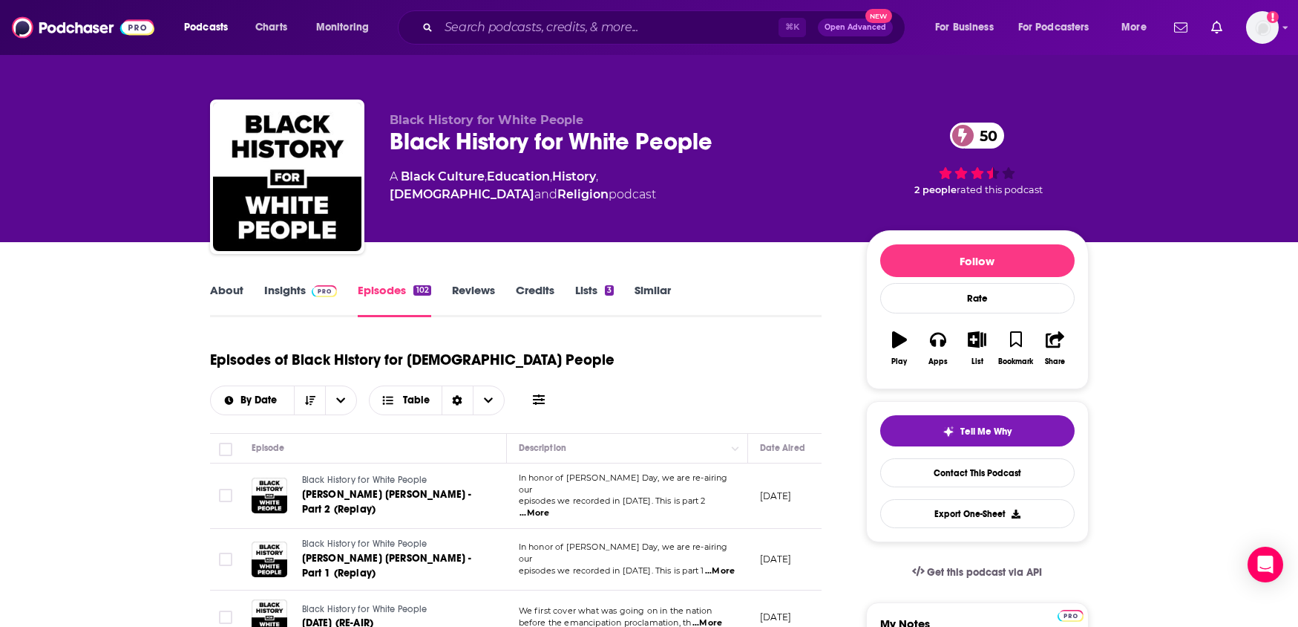
click at [297, 287] on link "Insights" at bounding box center [300, 300] width 73 height 34
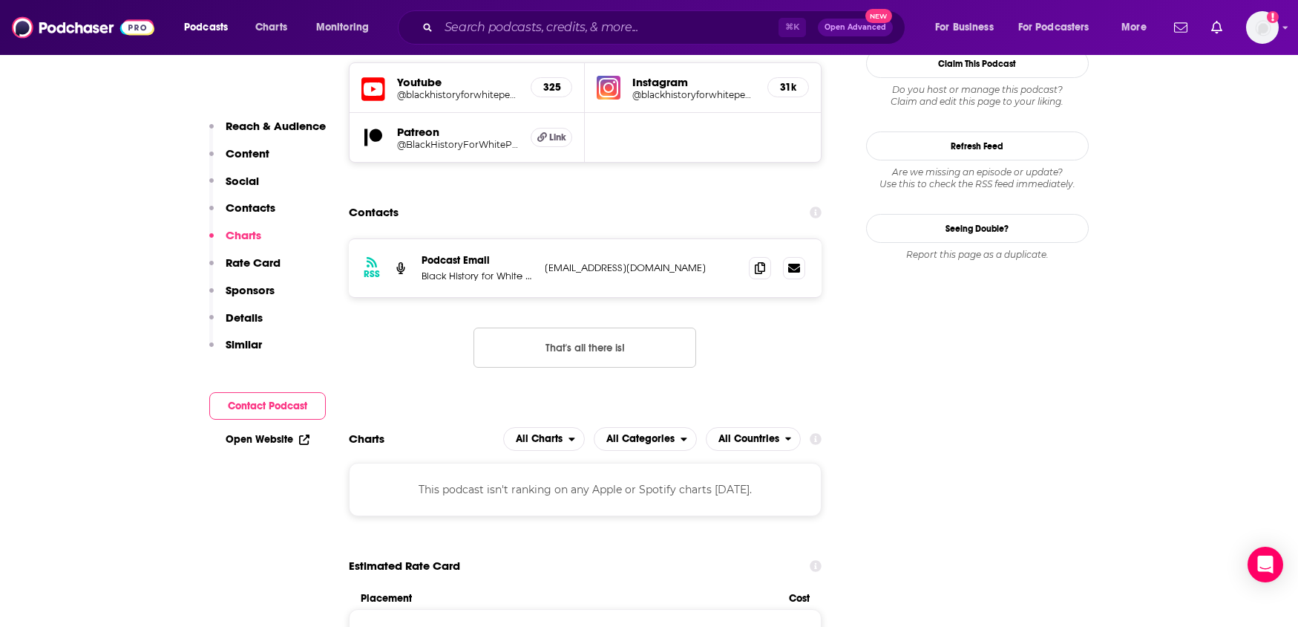
scroll to position [1465, 0]
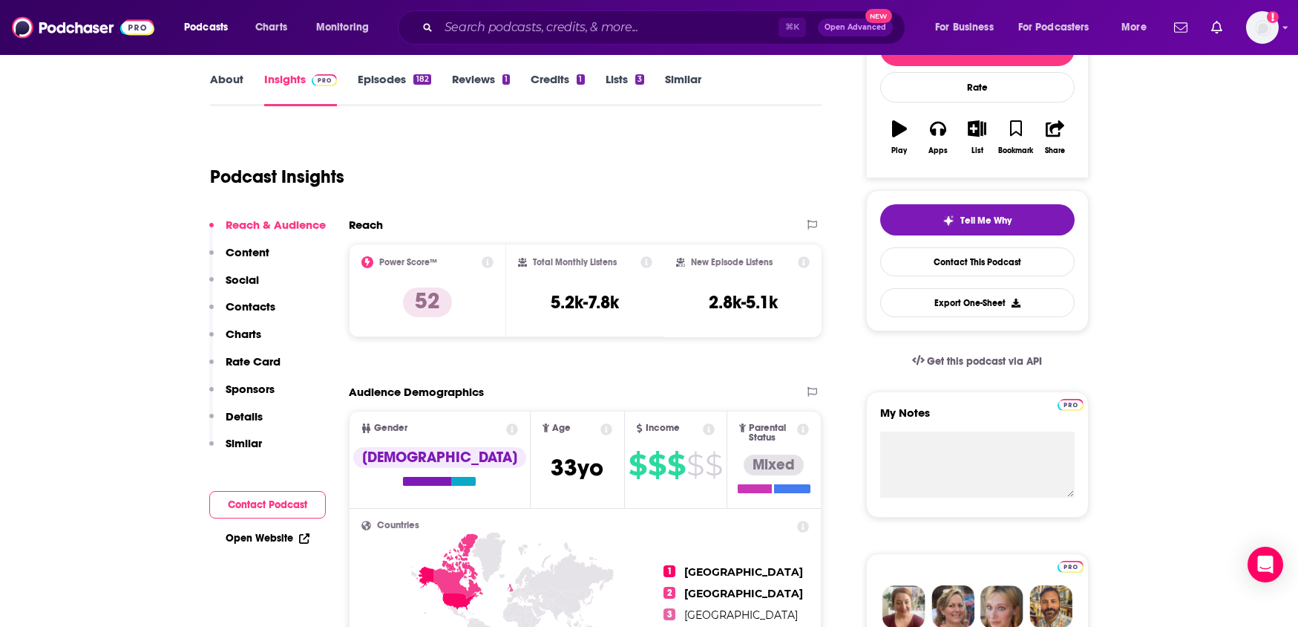
scroll to position [209, 0]
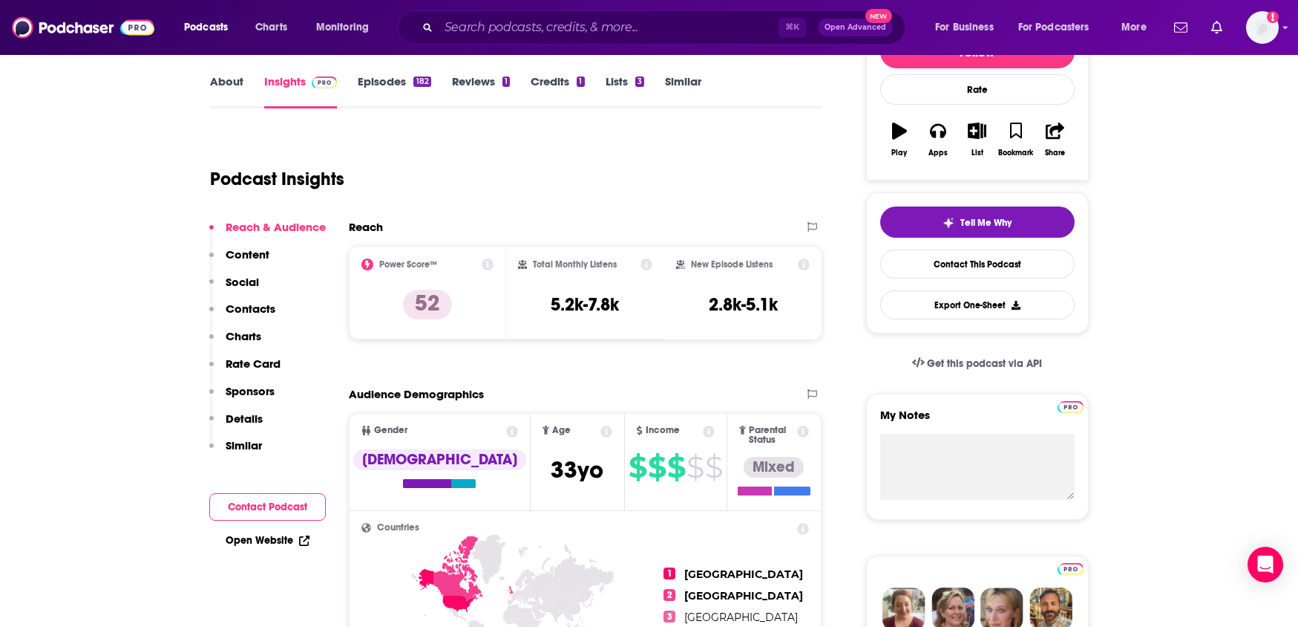
click at [403, 79] on link "Episodes 182" at bounding box center [394, 91] width 73 height 34
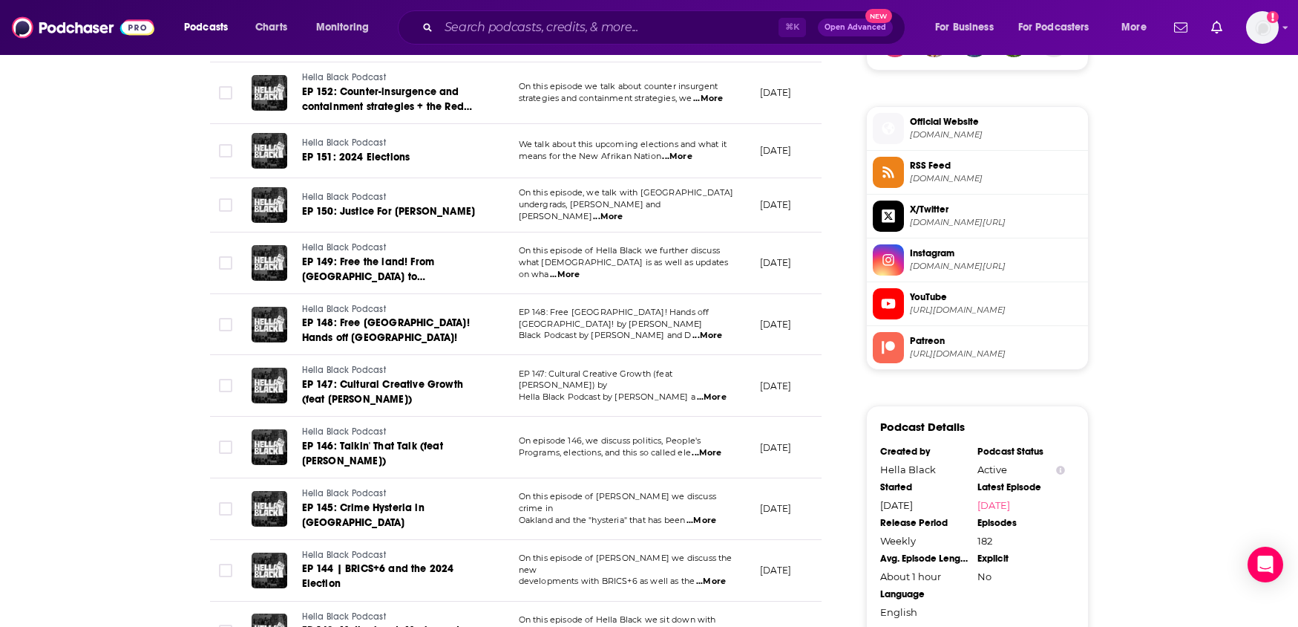
scroll to position [118, 0]
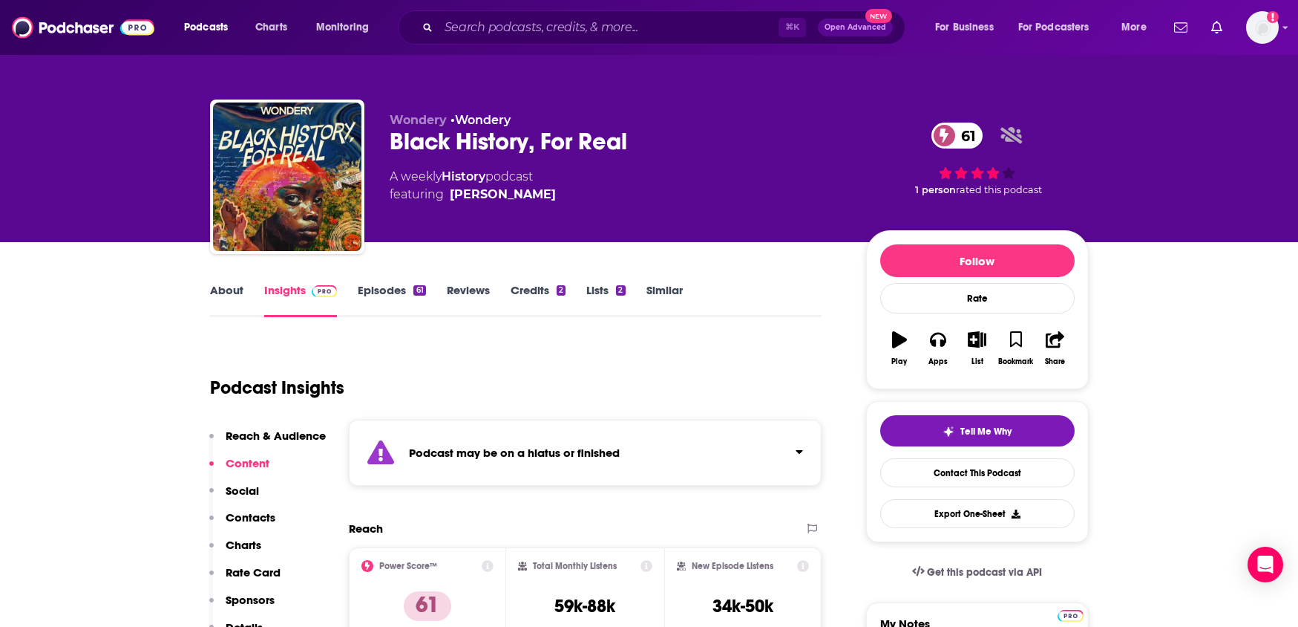
click at [406, 287] on link "Episodes 61" at bounding box center [392, 300] width 68 height 34
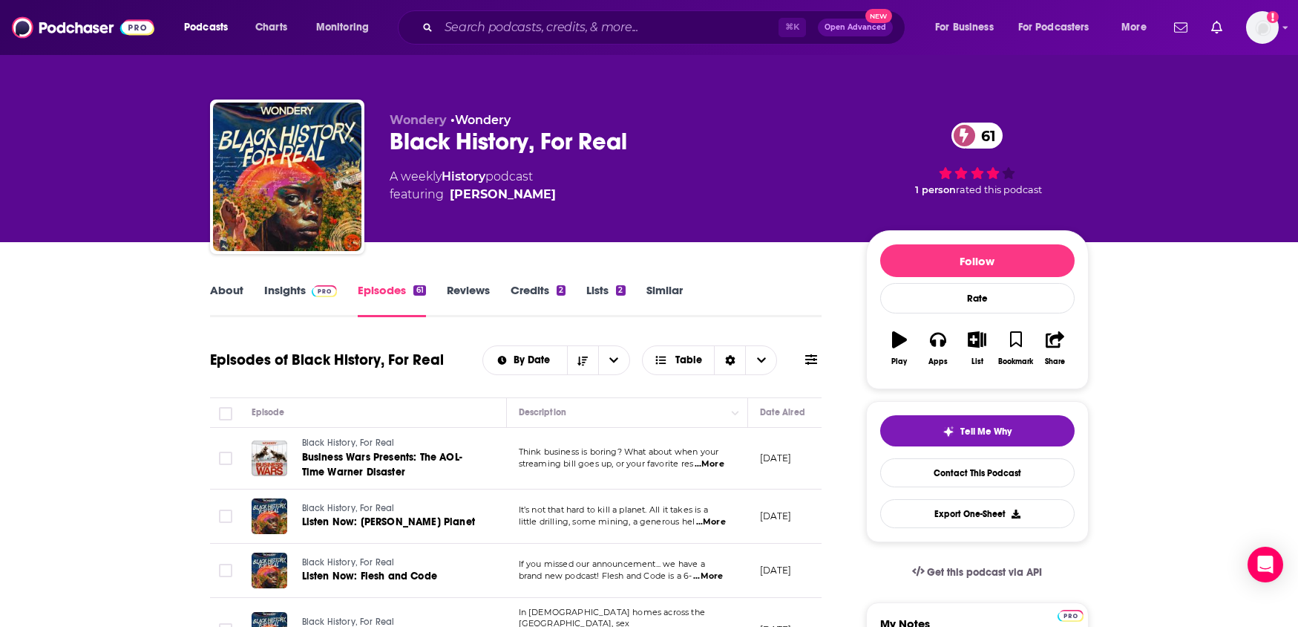
click at [232, 297] on link "About" at bounding box center [226, 300] width 33 height 34
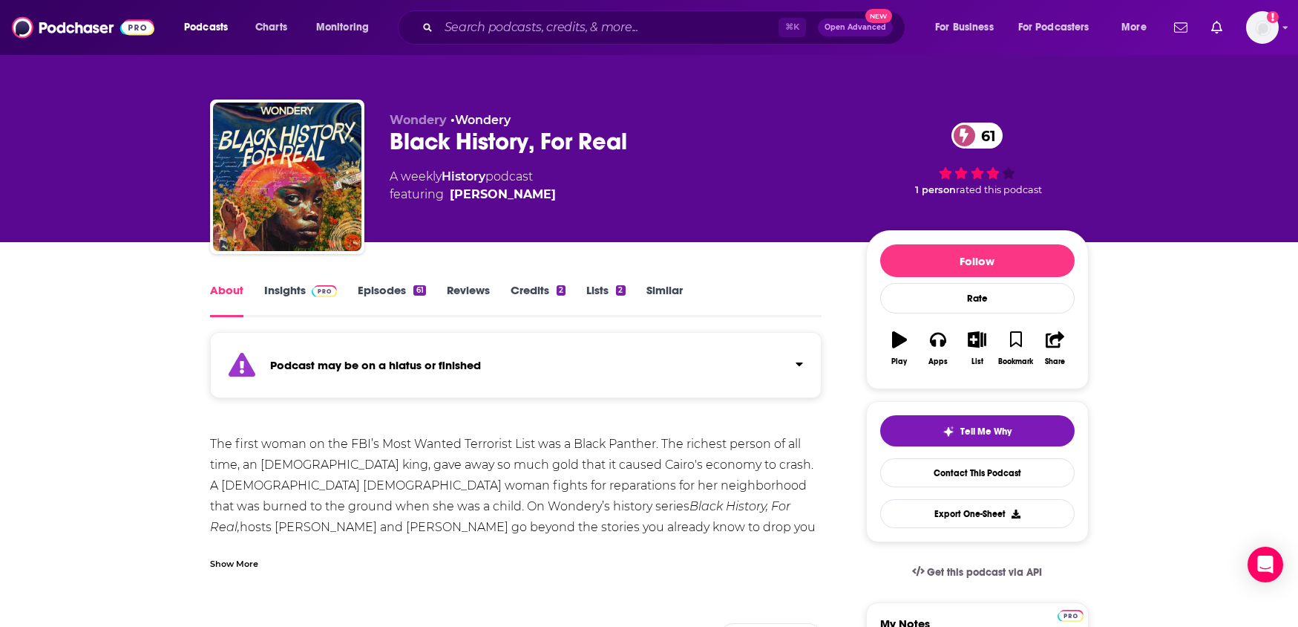
click at [276, 290] on link "Insights" at bounding box center [300, 300] width 73 height 34
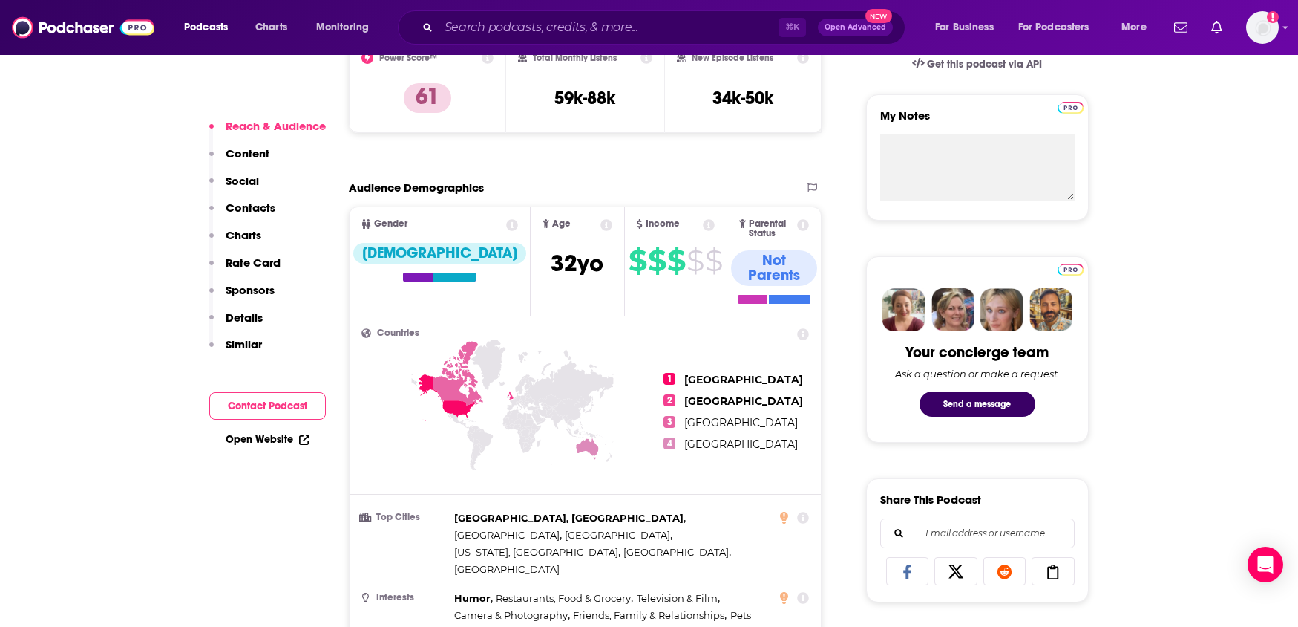
scroll to position [1220, 0]
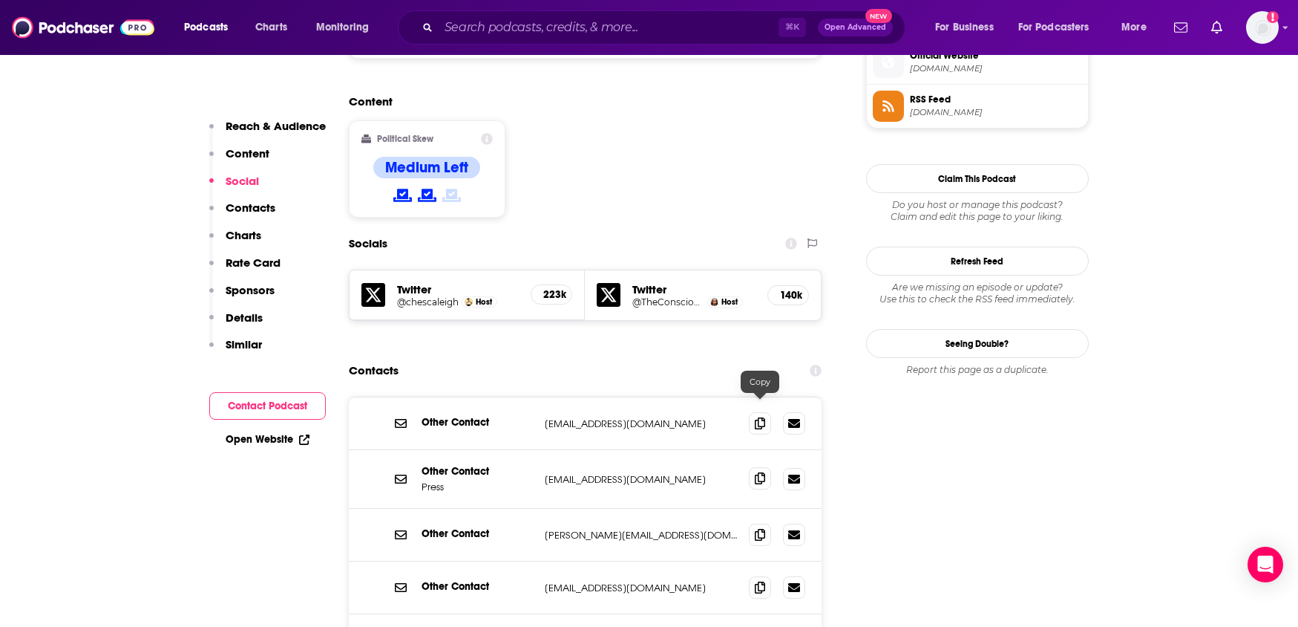
click at [760, 472] on icon at bounding box center [760, 478] width 10 height 12
click at [749, 523] on span at bounding box center [760, 534] width 22 height 22
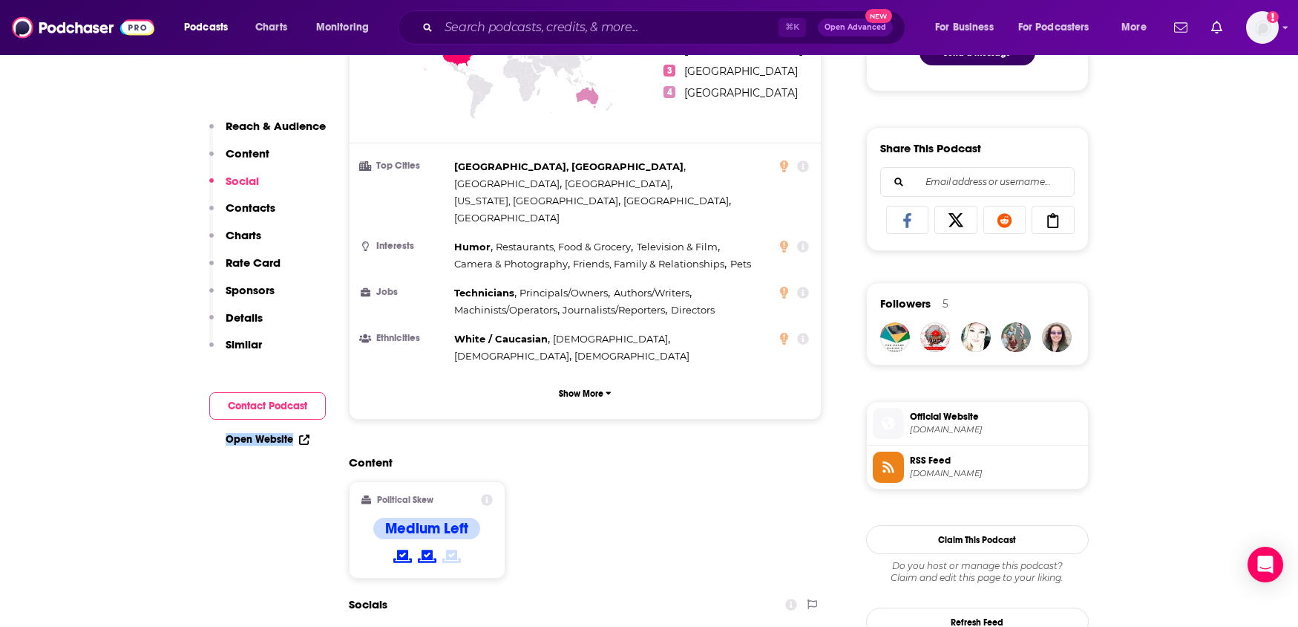
scroll to position [1212, 0]
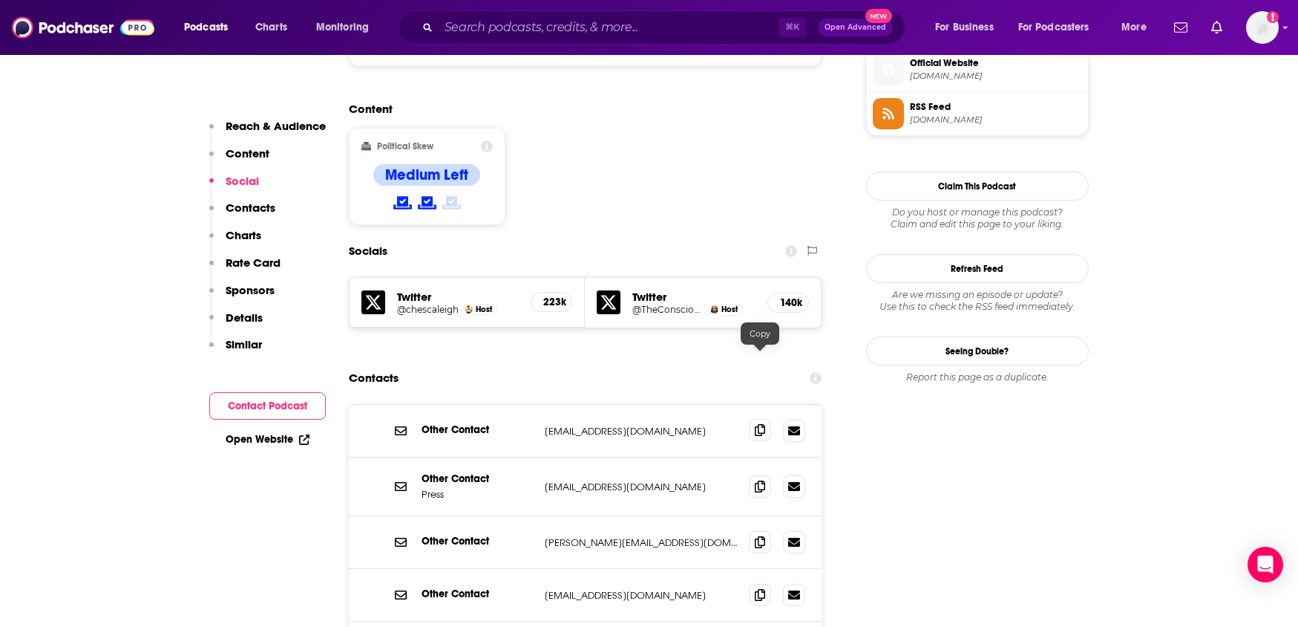
click at [759, 419] on span at bounding box center [760, 430] width 22 height 22
click at [759, 588] on icon at bounding box center [760, 594] width 10 height 12
click at [753, 474] on span at bounding box center [760, 485] width 22 height 22
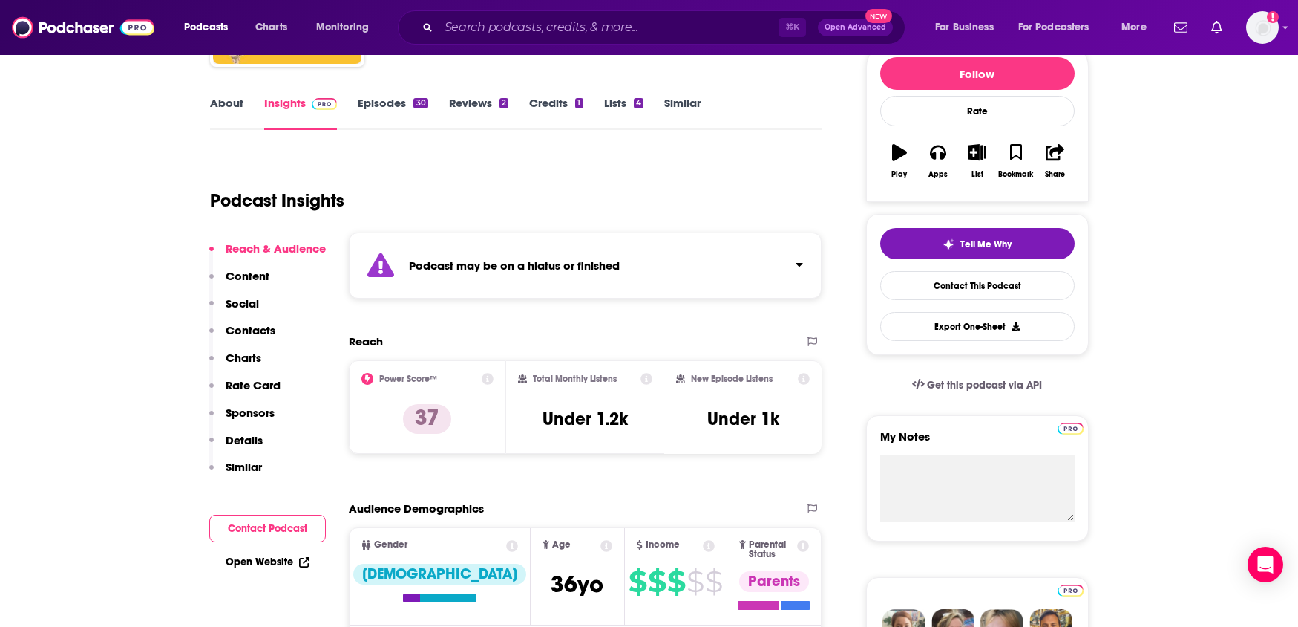
scroll to position [259, 0]
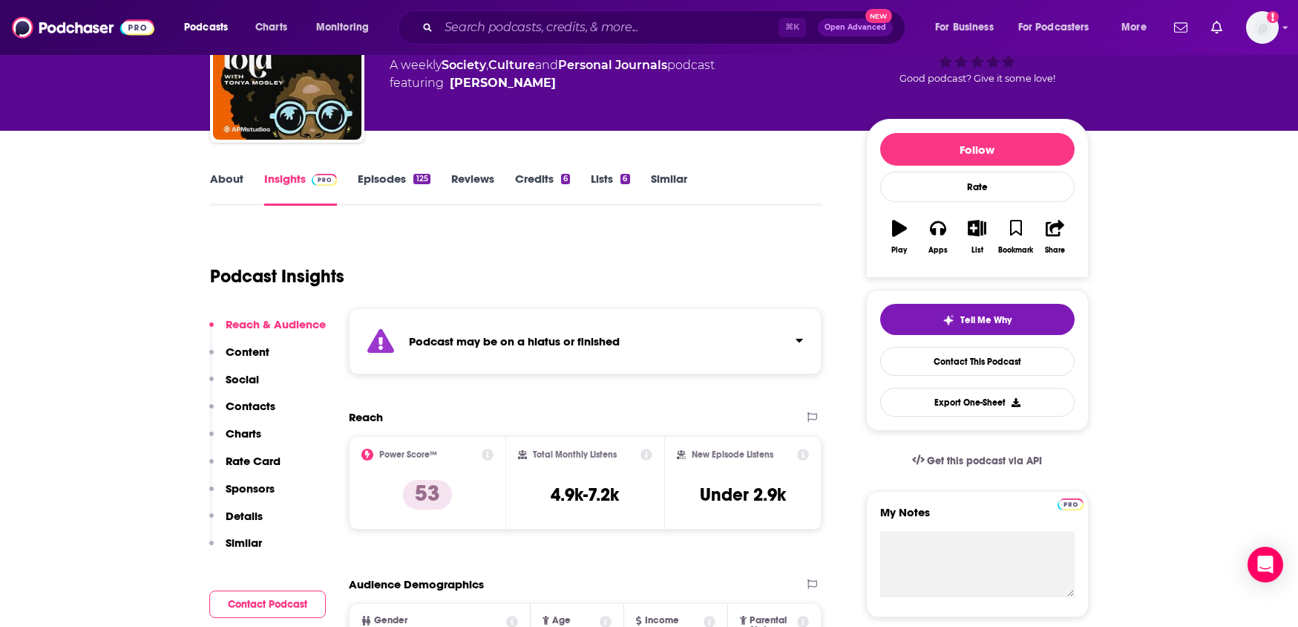
scroll to position [128, 0]
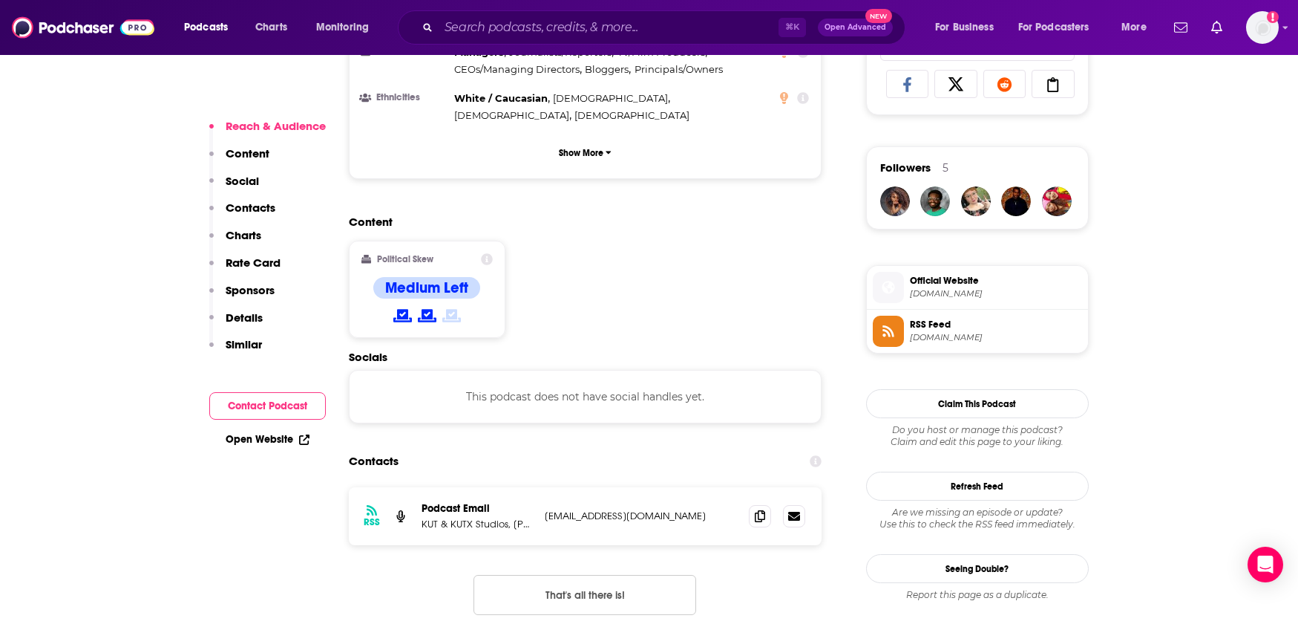
scroll to position [996, 0]
click at [758, 509] on icon at bounding box center [760, 515] width 10 height 12
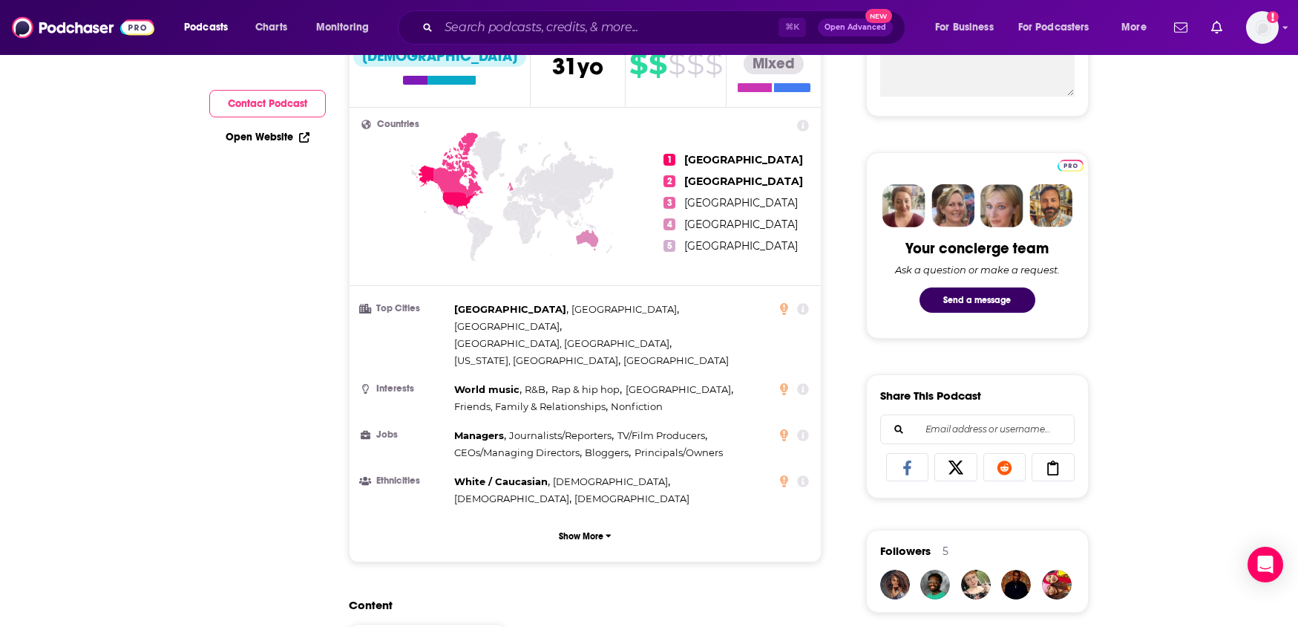
scroll to position [106, 0]
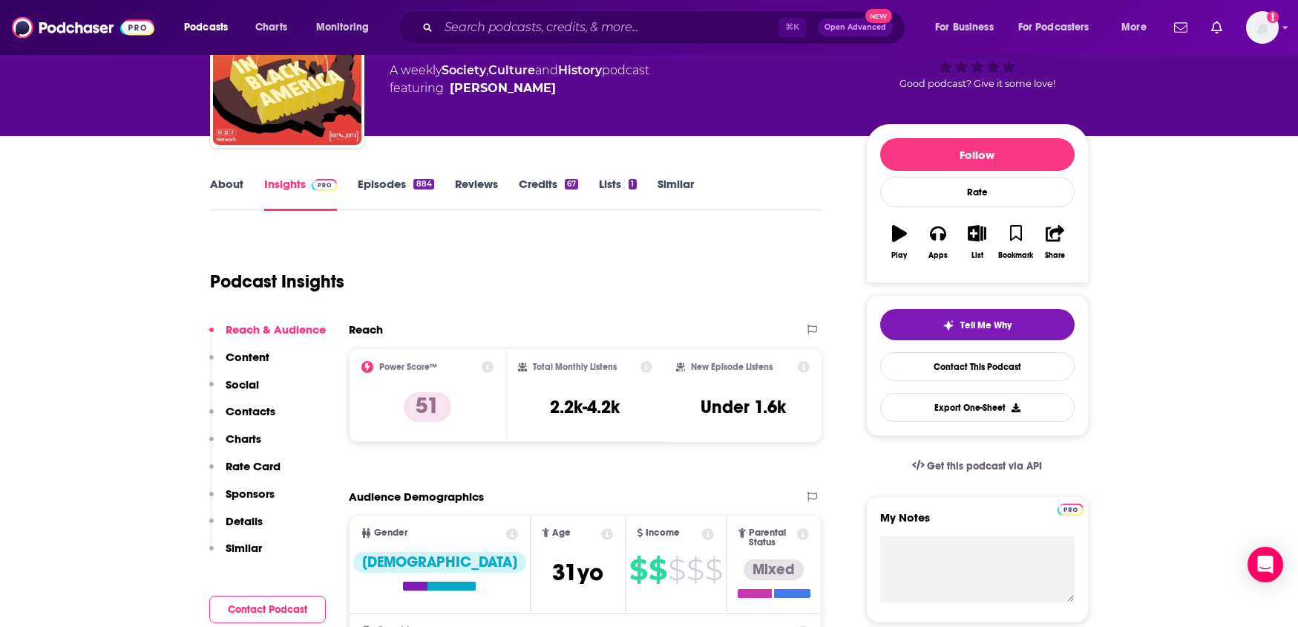
click at [226, 194] on link "About" at bounding box center [226, 194] width 33 height 34
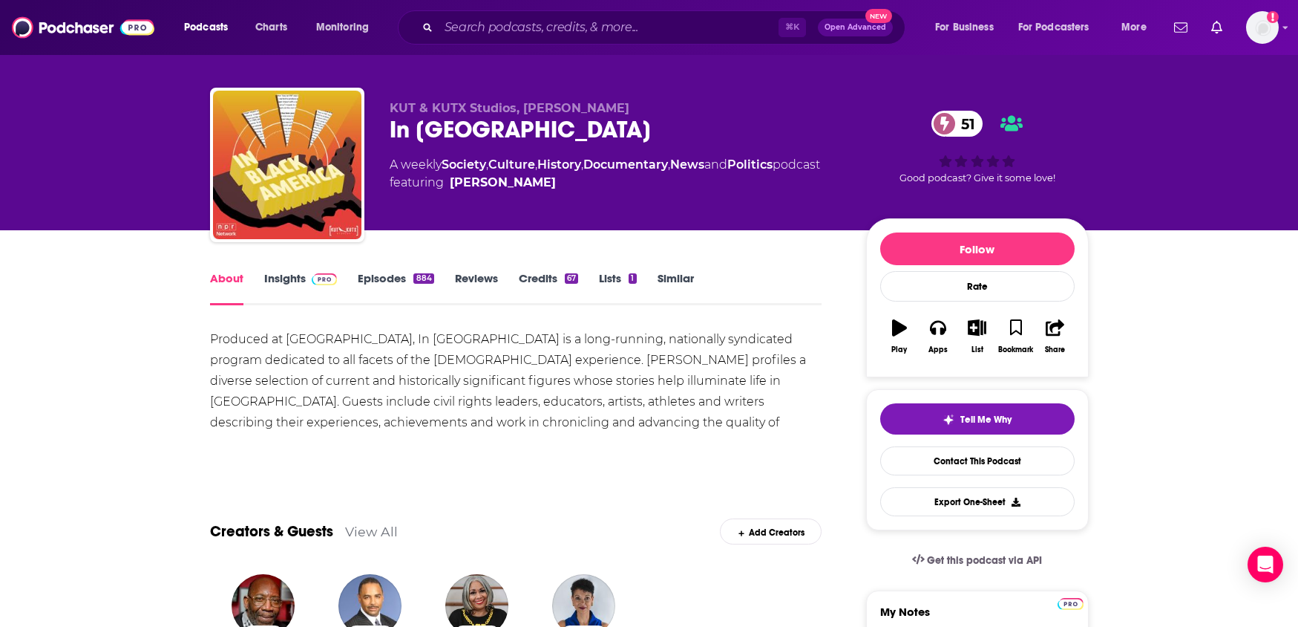
scroll to position [11, 0]
click at [383, 279] on link "Episodes 884" at bounding box center [396, 289] width 76 height 34
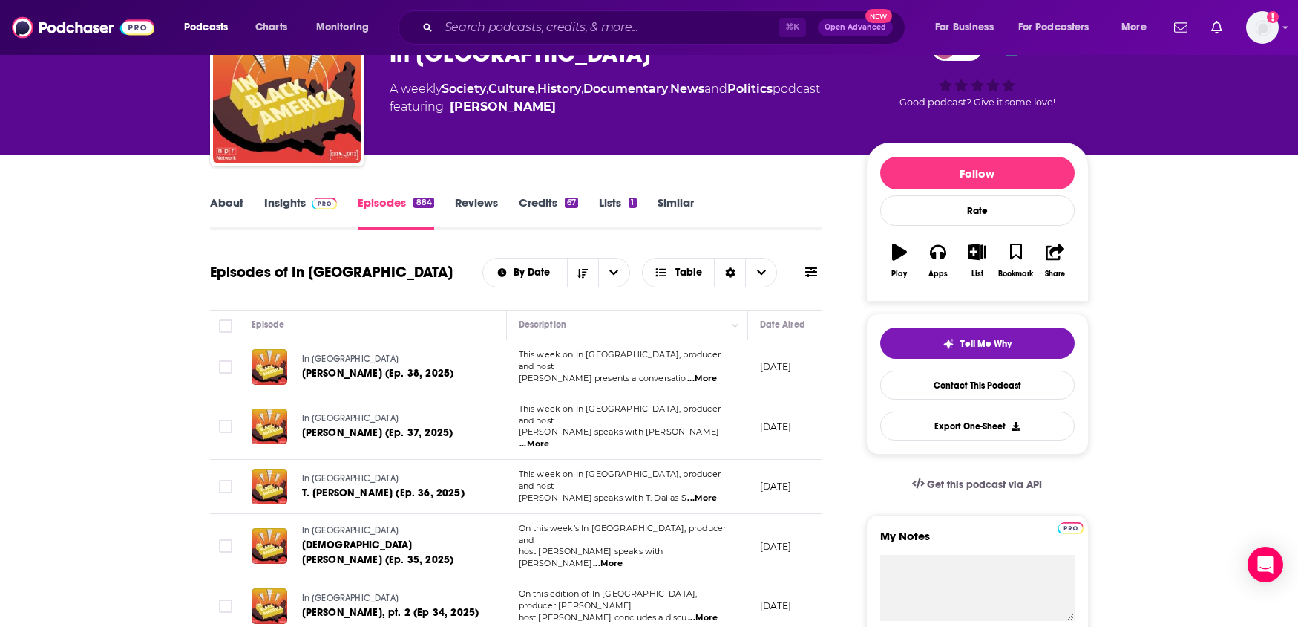
scroll to position [91, 0]
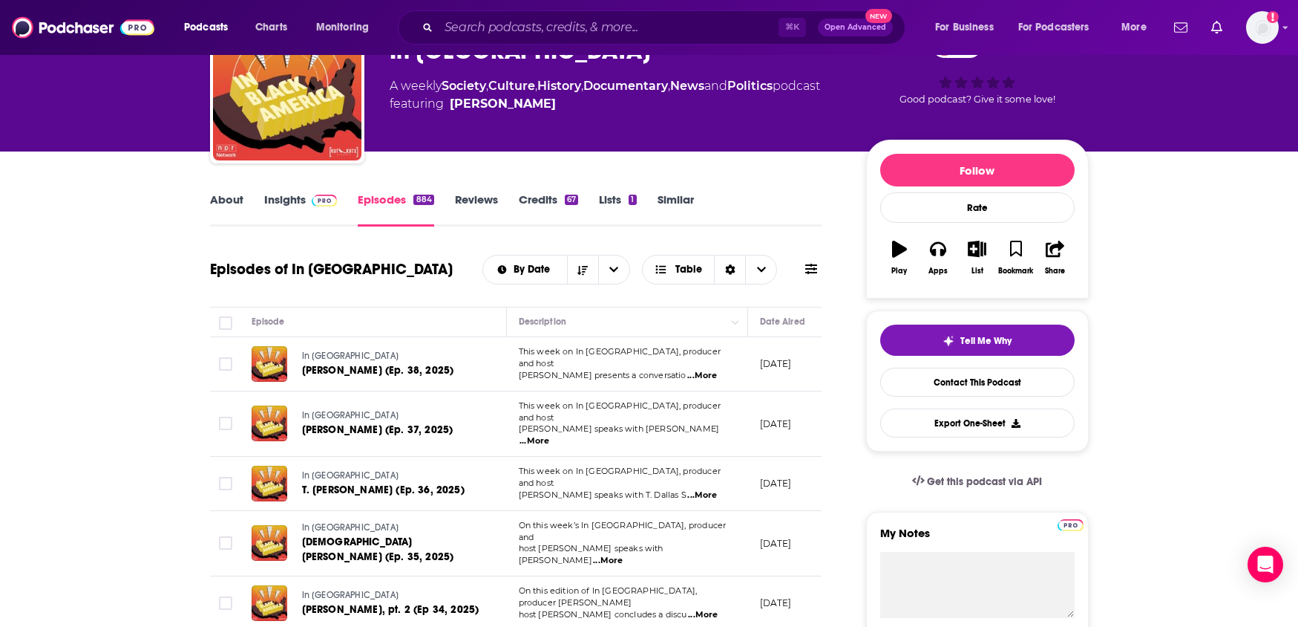
click at [239, 206] on link "About" at bounding box center [226, 209] width 33 height 34
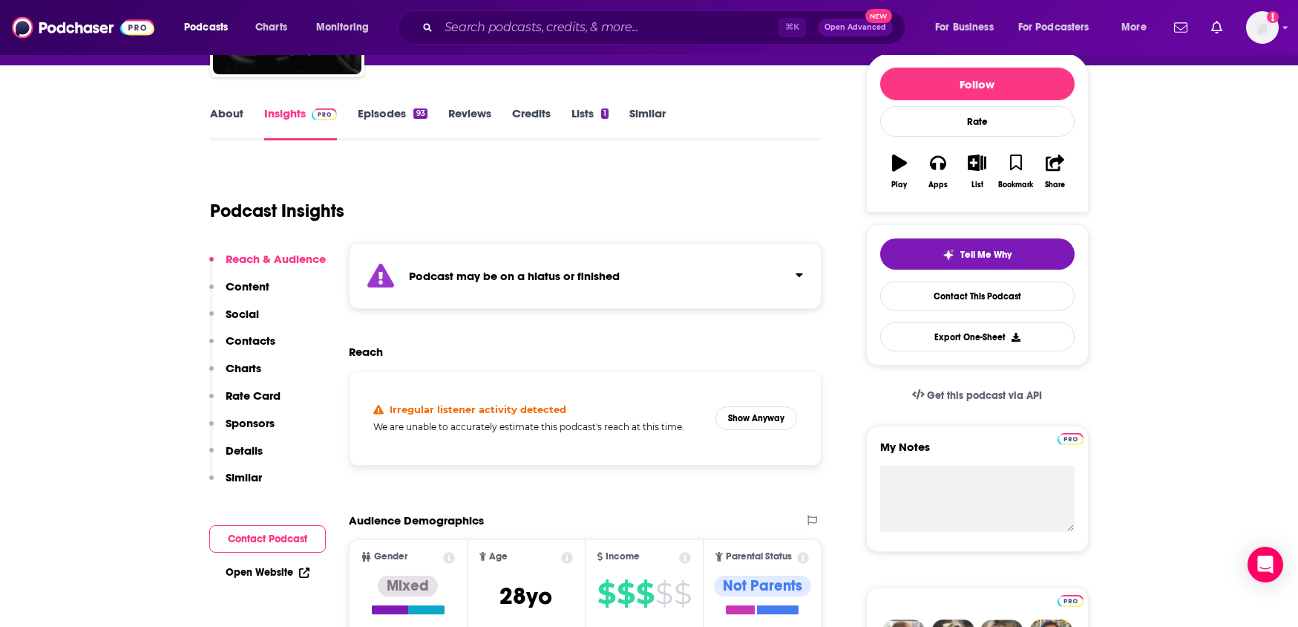
scroll to position [141, 0]
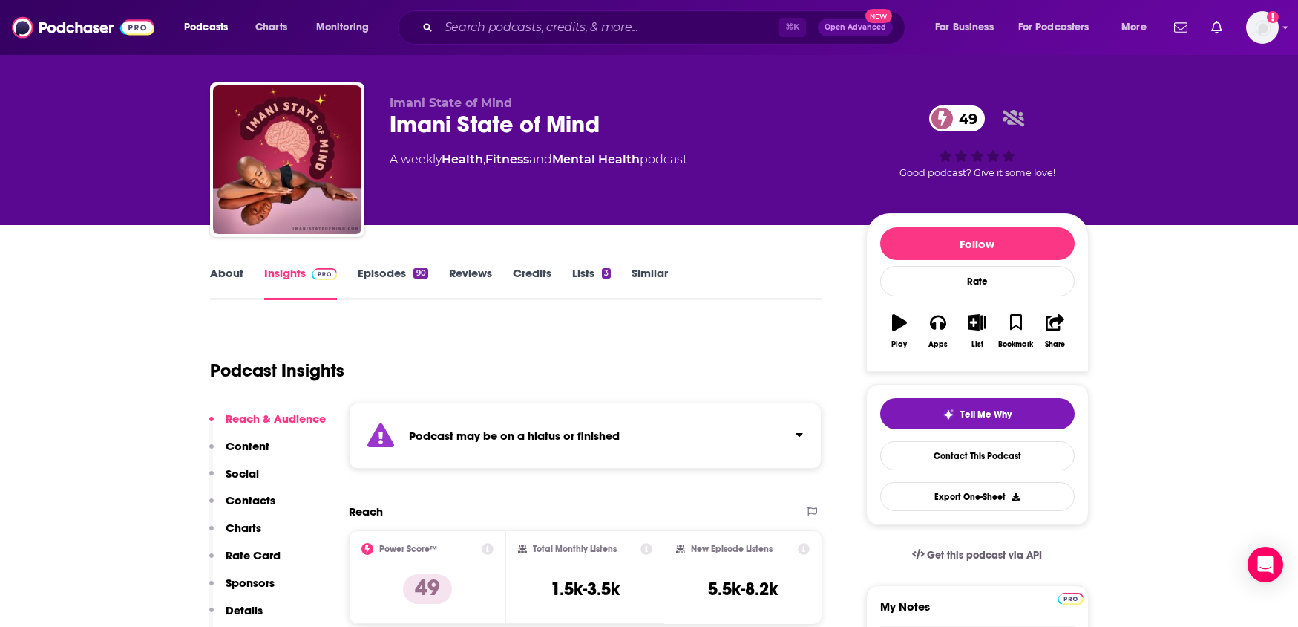
scroll to position [49, 0]
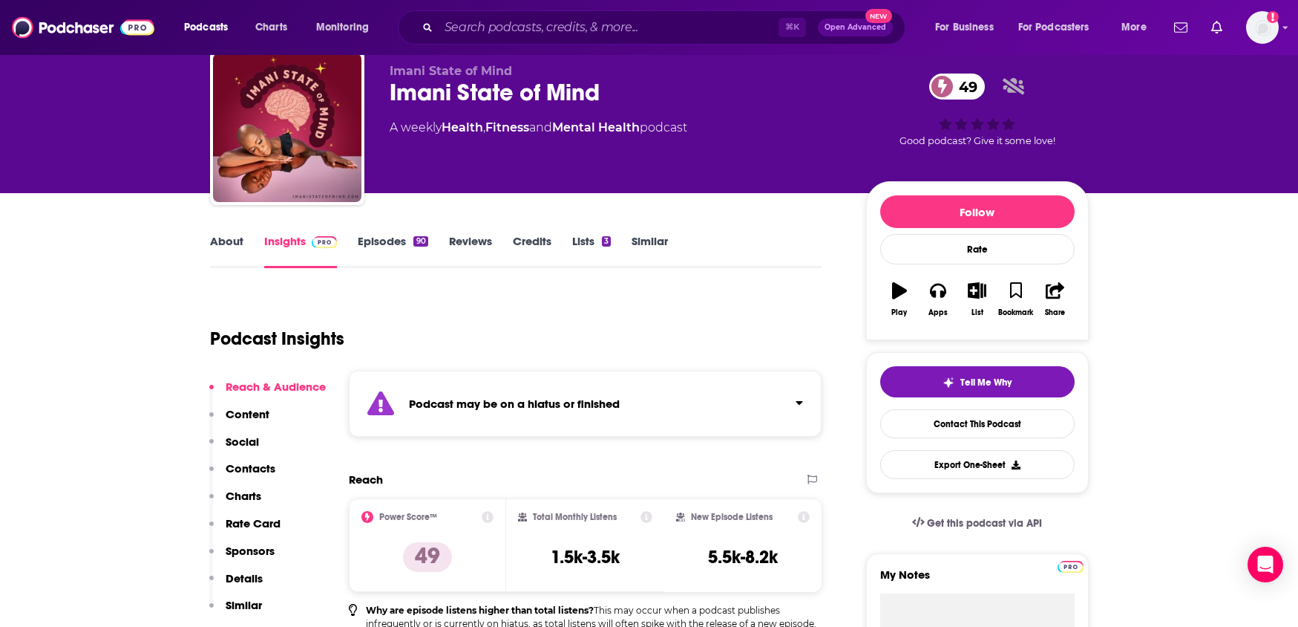
click at [370, 240] on link "Episodes 90" at bounding box center [393, 251] width 70 height 34
